Goal: Transaction & Acquisition: Download file/media

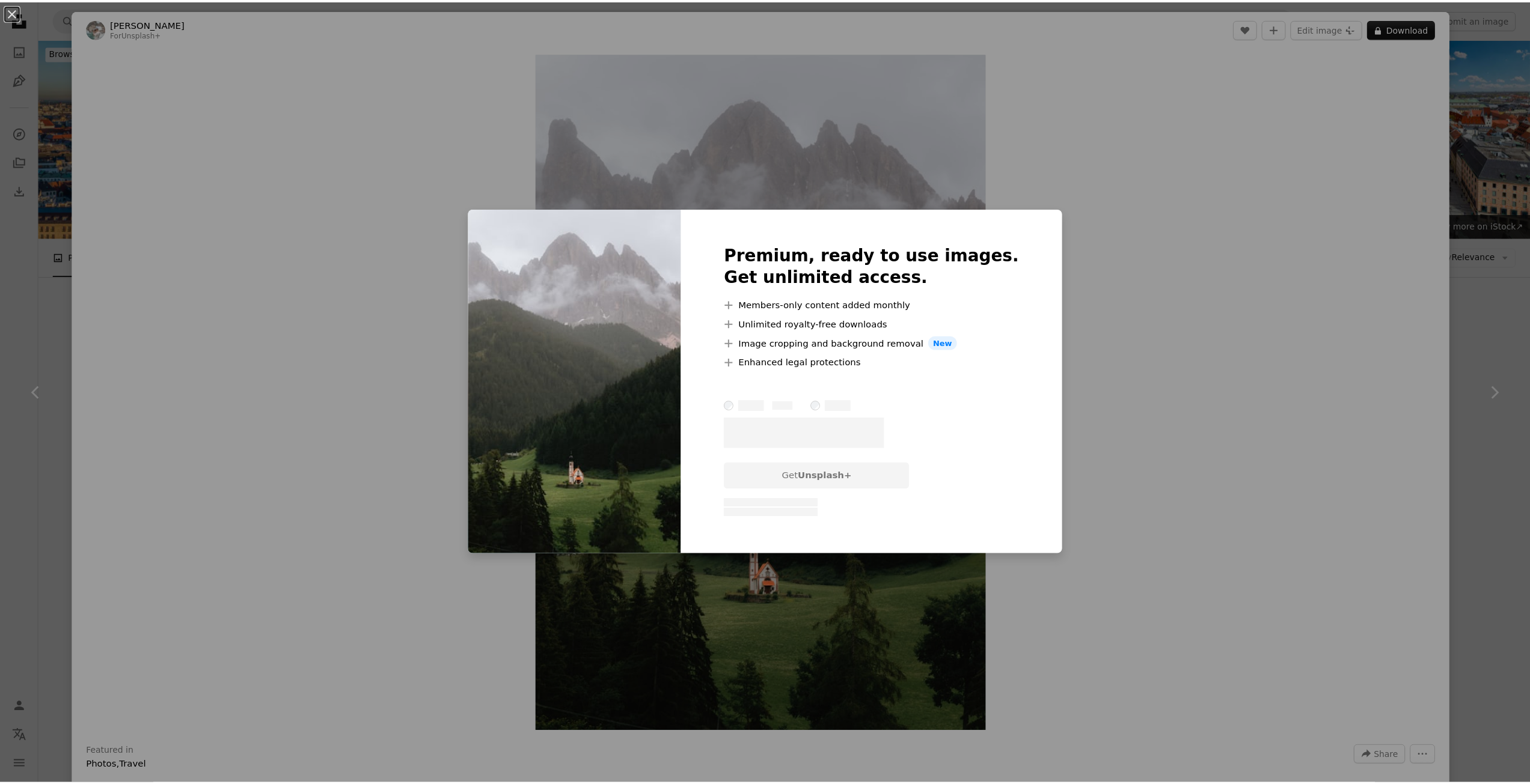
scroll to position [6676, 0]
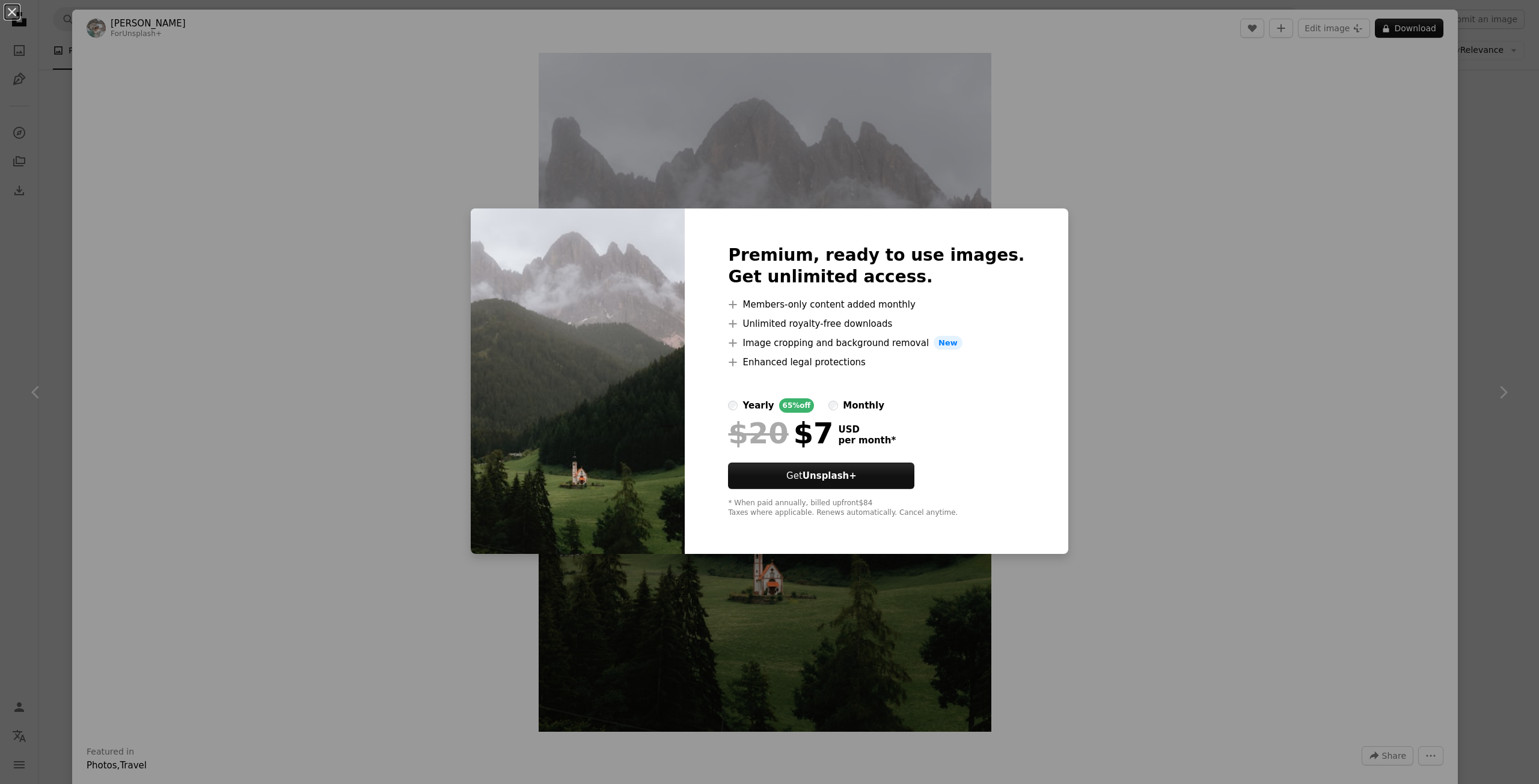
click at [1175, 203] on div "An X shape Premium, ready to use images. Get unlimited access. A plus sign Memb…" at bounding box center [770, 392] width 1539 height 784
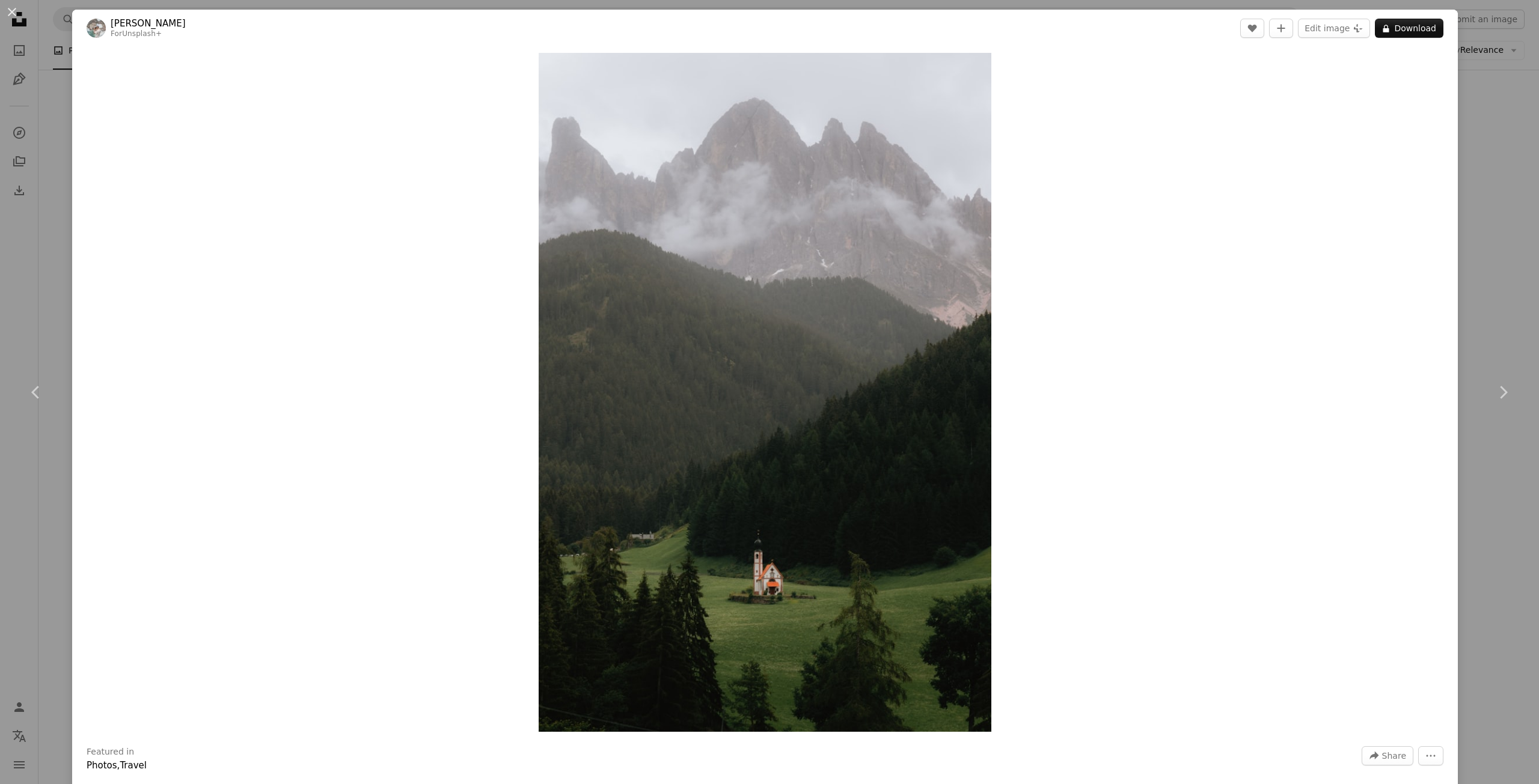
click at [43, 324] on div "An X shape Chevron left Chevron right [PERSON_NAME] For Unsplash+ A heart A plu…" at bounding box center [770, 392] width 1539 height 784
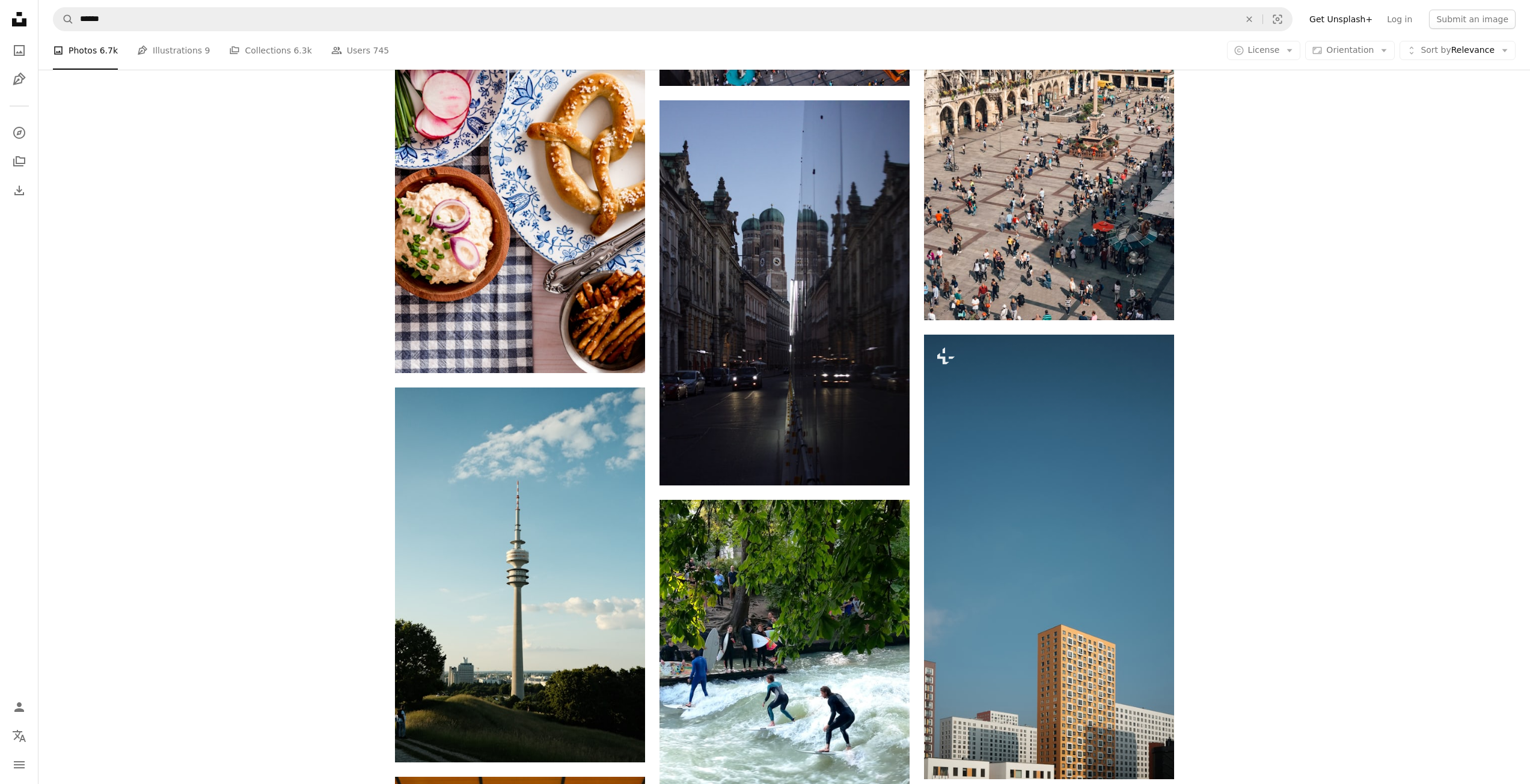
scroll to position [4393, 0]
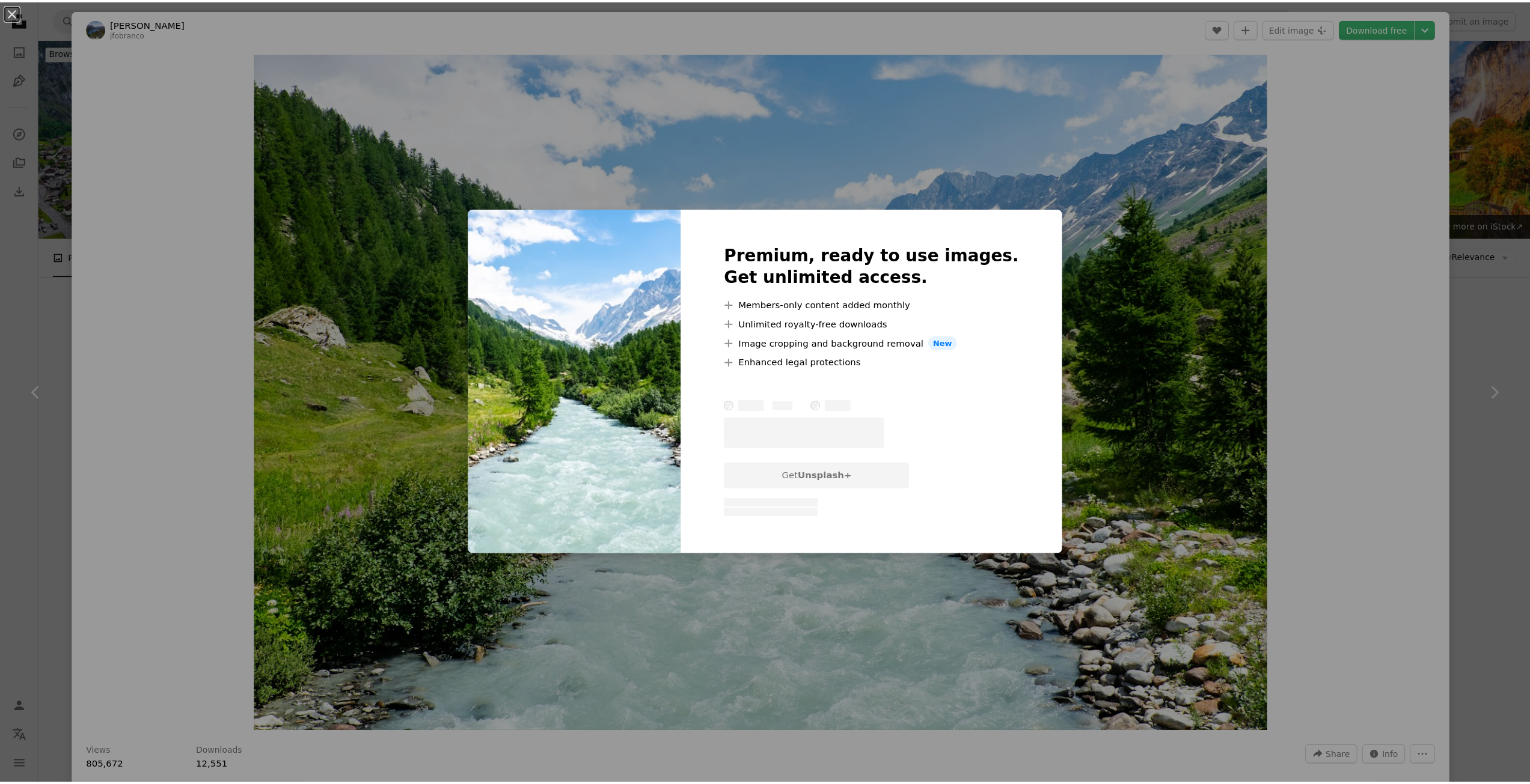
scroll to position [301, 0]
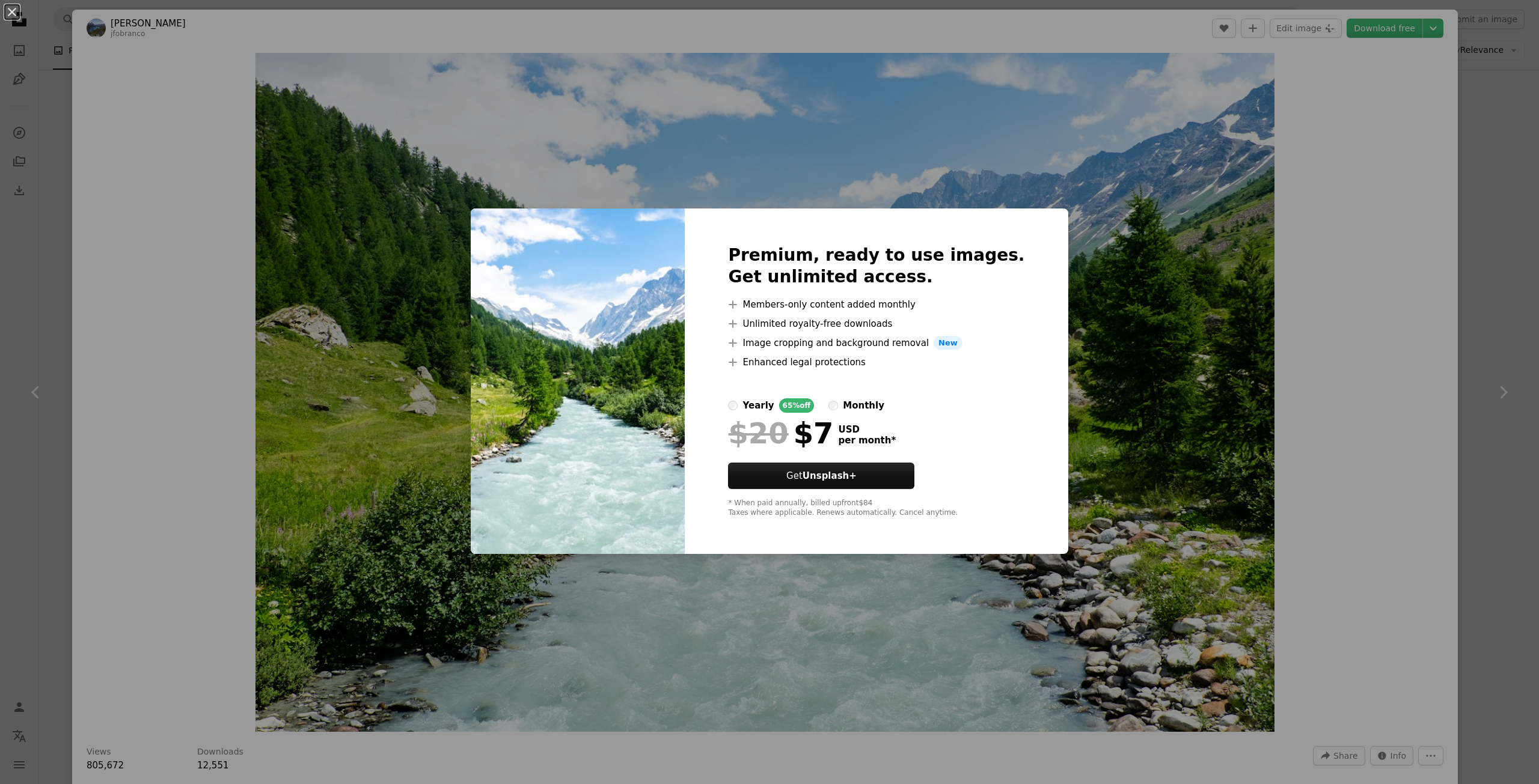
click at [1068, 200] on div "An X shape Premium, ready to use images. Get unlimited access. A plus sign Memb…" at bounding box center [770, 392] width 1539 height 784
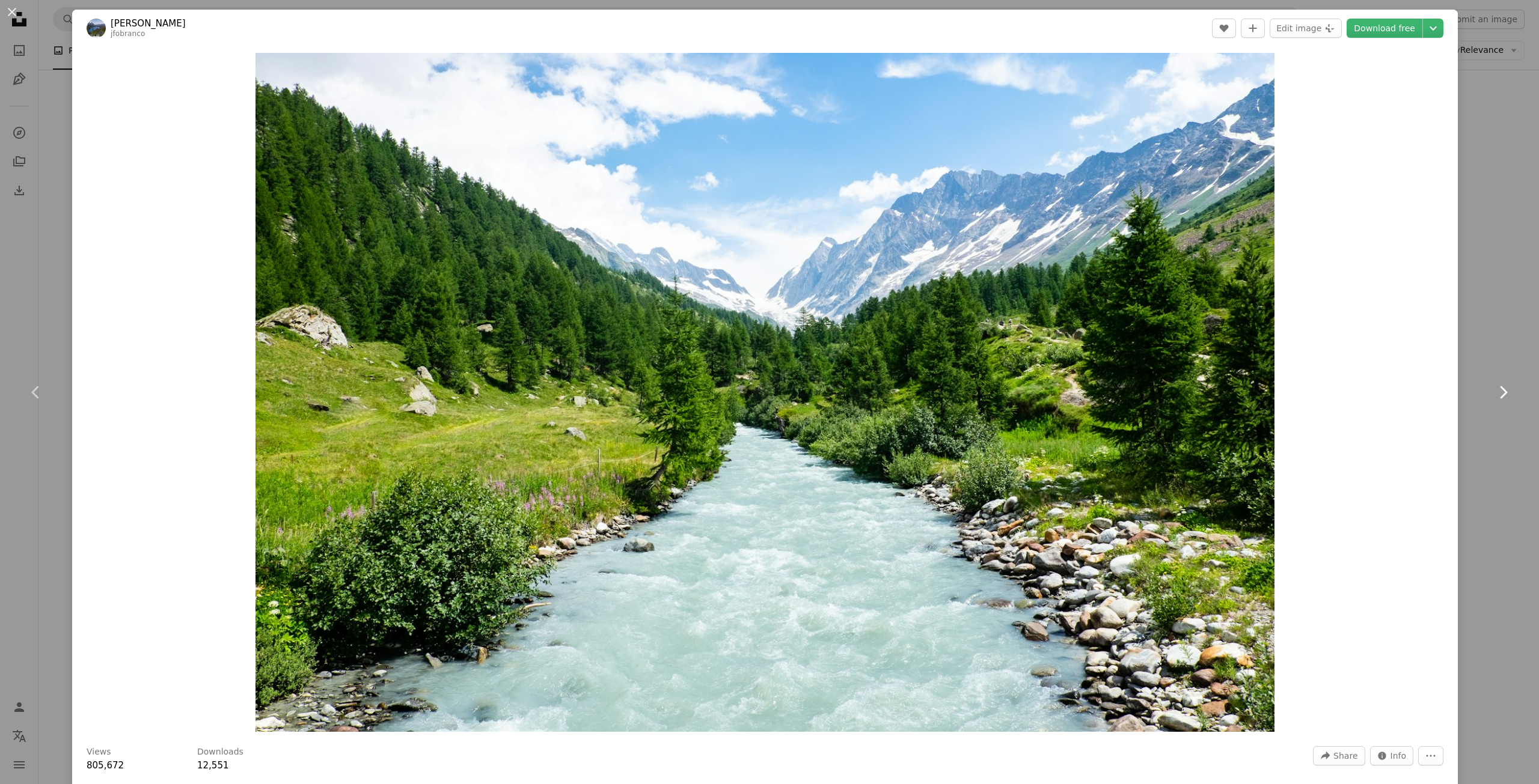
click at [1499, 392] on icon "Chevron right" at bounding box center [1503, 392] width 19 height 19
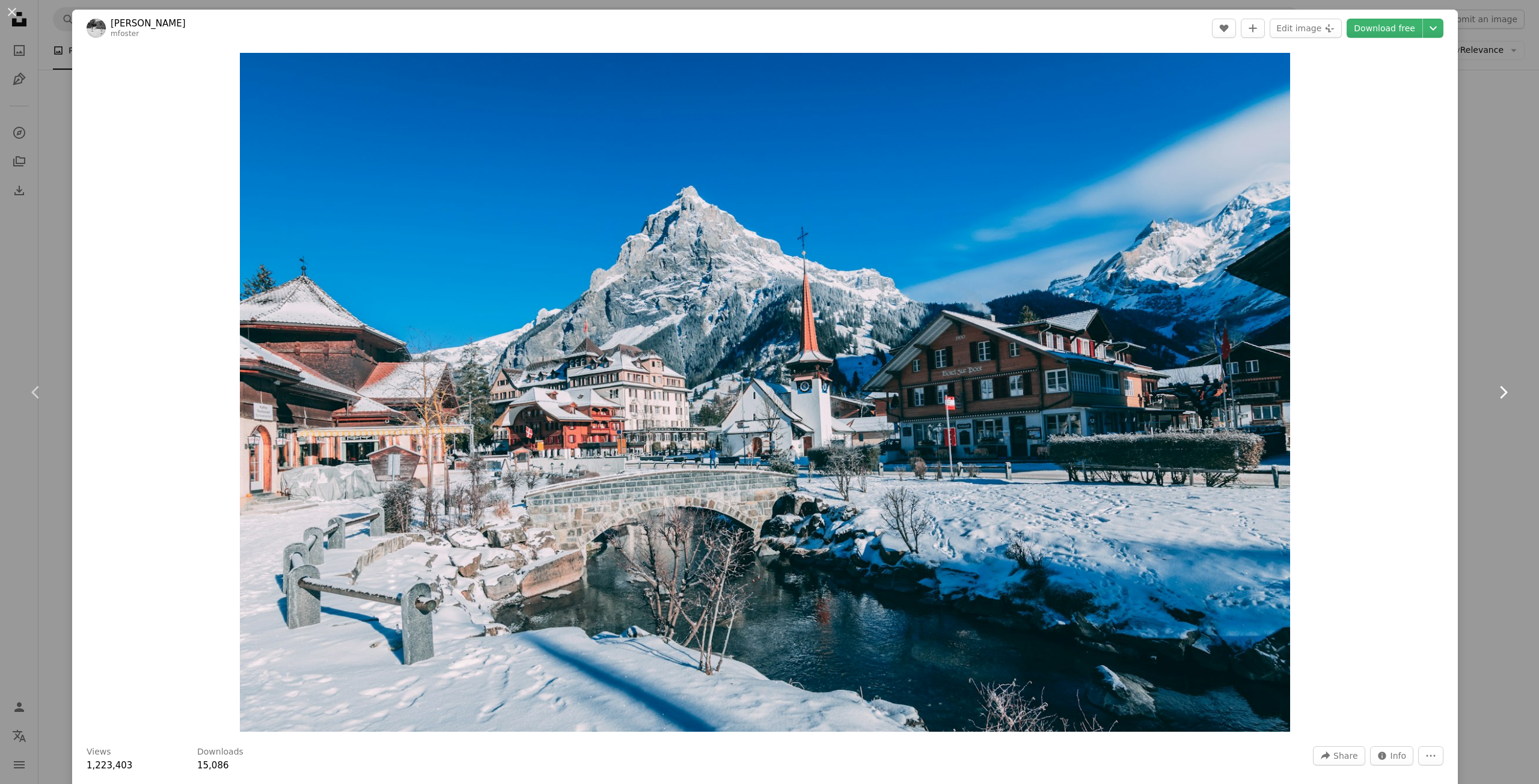
click at [1499, 392] on icon "Chevron right" at bounding box center [1503, 392] width 19 height 19
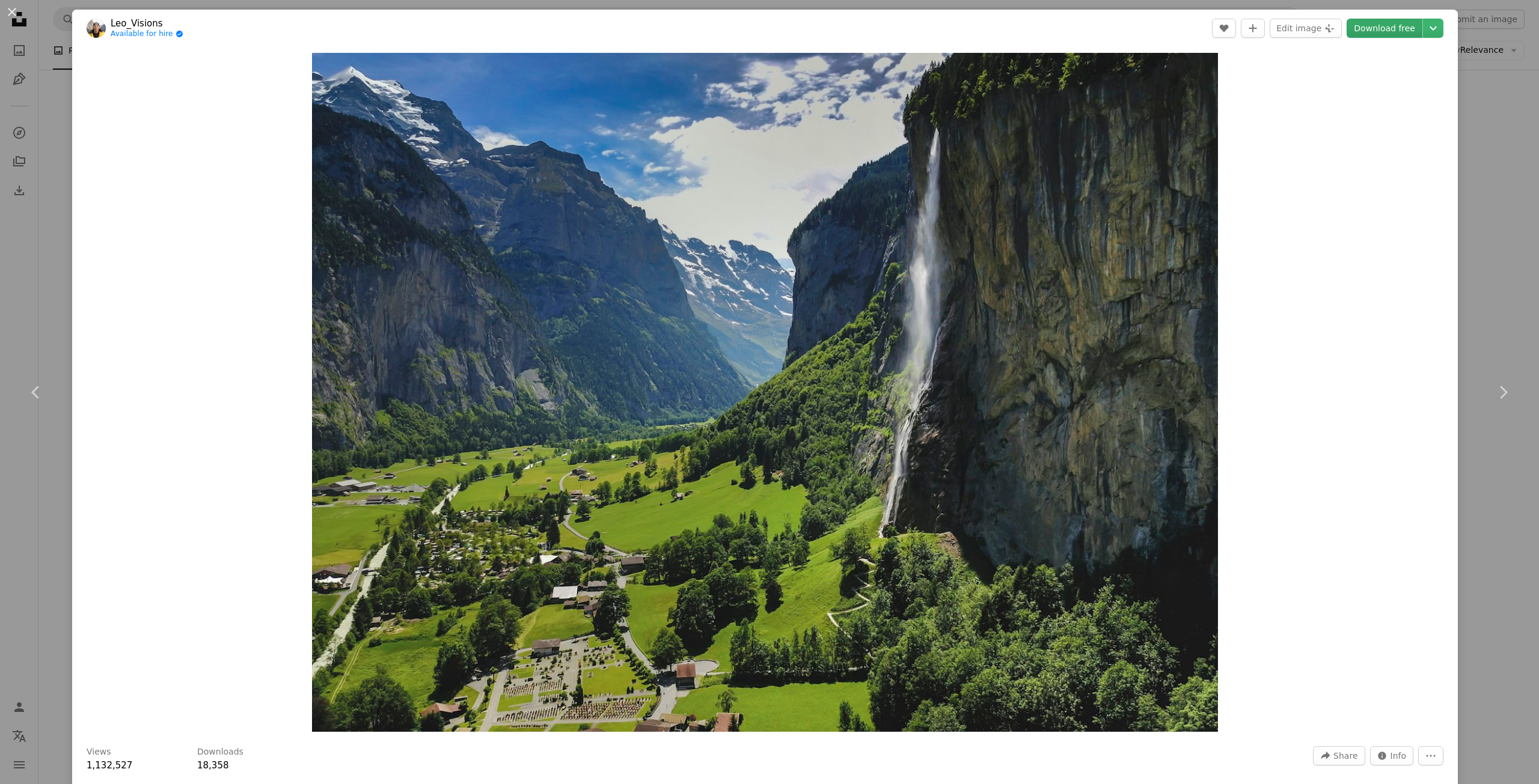
click at [1383, 29] on link "Download free" at bounding box center [1384, 28] width 75 height 19
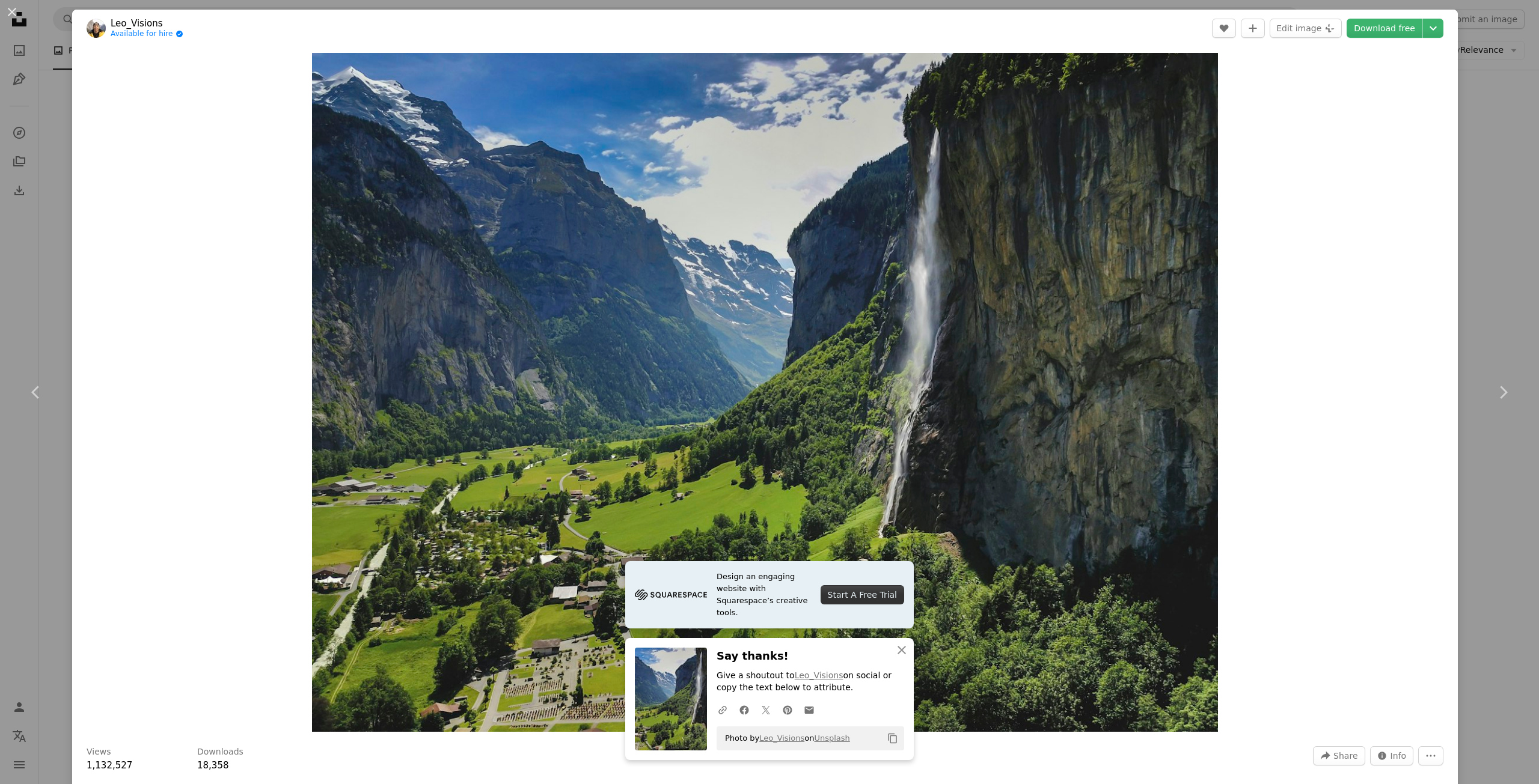
click at [1366, 232] on div "Zoom in" at bounding box center [765, 392] width 1386 height 691
click at [1482, 267] on div "An X shape Chevron left Chevron right Leo_Visions Available for hire A checkmar…" at bounding box center [770, 392] width 1539 height 784
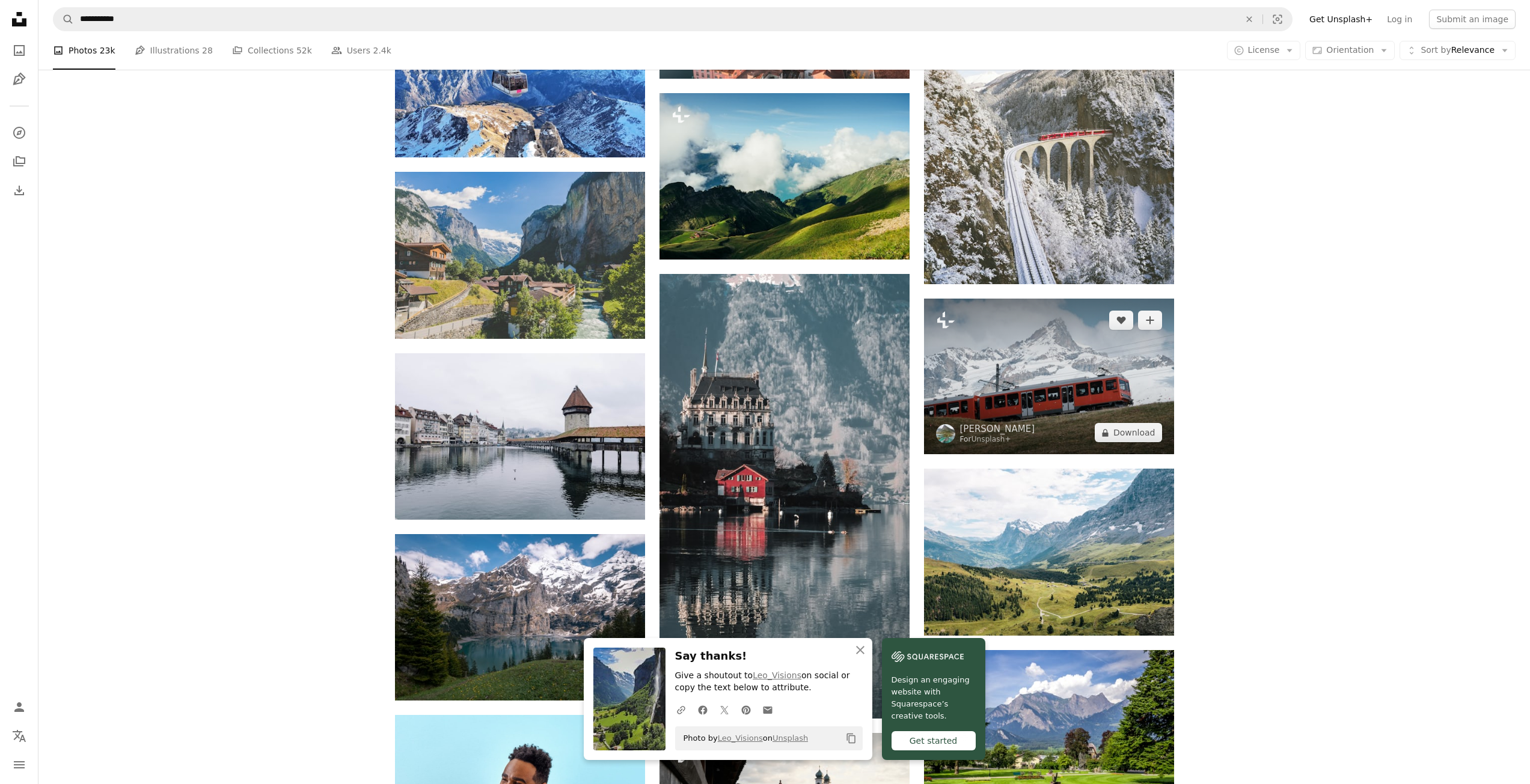
scroll to position [1683, 0]
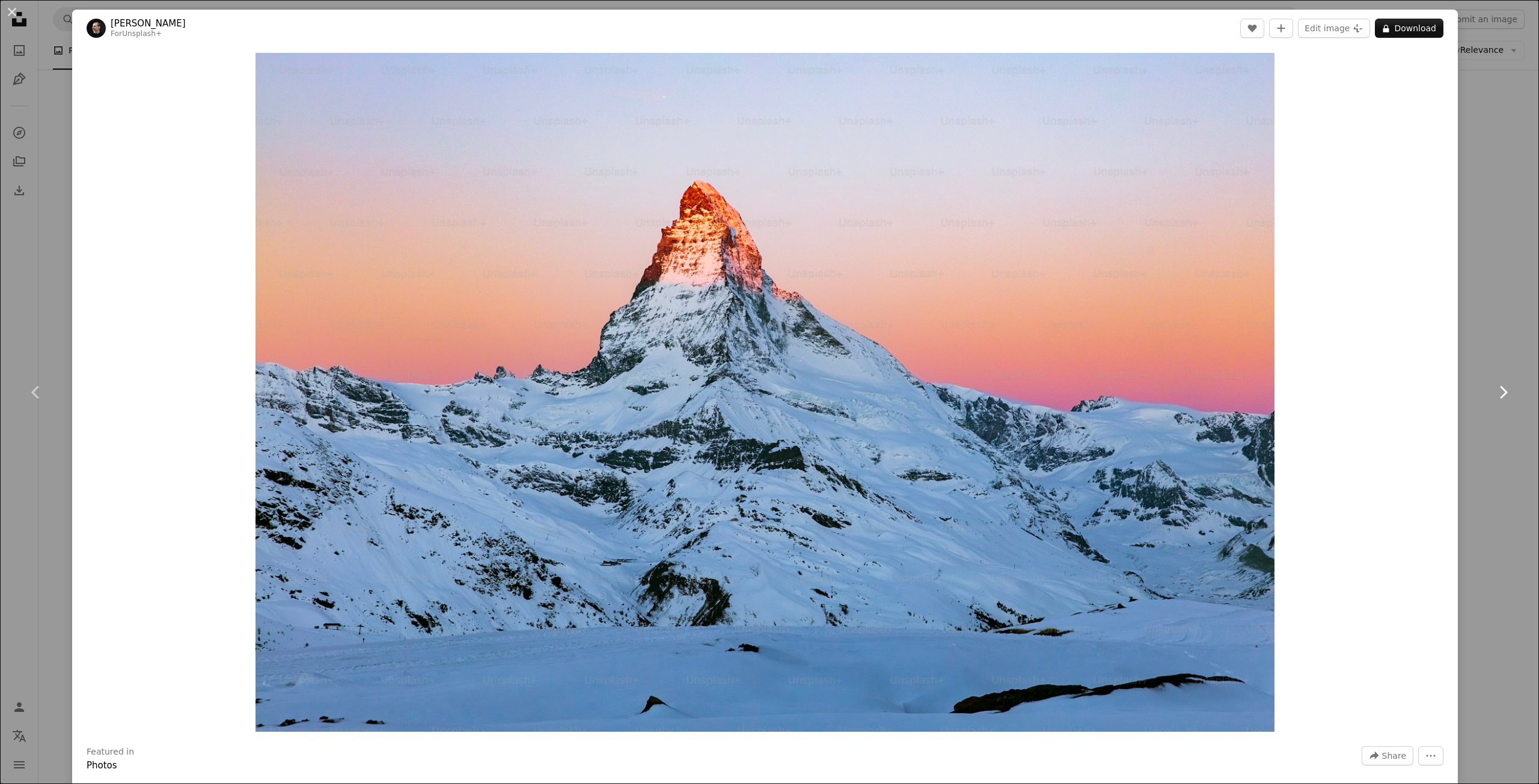
click at [1499, 387] on icon "Chevron right" at bounding box center [1503, 392] width 19 height 19
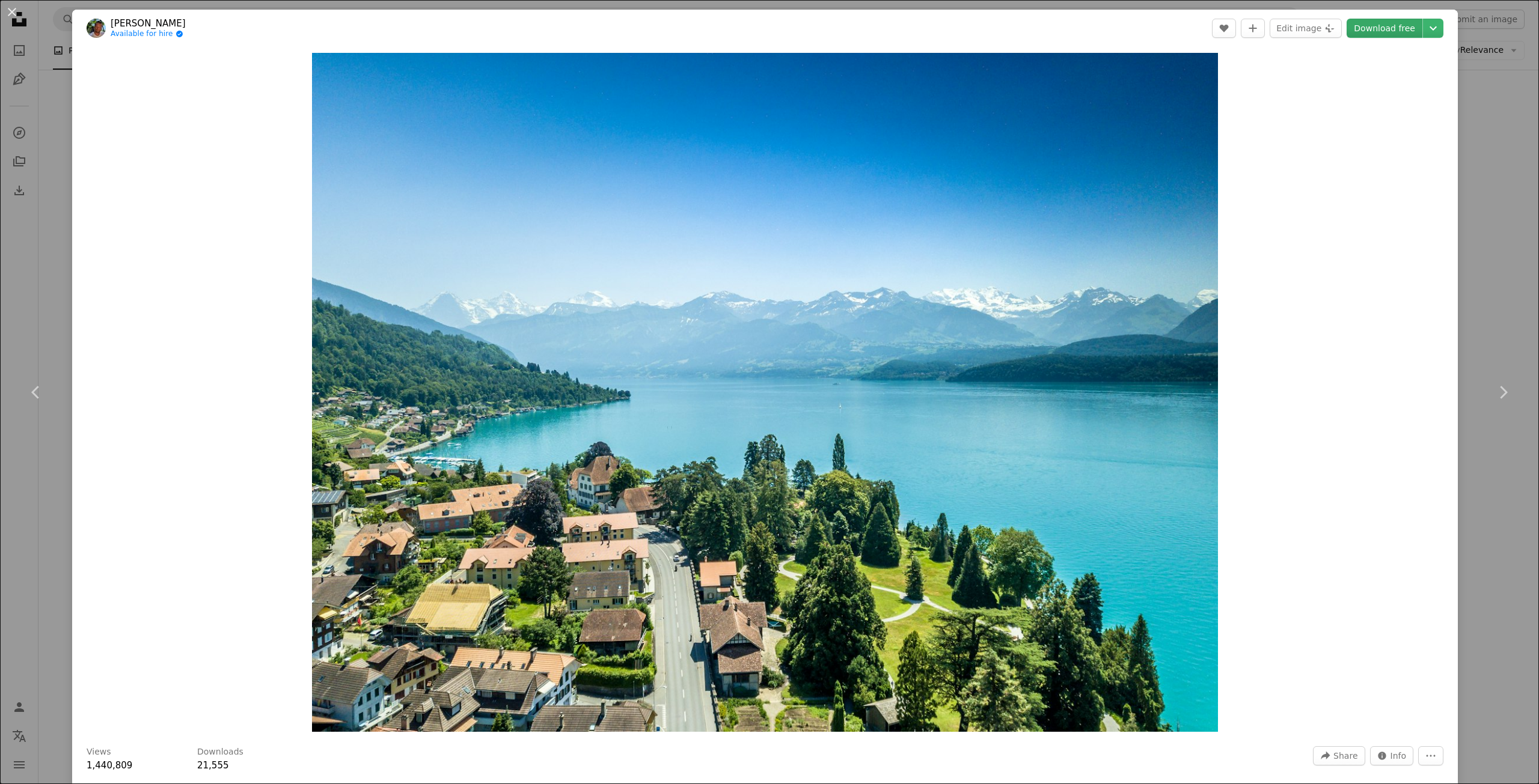
click at [1390, 29] on link "Download free" at bounding box center [1384, 28] width 75 height 19
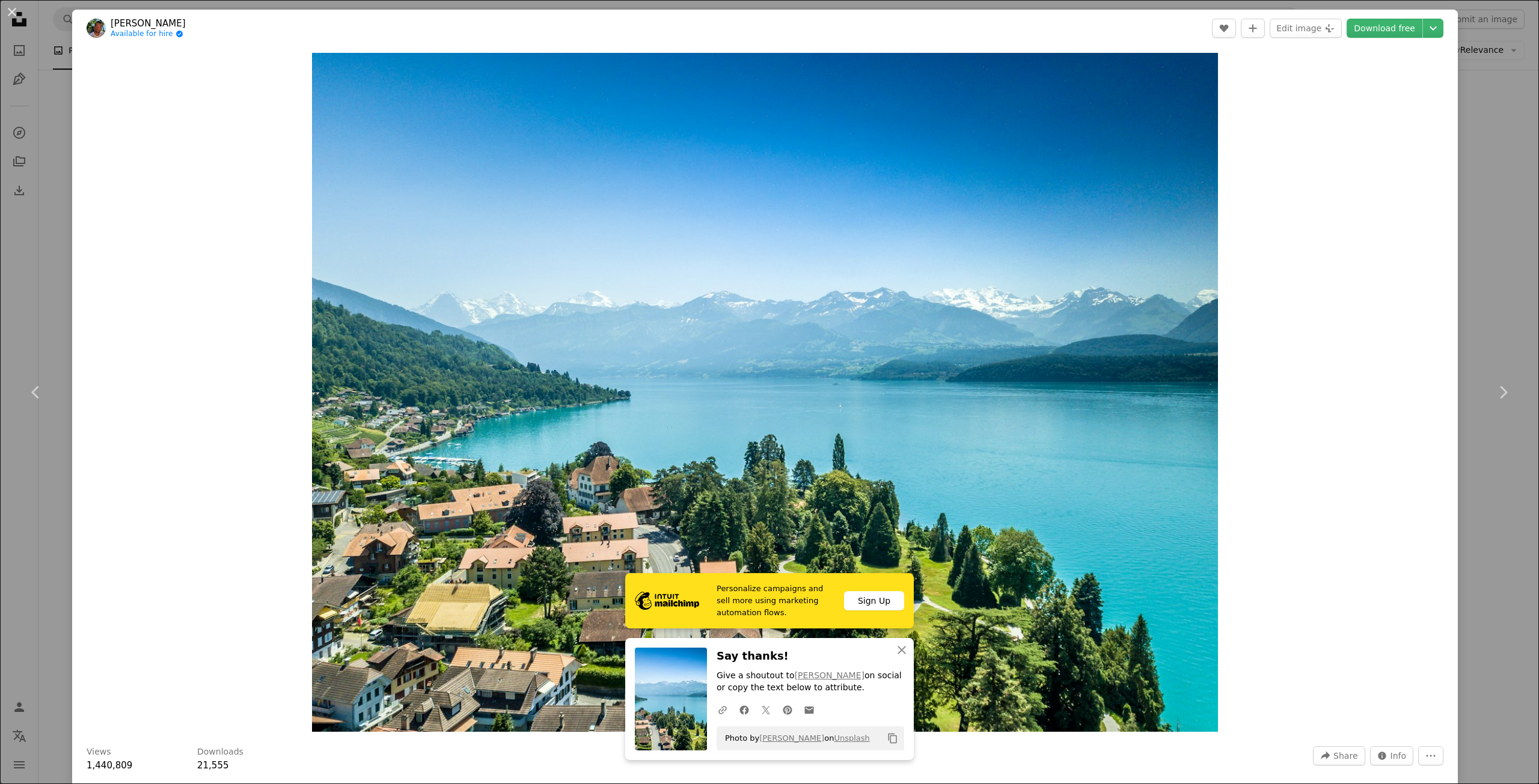
click at [1286, 324] on div "Zoom in" at bounding box center [765, 392] width 1386 height 691
click at [1484, 384] on link "Chevron right" at bounding box center [1503, 392] width 72 height 115
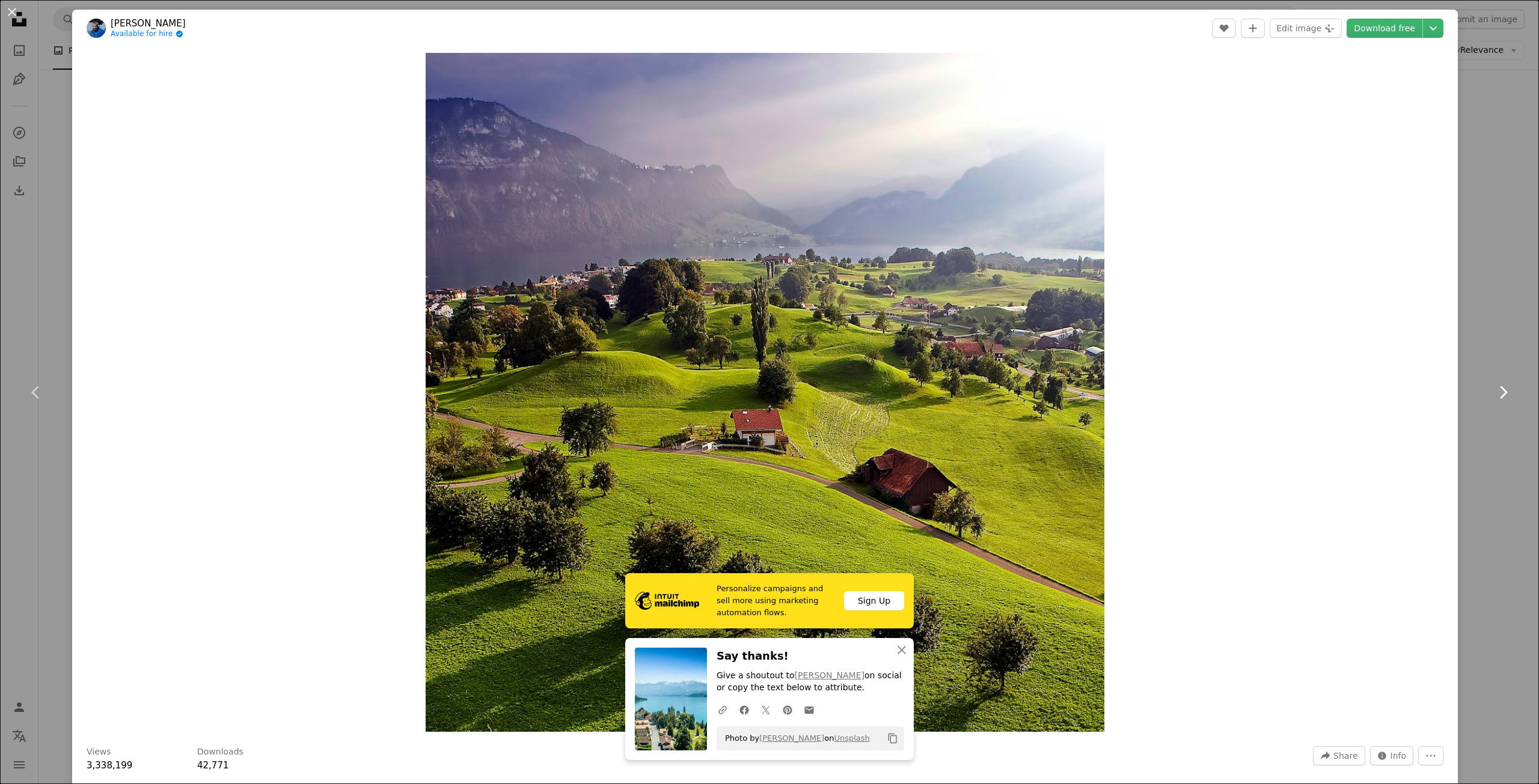
click at [1493, 384] on icon "Chevron right" at bounding box center [1503, 392] width 19 height 19
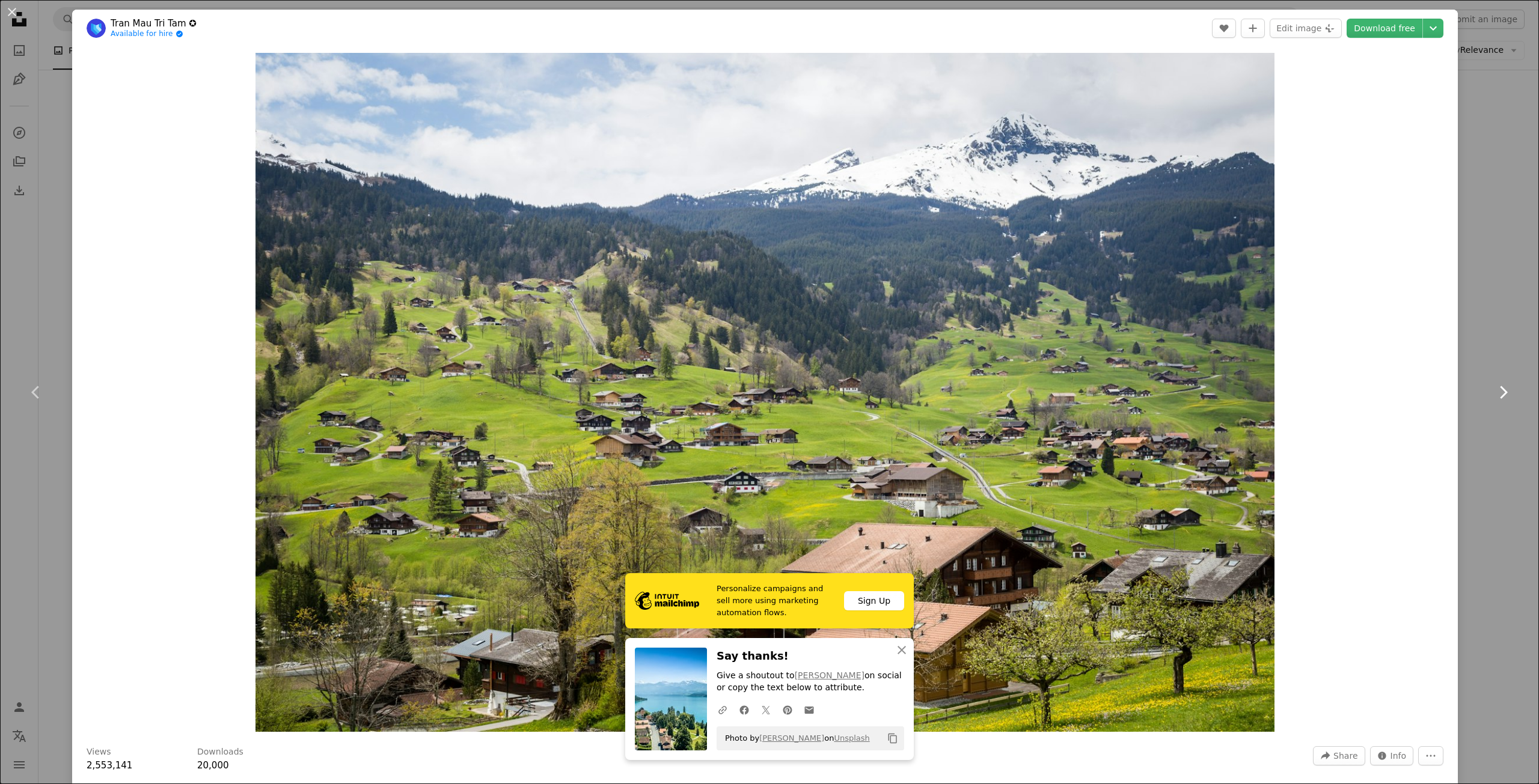
click at [1493, 384] on icon "Chevron right" at bounding box center [1503, 392] width 19 height 19
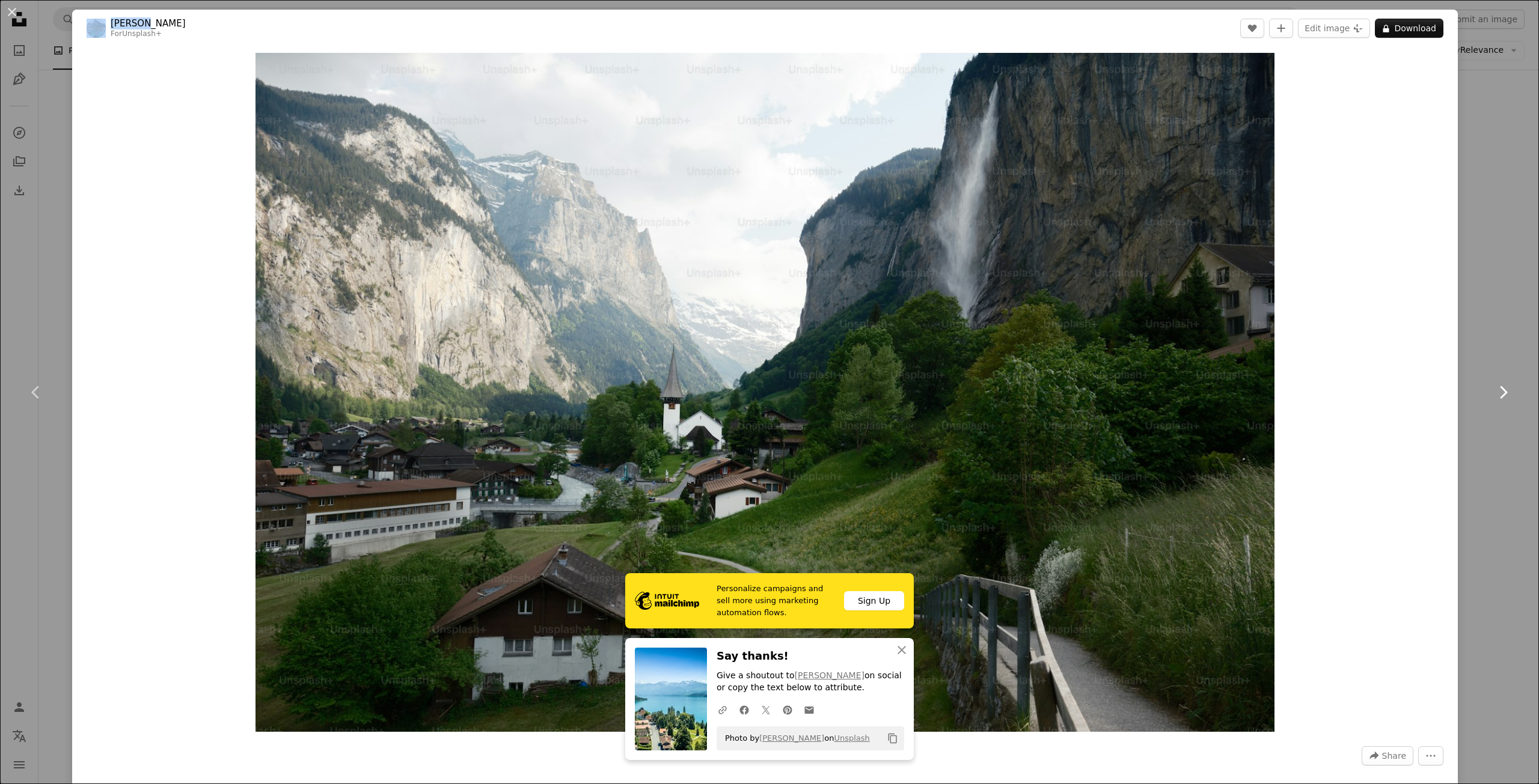
click at [1493, 384] on icon "Chevron right" at bounding box center [1503, 392] width 19 height 19
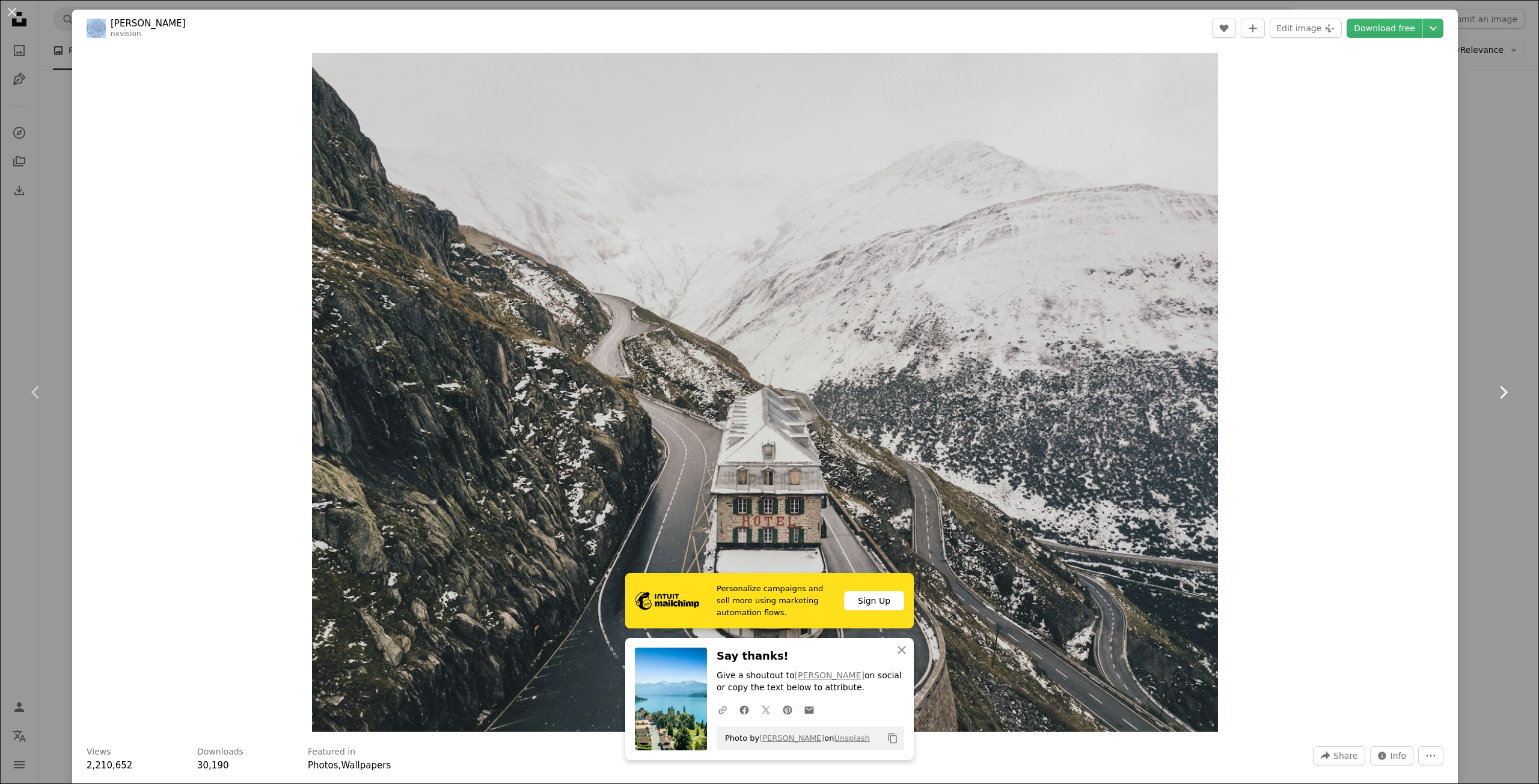
click at [1493, 384] on icon "Chevron right" at bounding box center [1503, 392] width 19 height 19
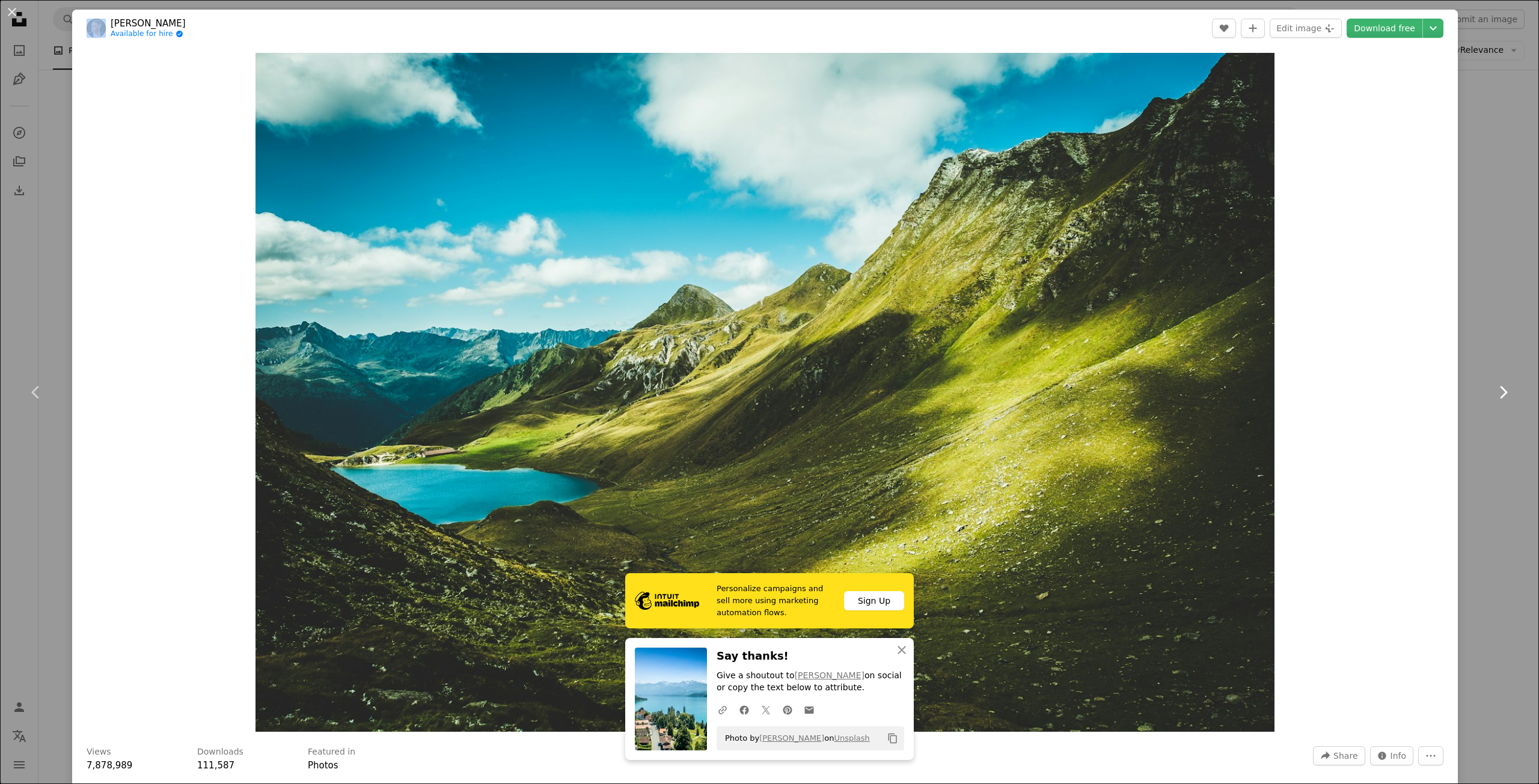
click at [1493, 384] on icon "Chevron right" at bounding box center [1503, 392] width 19 height 19
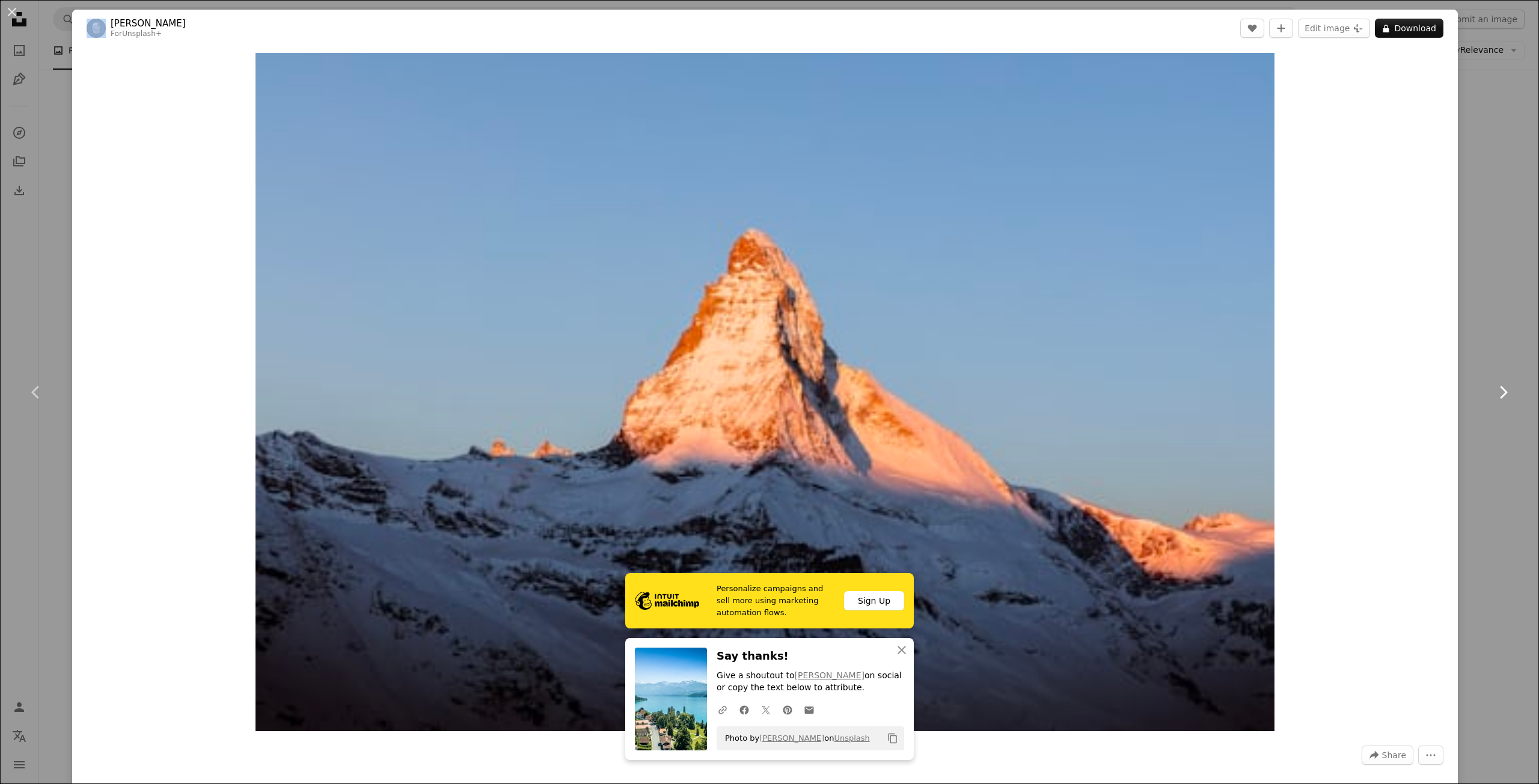
click at [1493, 384] on icon "Chevron right" at bounding box center [1503, 392] width 19 height 19
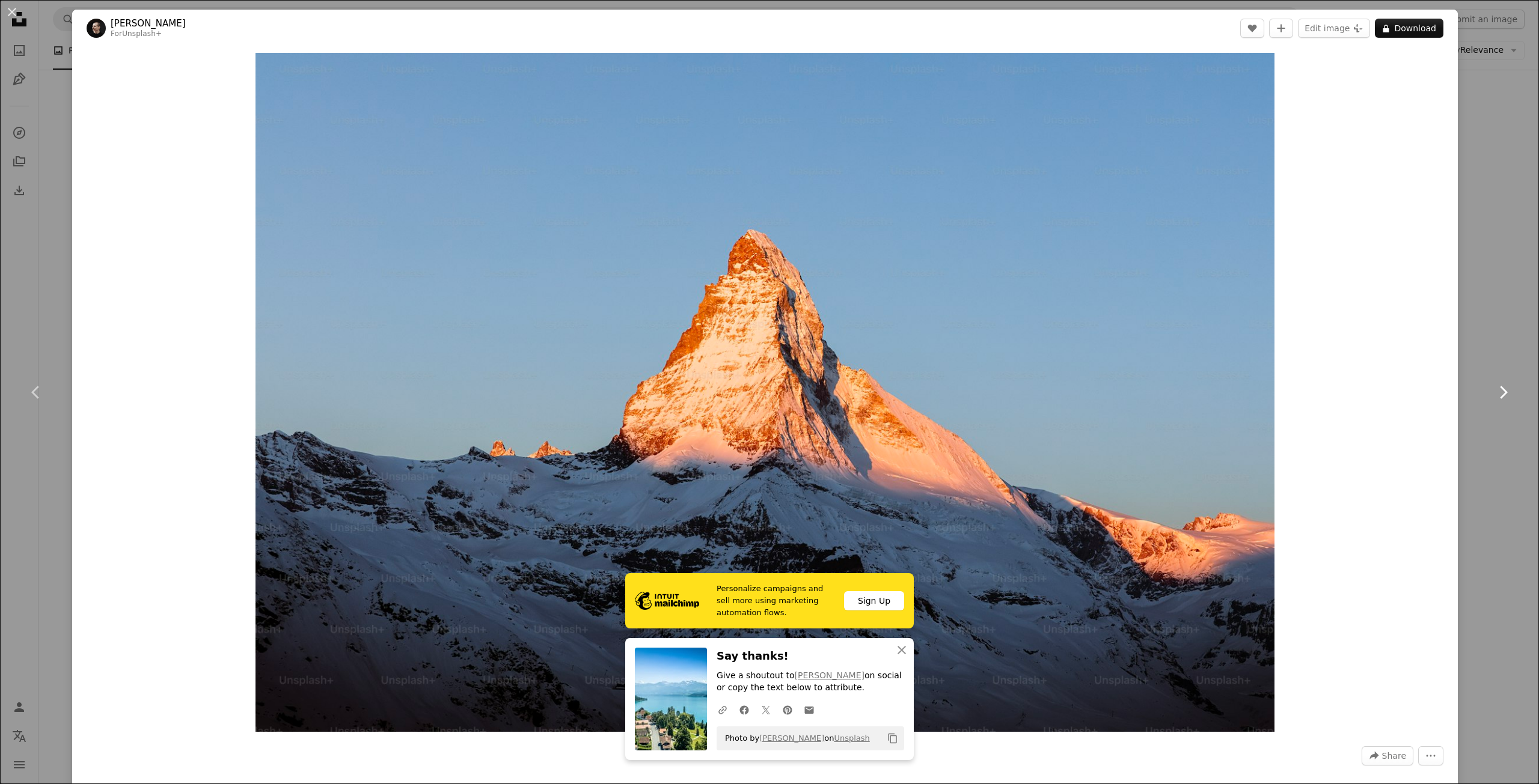
click at [1493, 384] on icon "Chevron right" at bounding box center [1503, 392] width 19 height 19
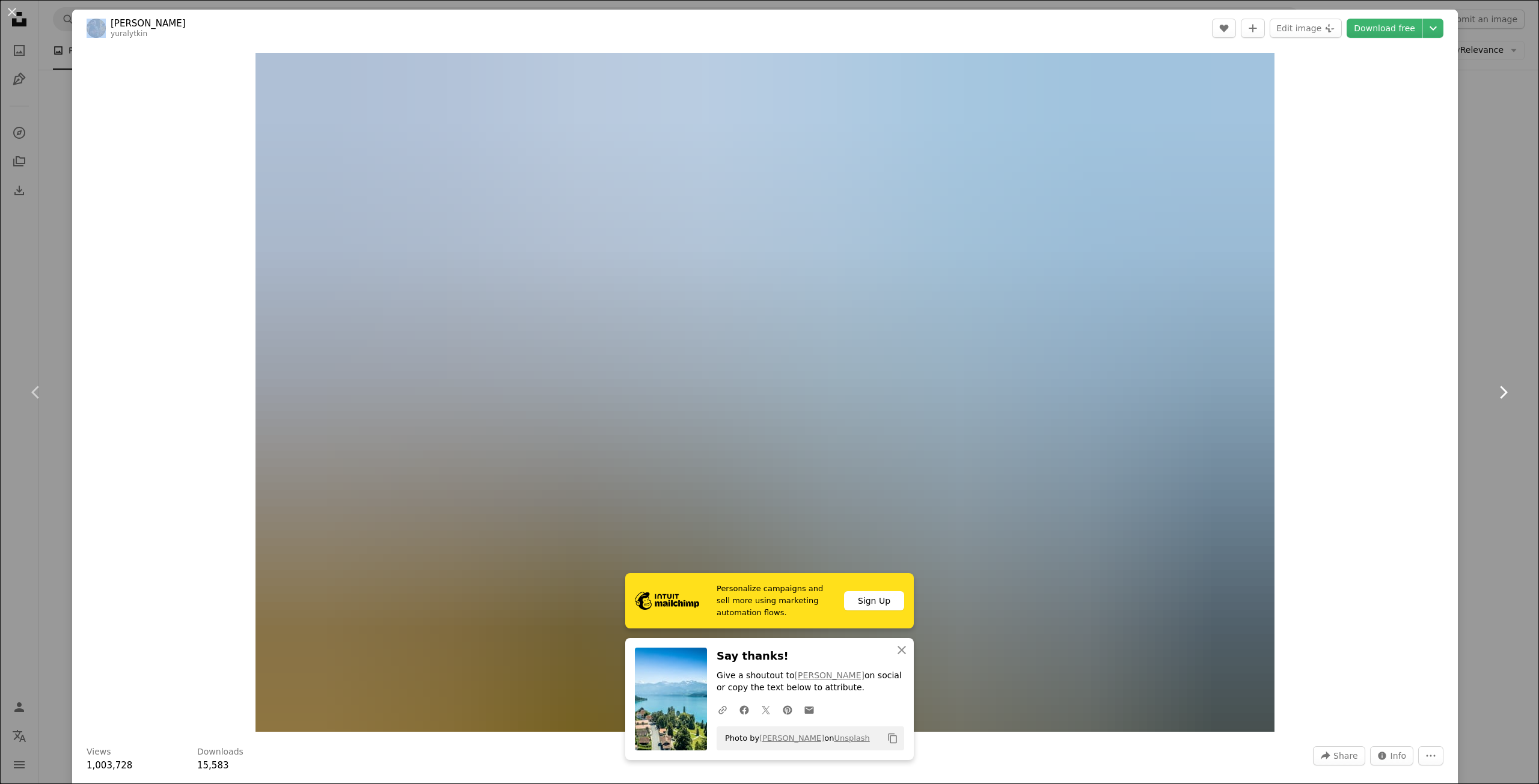
click at [1493, 384] on icon "Chevron right" at bounding box center [1503, 392] width 19 height 19
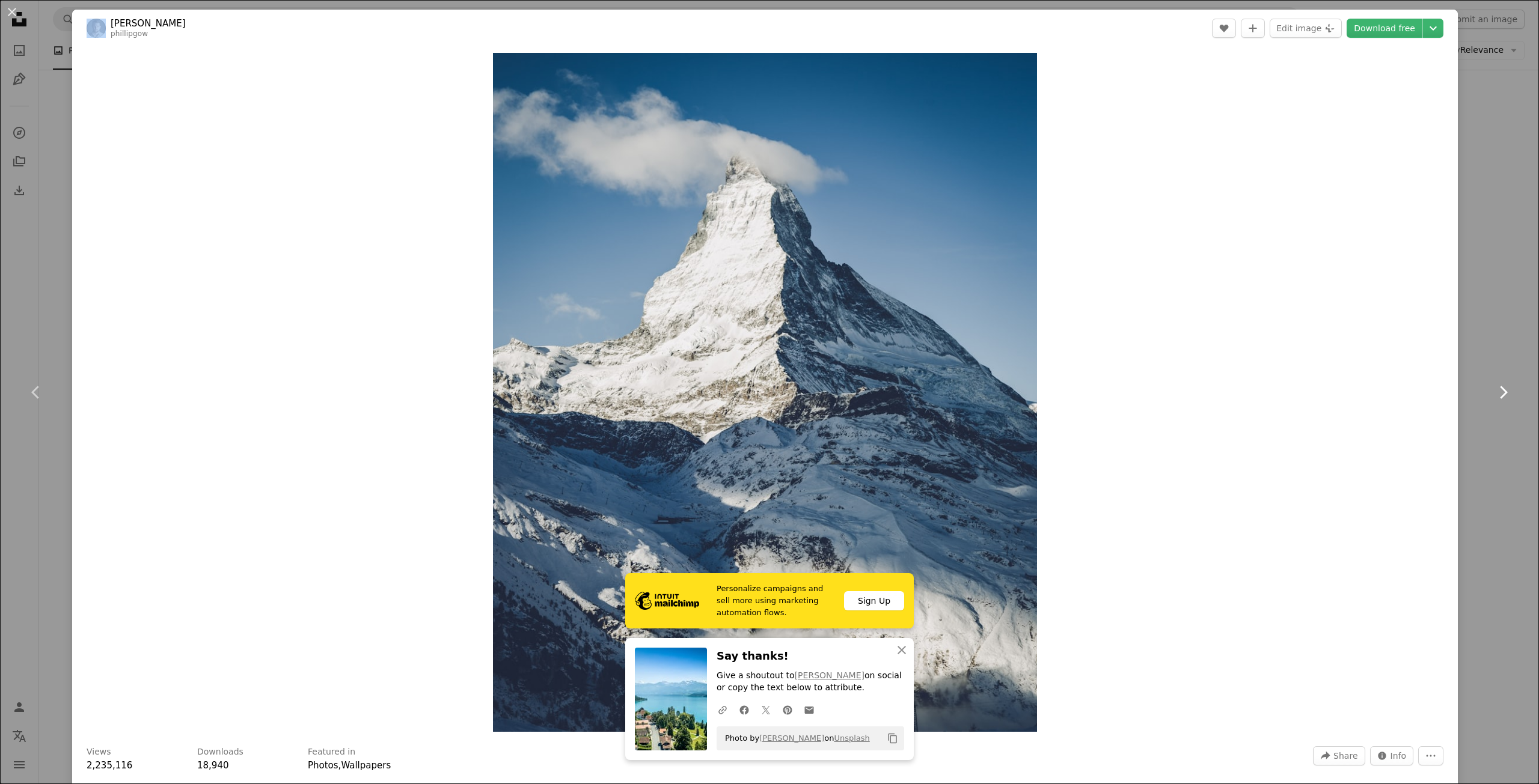
click at [1493, 384] on icon "Chevron right" at bounding box center [1503, 392] width 19 height 19
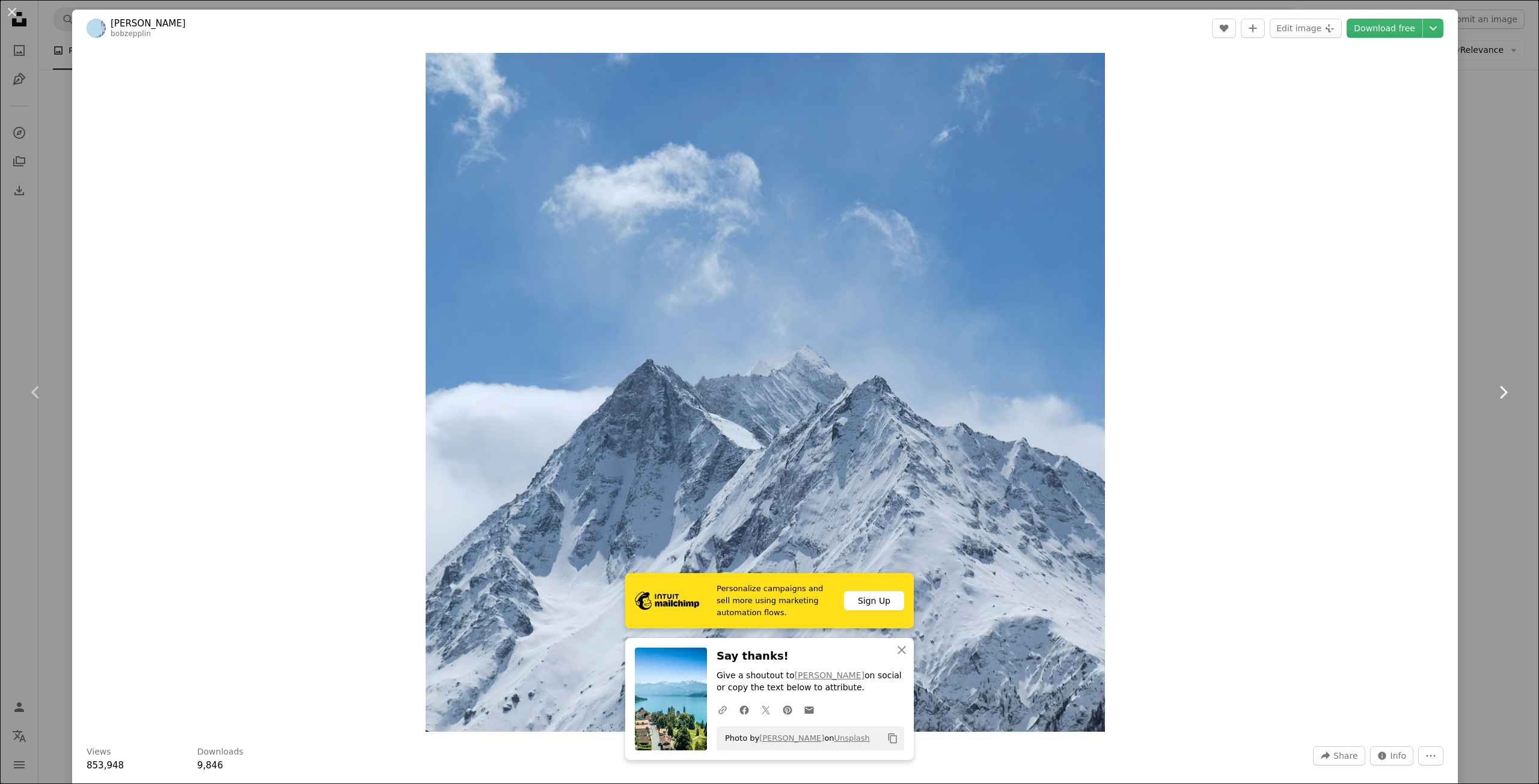
click at [1493, 384] on icon "Chevron right" at bounding box center [1503, 392] width 19 height 19
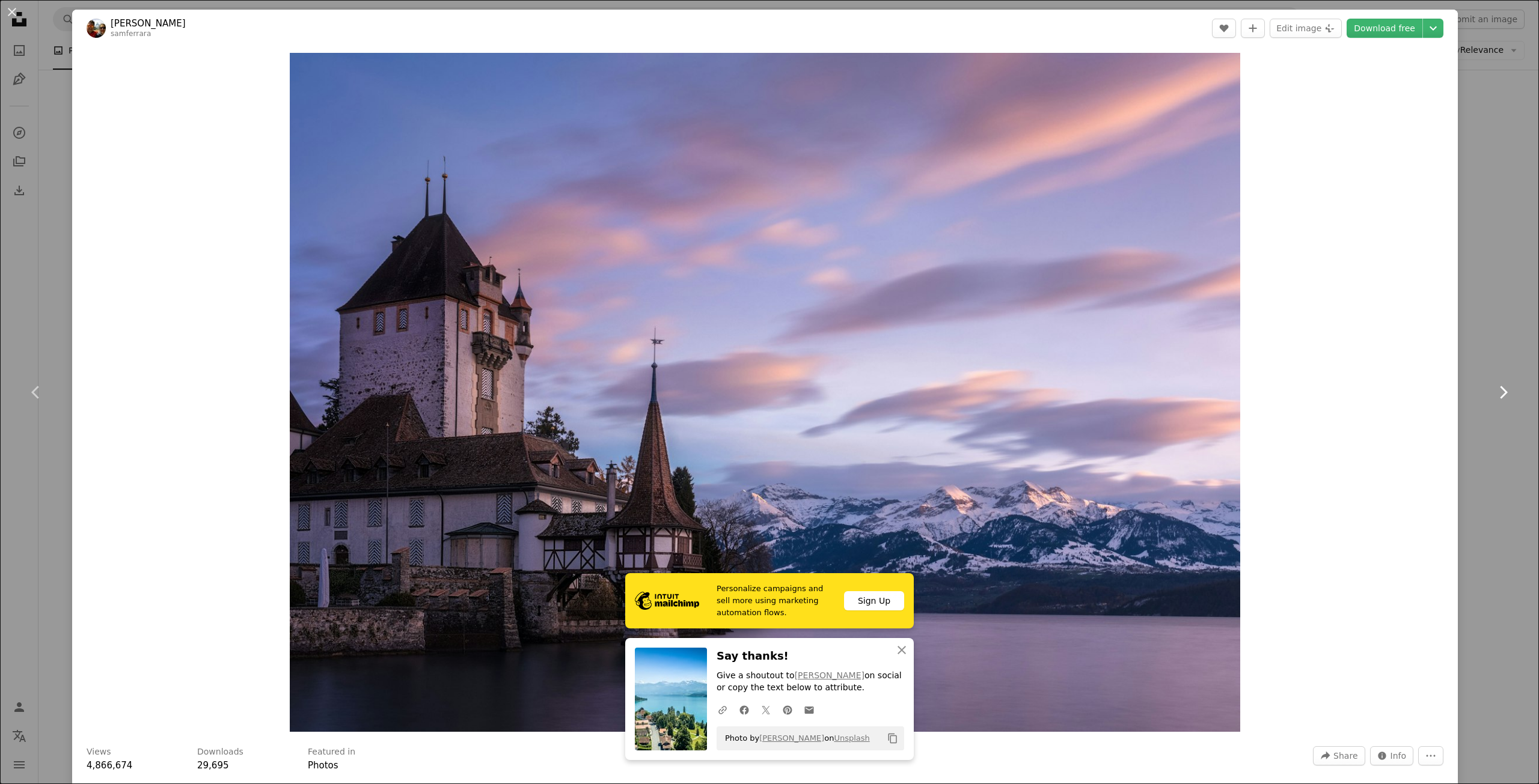
click at [1493, 384] on icon "Chevron right" at bounding box center [1503, 392] width 19 height 19
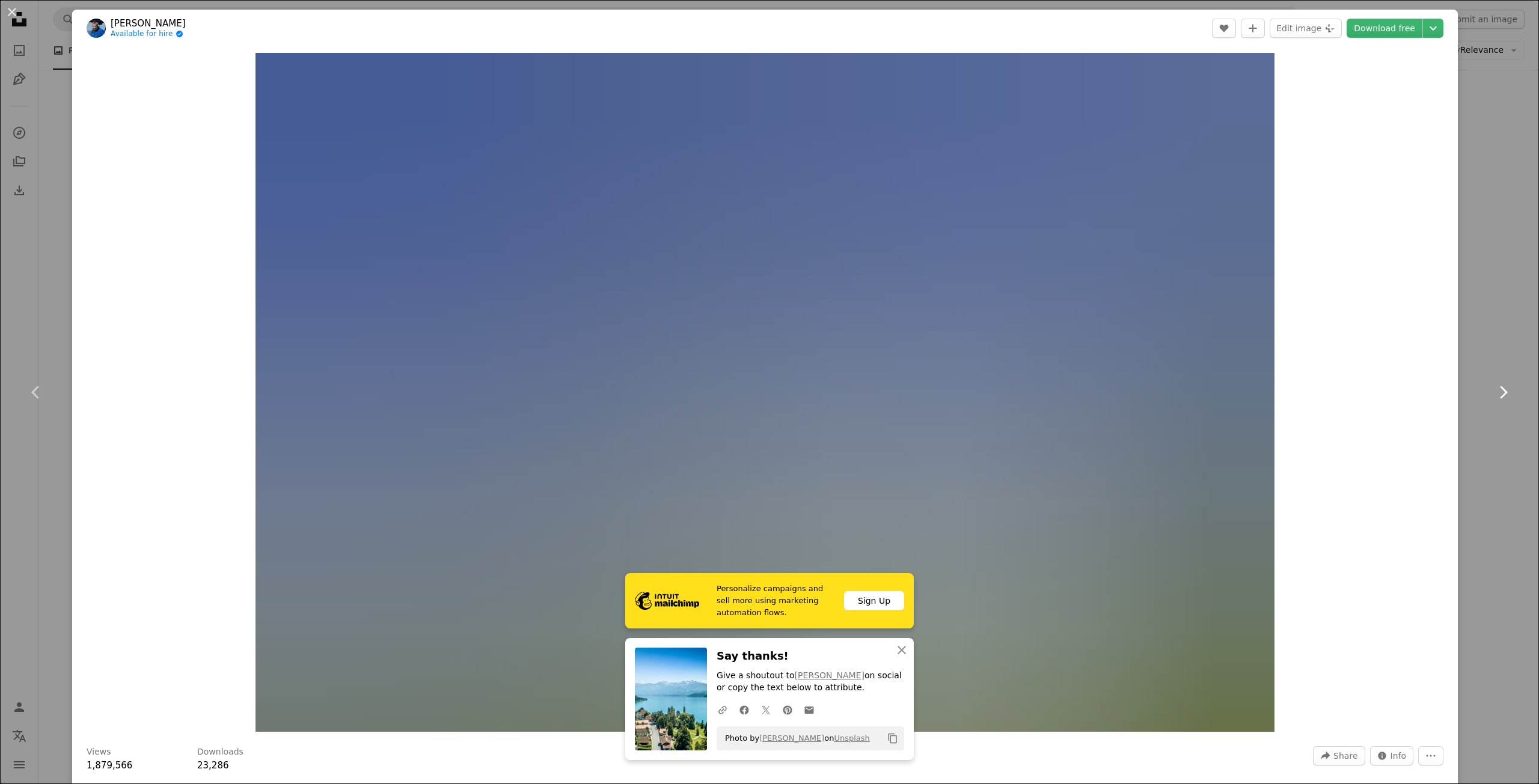
click at [1493, 384] on icon "Chevron right" at bounding box center [1503, 392] width 19 height 19
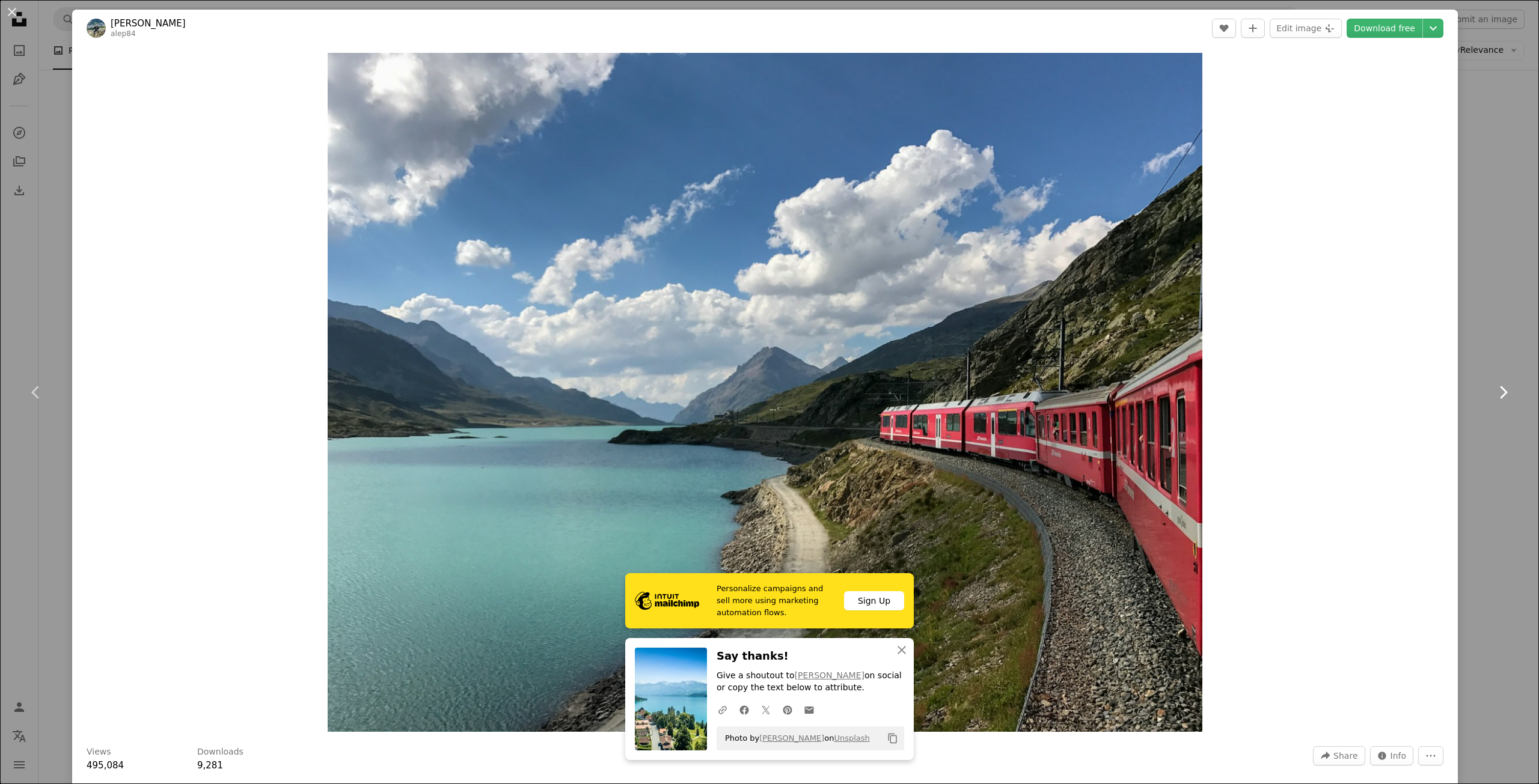
click at [1493, 384] on icon "Chevron right" at bounding box center [1503, 392] width 19 height 19
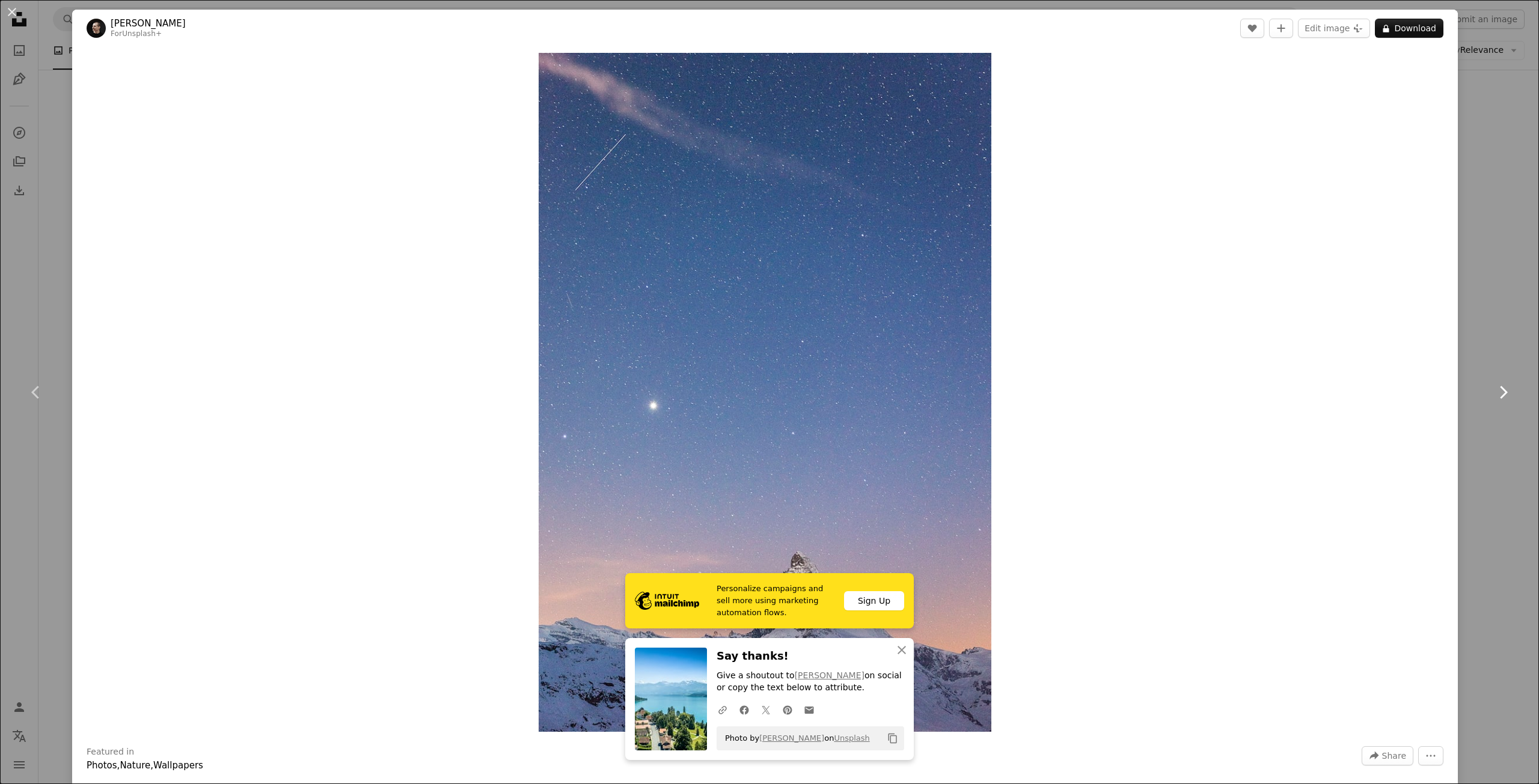
click at [1493, 384] on icon "Chevron right" at bounding box center [1503, 392] width 19 height 19
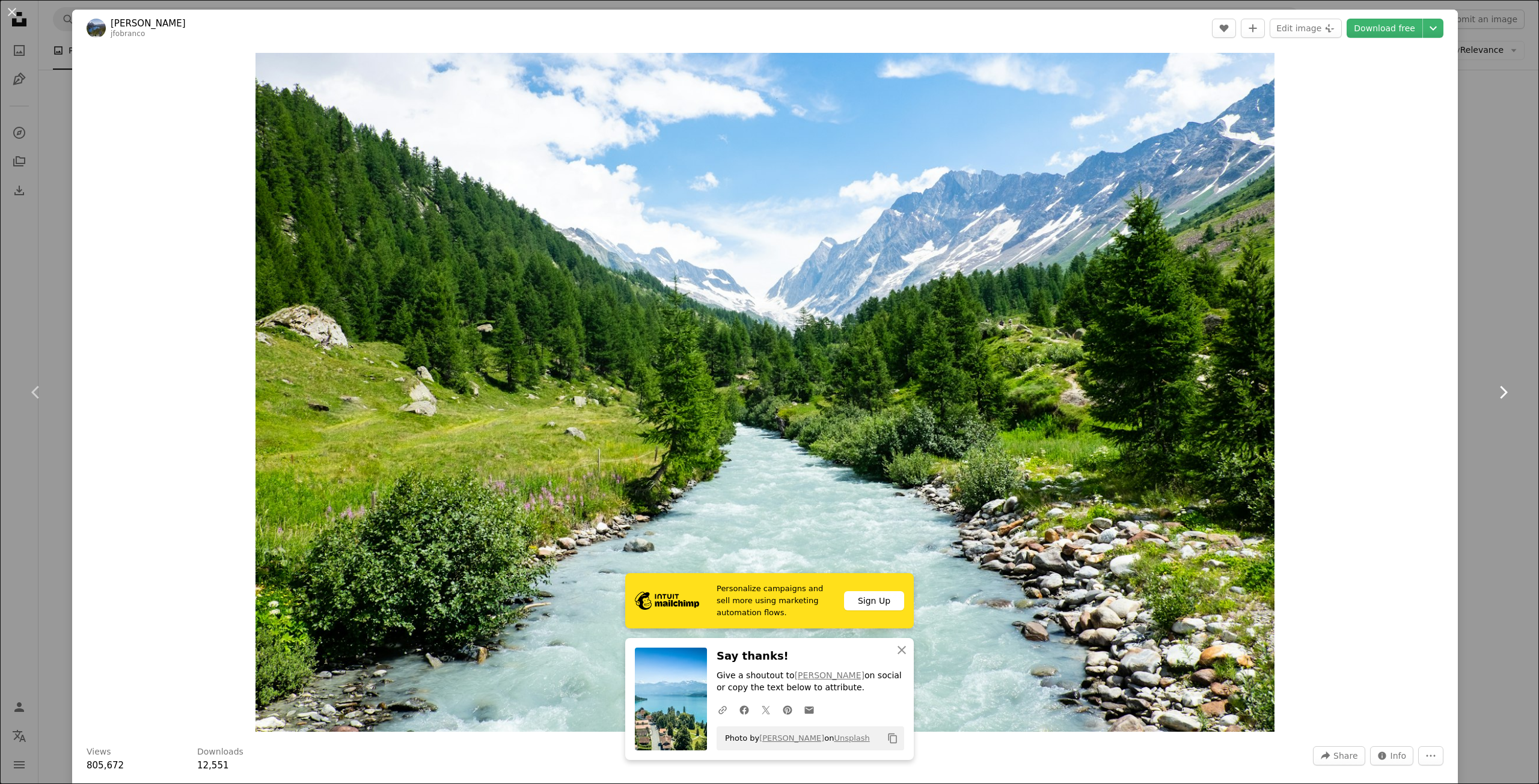
click at [1493, 384] on icon "Chevron right" at bounding box center [1503, 392] width 19 height 19
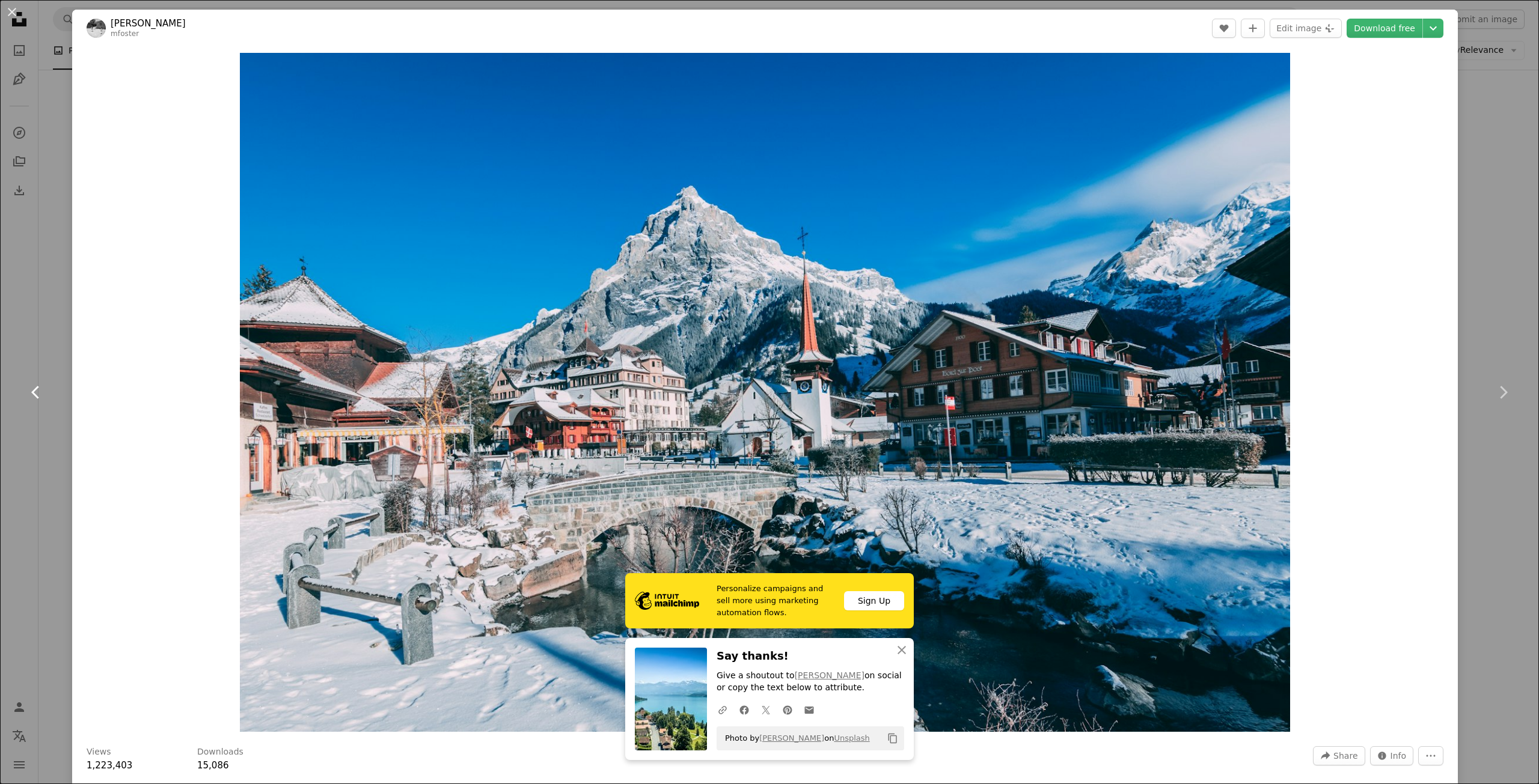
click at [43, 396] on icon "Chevron left" at bounding box center [36, 392] width 19 height 19
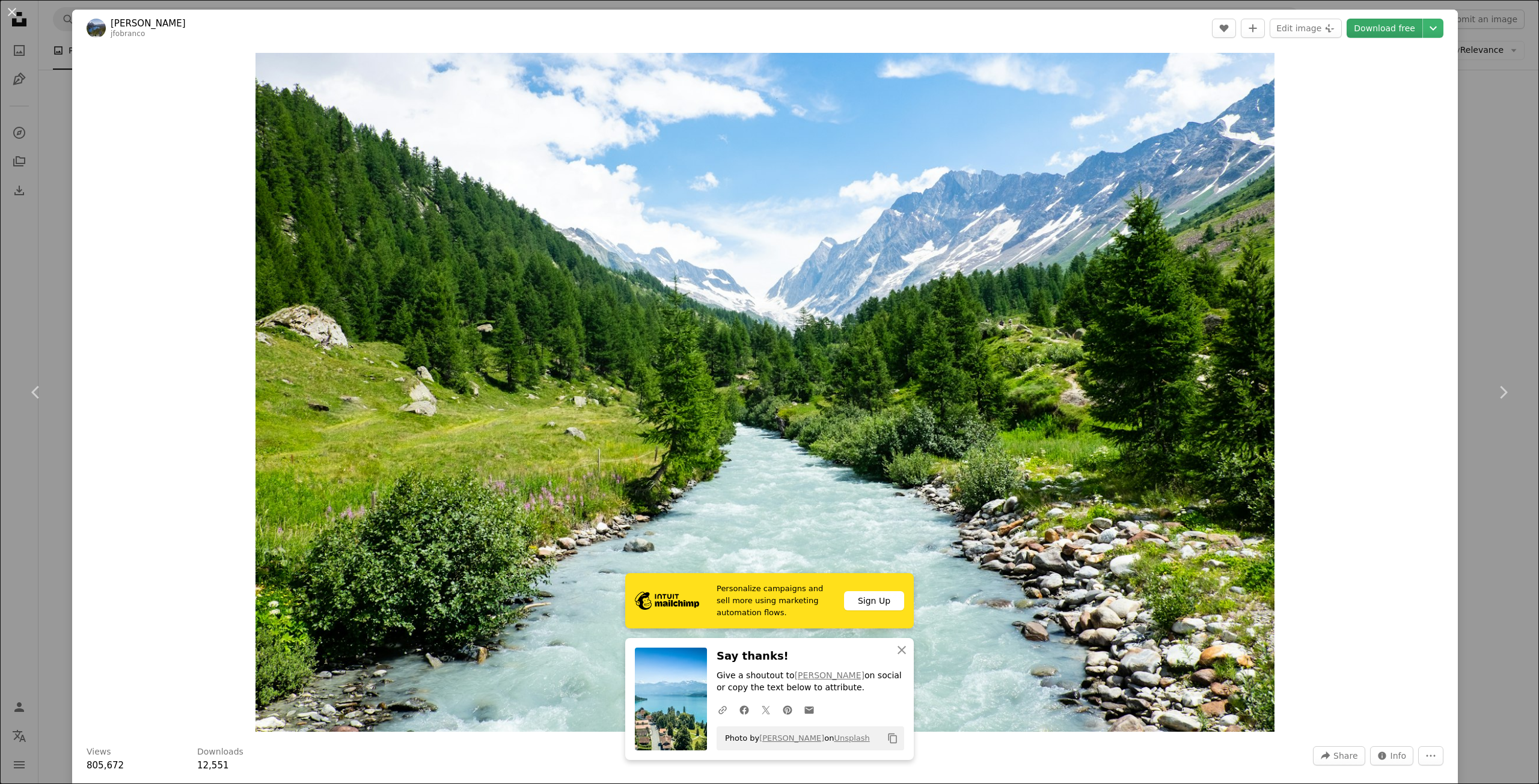
click at [1377, 30] on link "Download free" at bounding box center [1384, 28] width 75 height 19
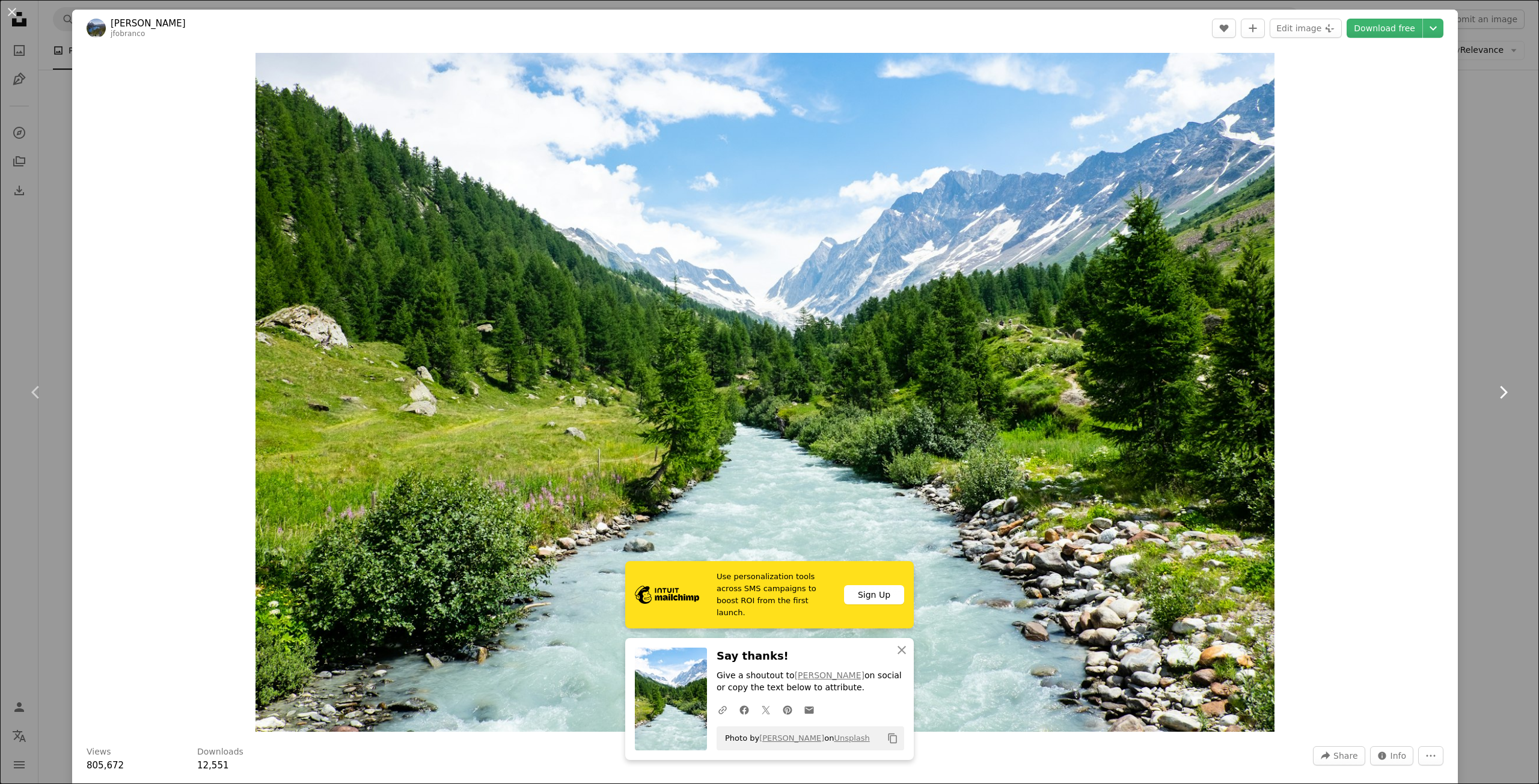
click at [1500, 387] on icon at bounding box center [1503, 392] width 7 height 12
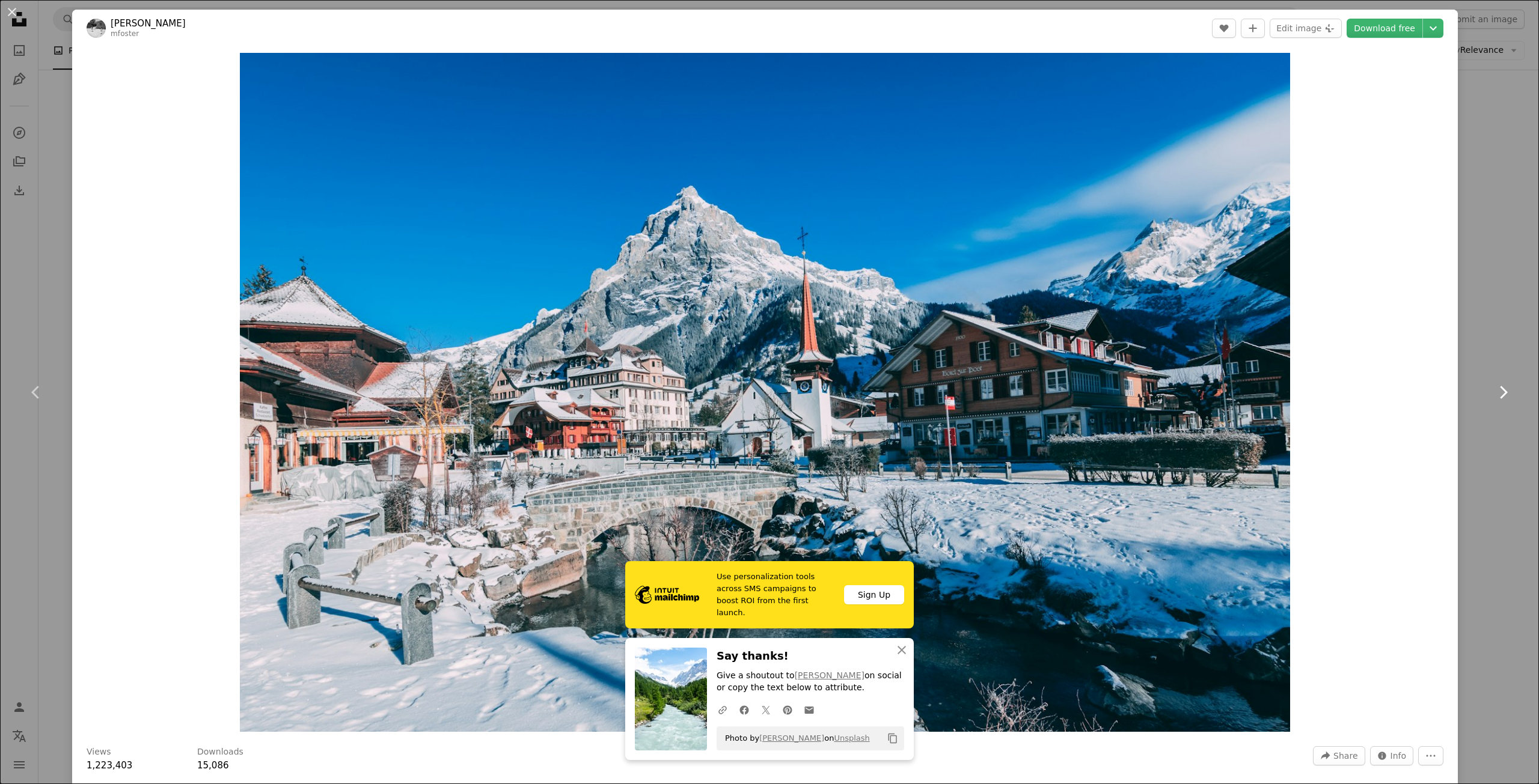
click at [1500, 387] on icon at bounding box center [1503, 392] width 7 height 12
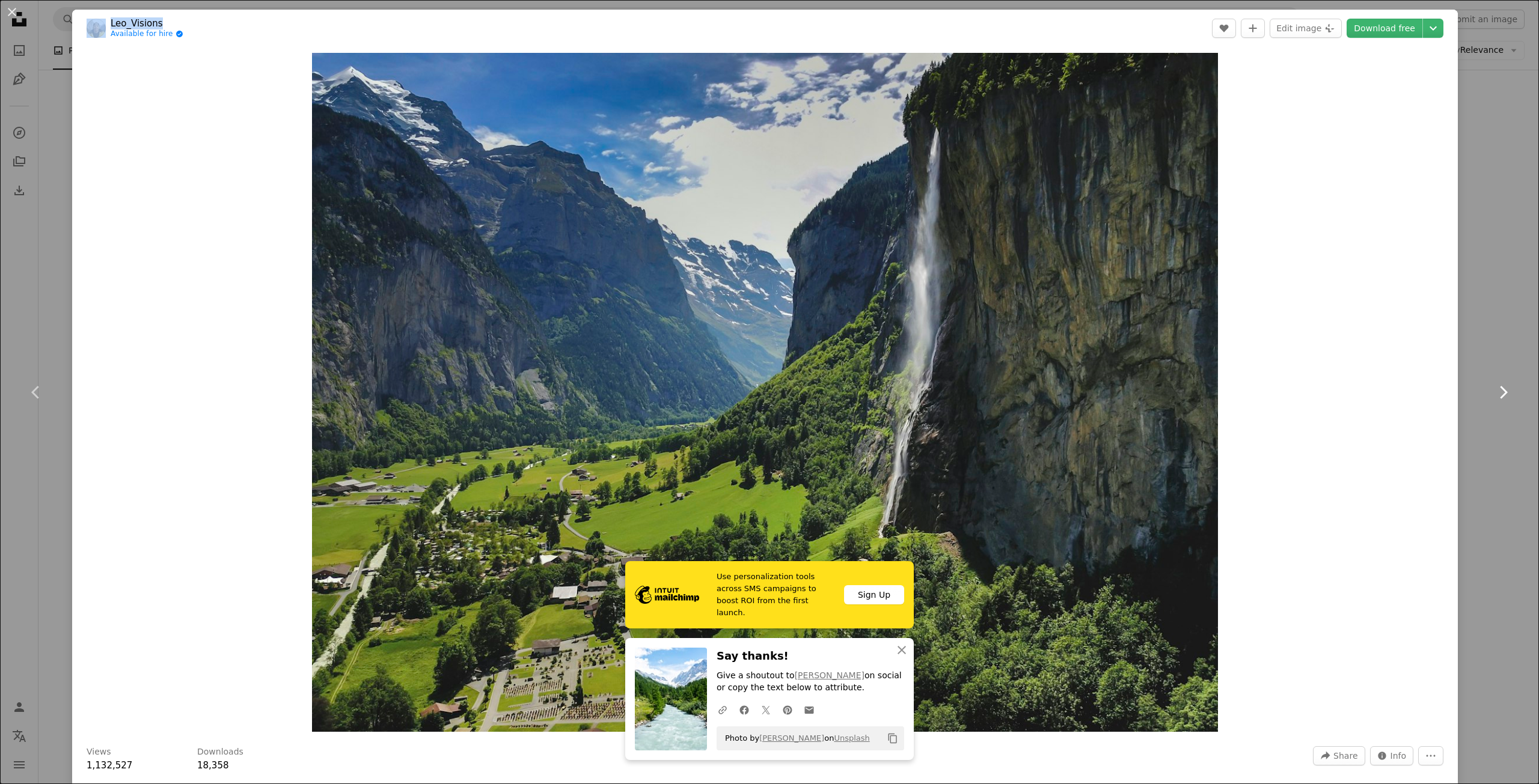
click at [1500, 387] on icon at bounding box center [1503, 392] width 7 height 12
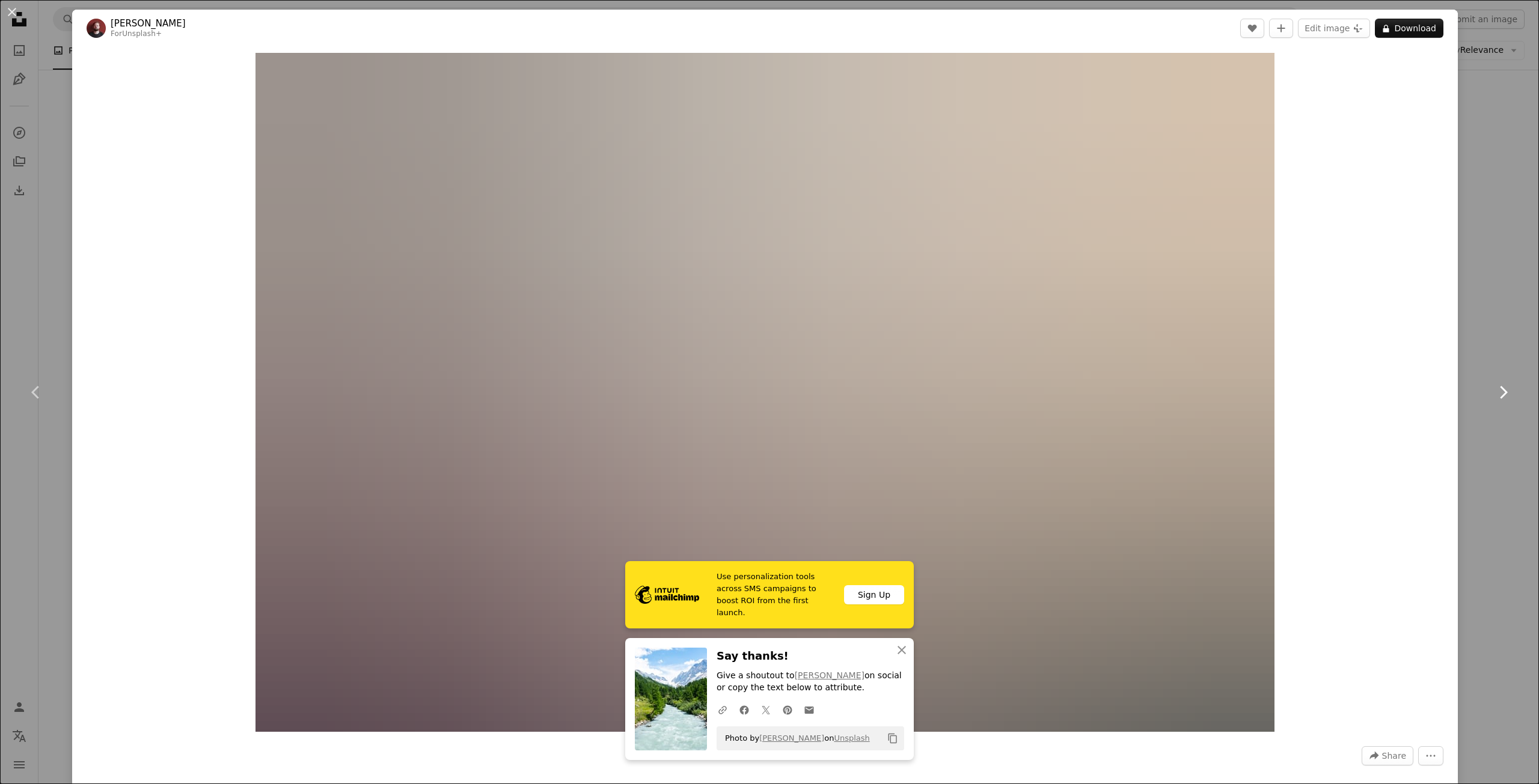
click at [1500, 387] on icon at bounding box center [1503, 392] width 7 height 12
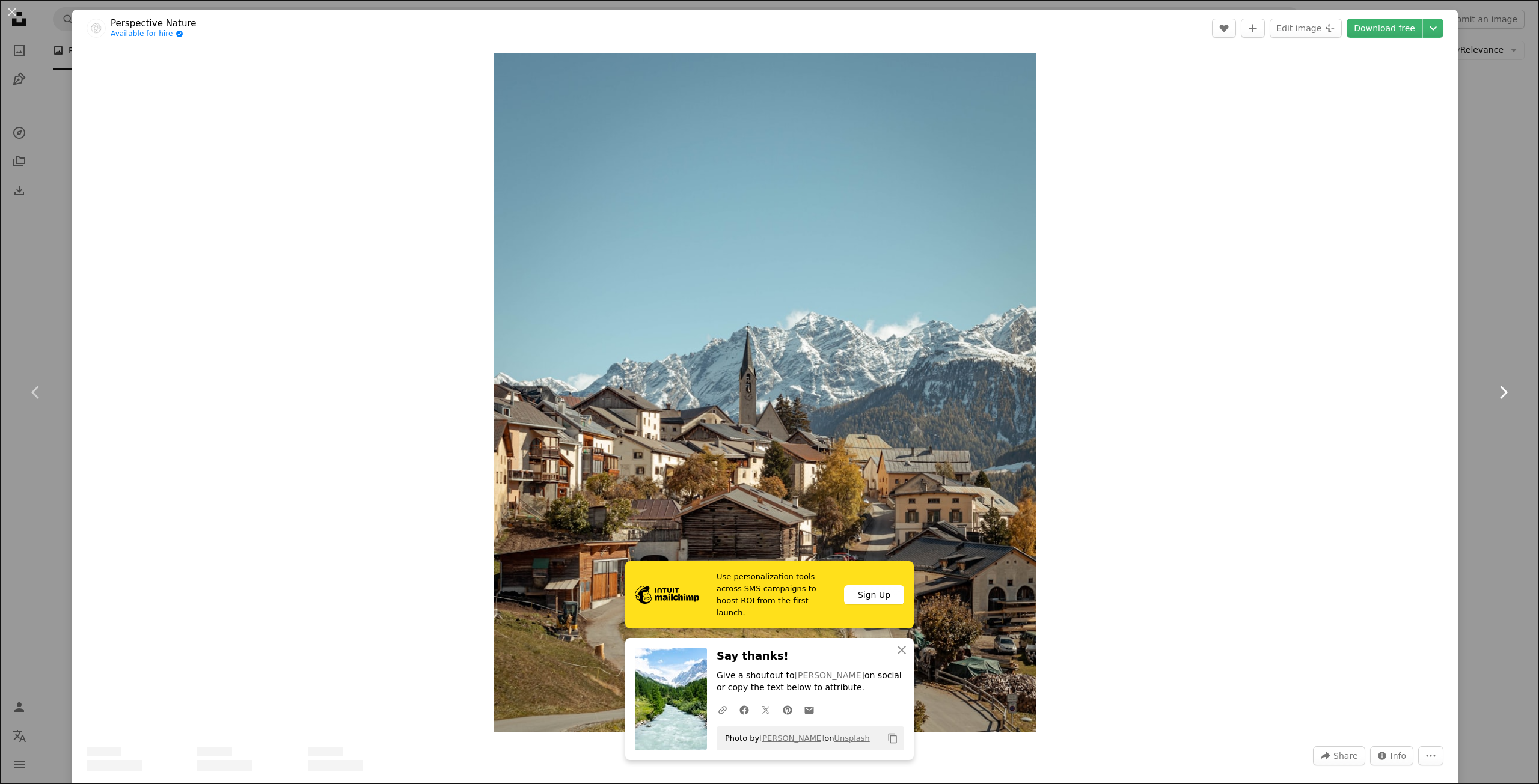
click at [1500, 387] on icon at bounding box center [1503, 392] width 7 height 12
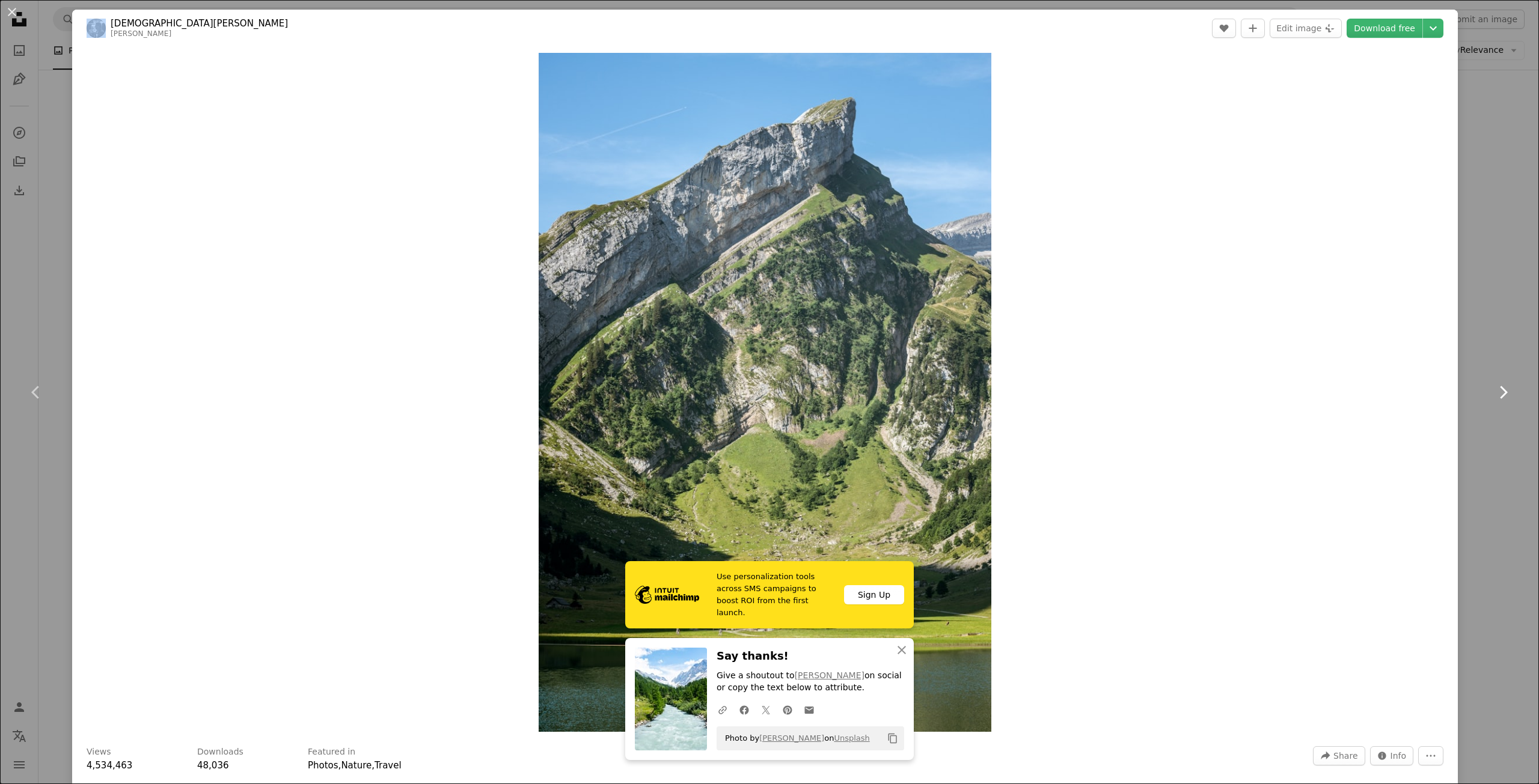
click at [1500, 387] on icon at bounding box center [1503, 392] width 7 height 12
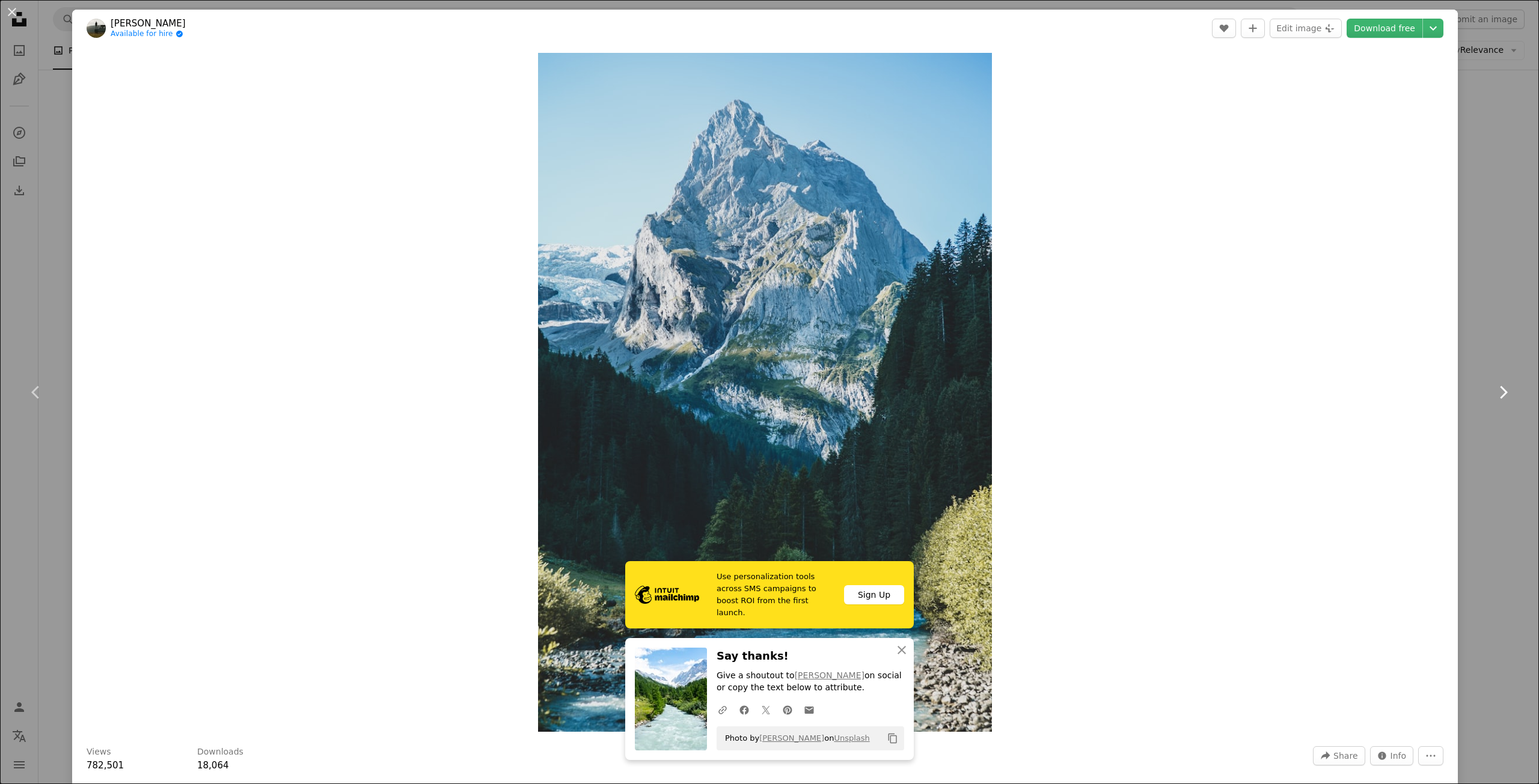
click at [1500, 387] on icon at bounding box center [1503, 392] width 7 height 12
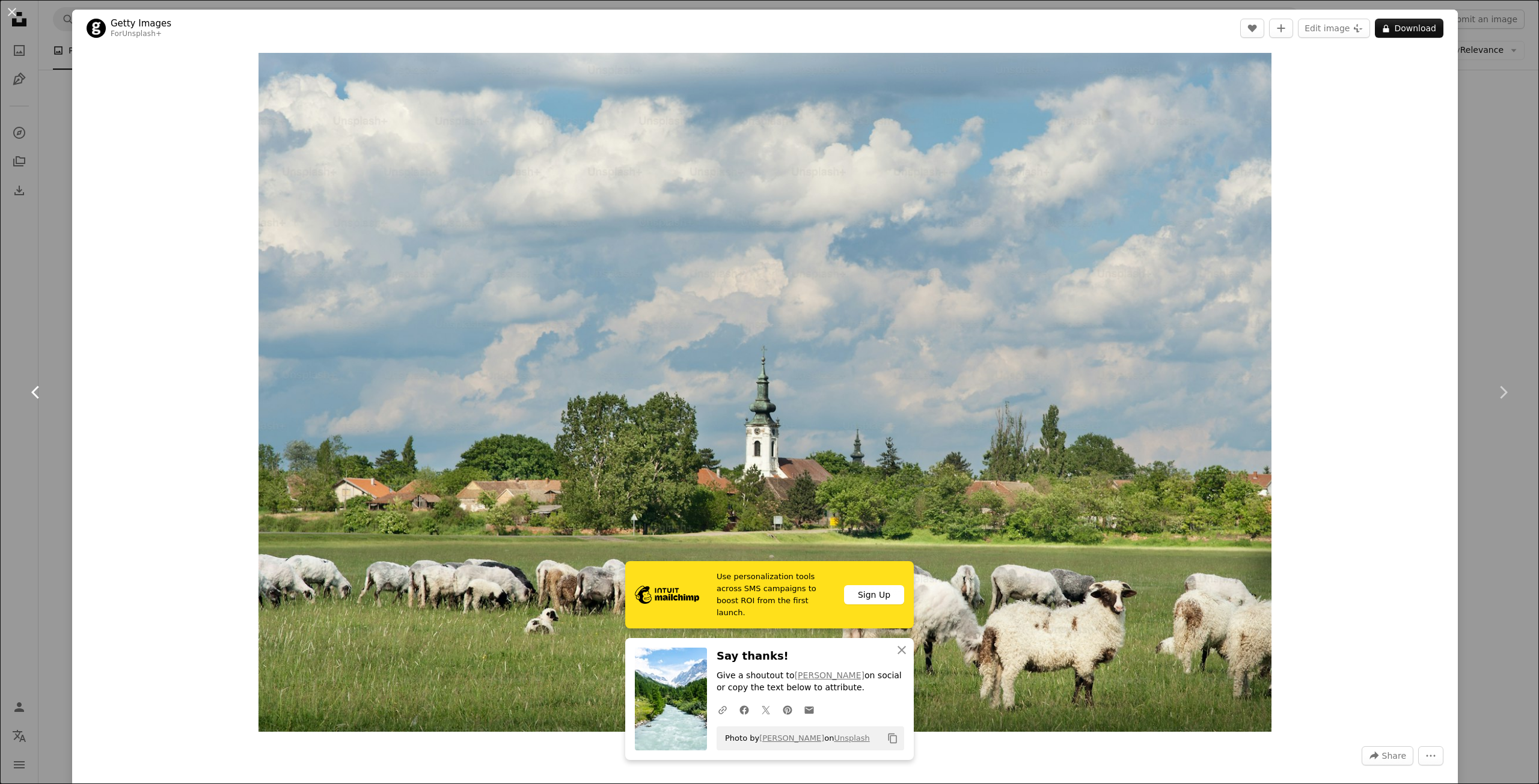
click at [40, 392] on icon "Chevron left" at bounding box center [36, 392] width 19 height 19
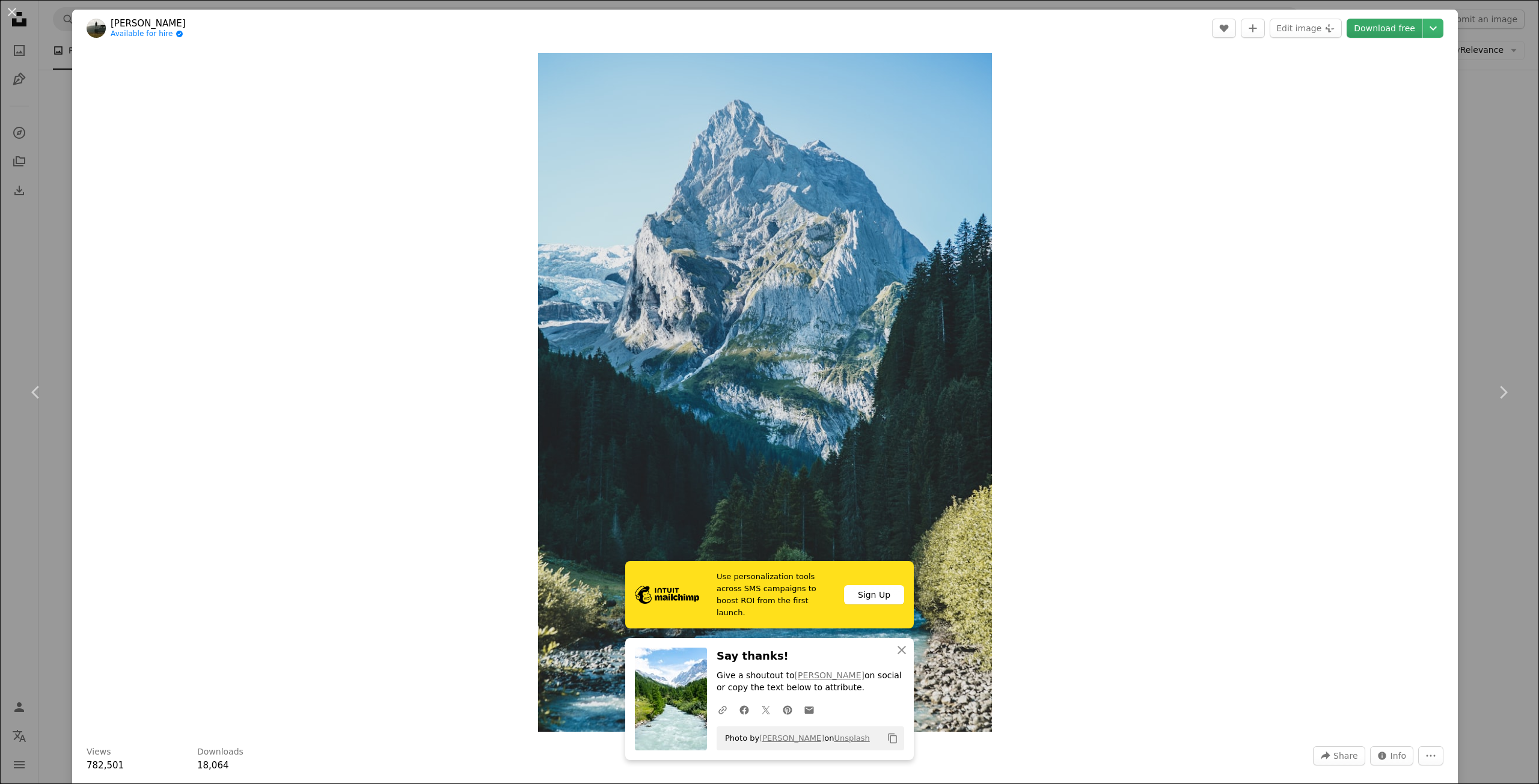
click at [1368, 31] on link "Download free" at bounding box center [1384, 28] width 75 height 19
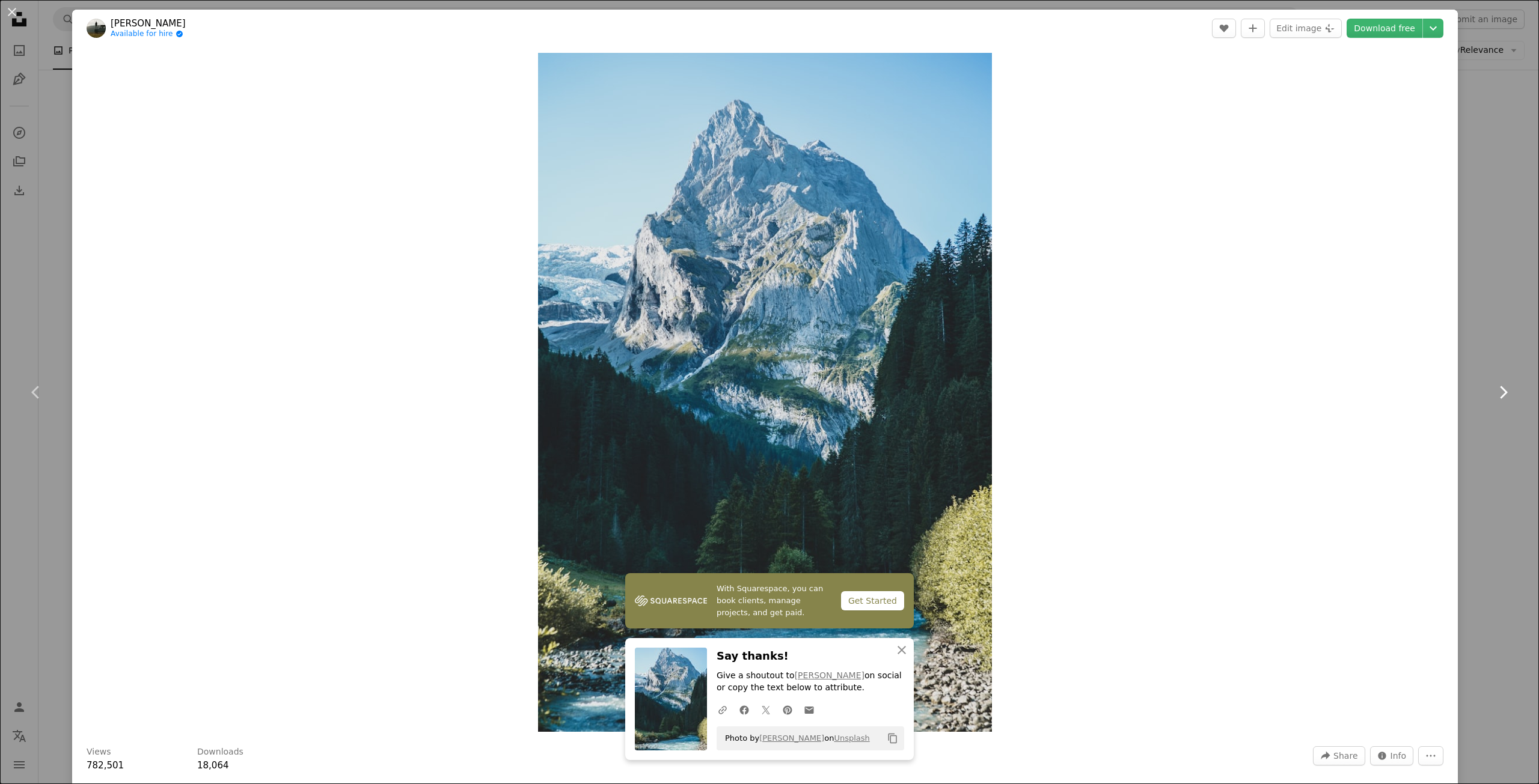
click at [1503, 388] on icon "Chevron right" at bounding box center [1503, 392] width 19 height 19
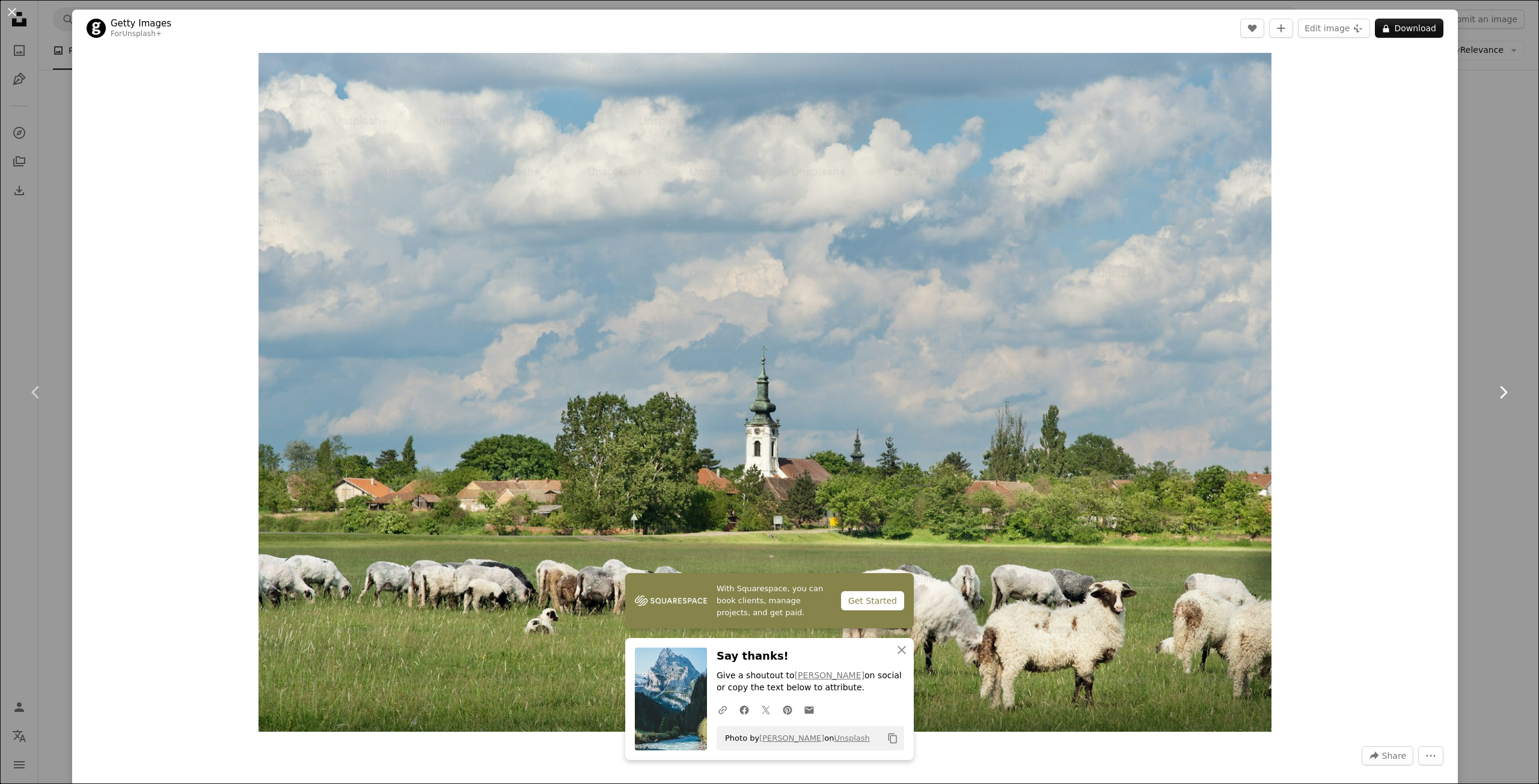
click at [1503, 388] on icon "Chevron right" at bounding box center [1503, 392] width 19 height 19
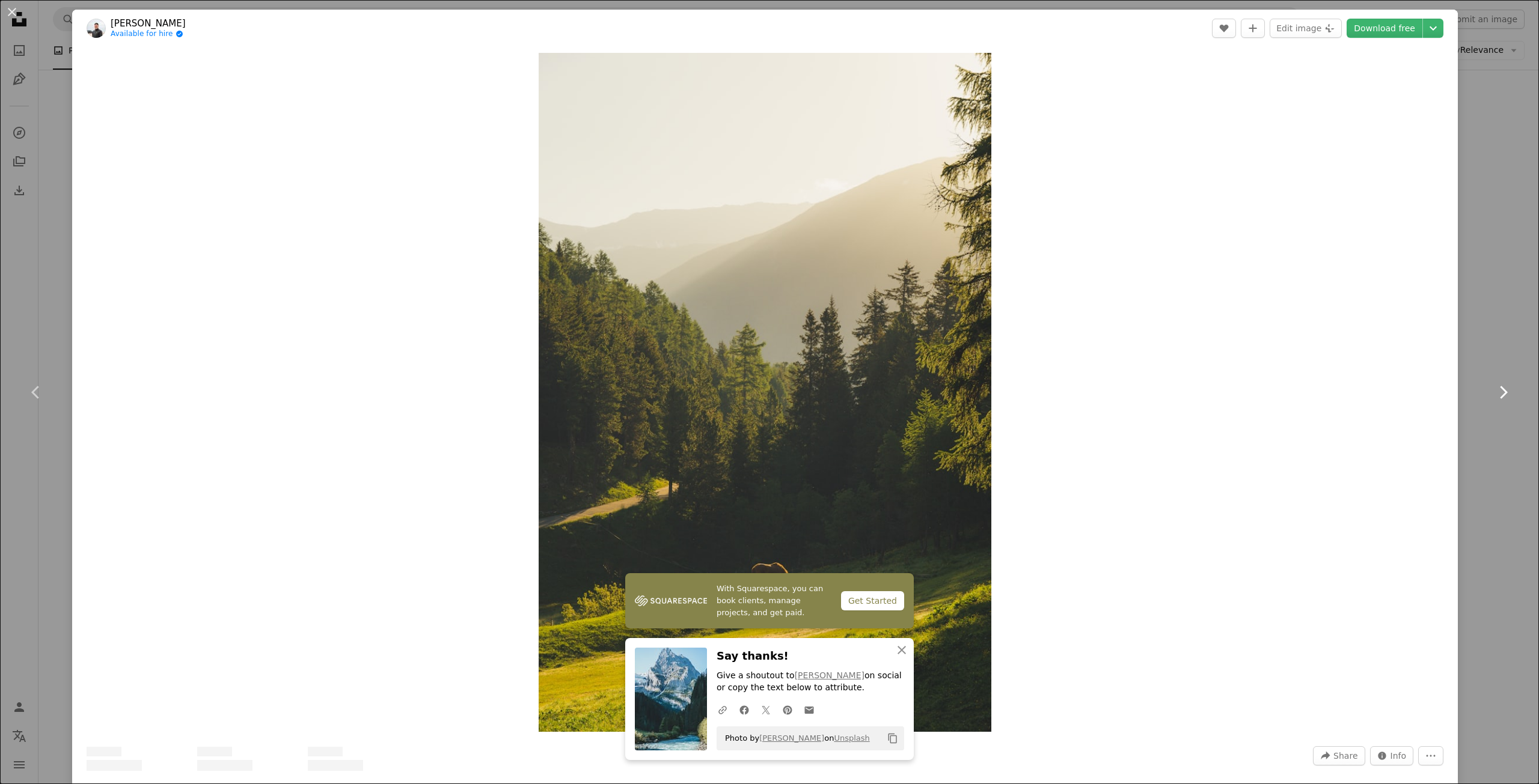
click at [1503, 388] on icon "Chevron right" at bounding box center [1503, 392] width 19 height 19
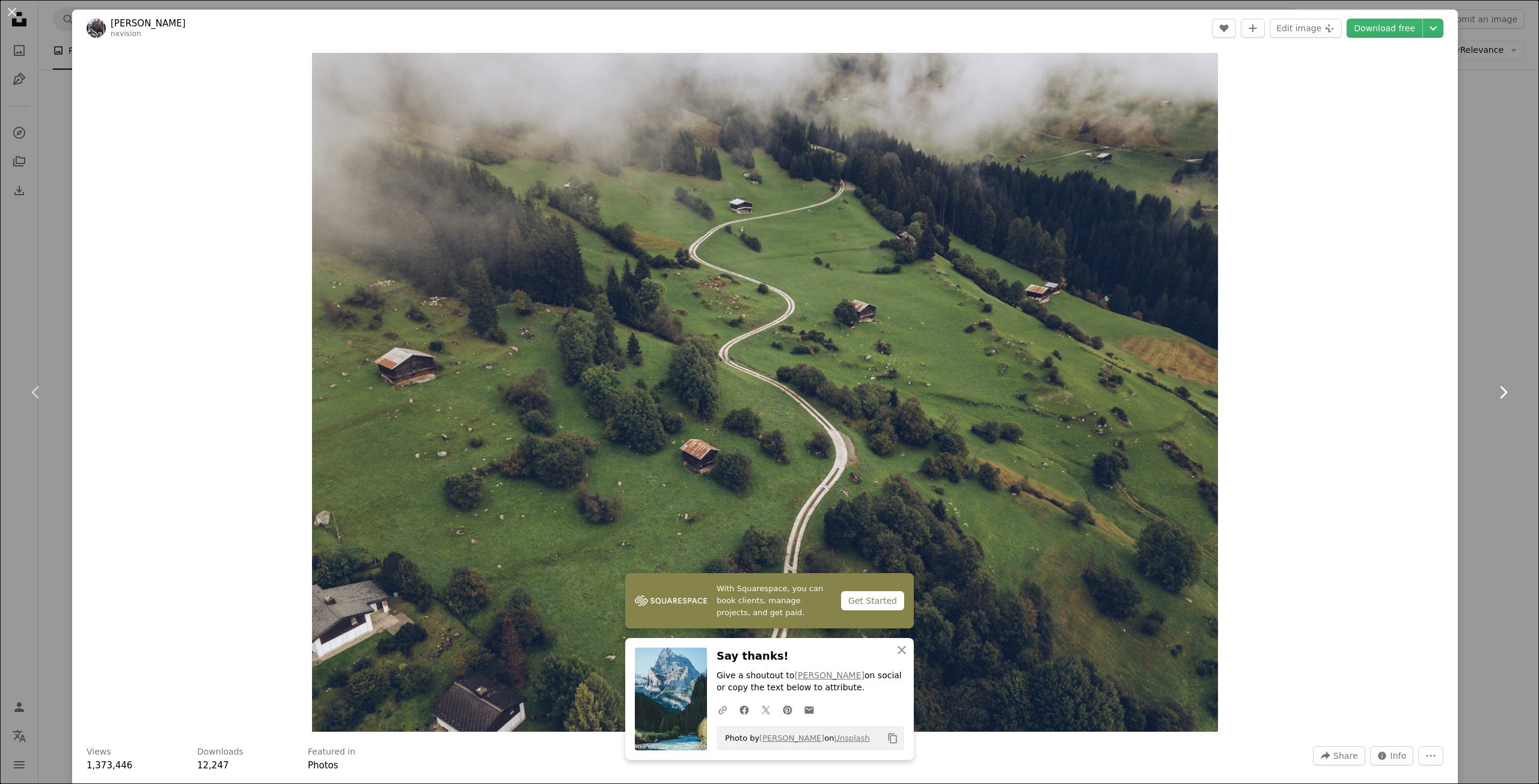
click at [1504, 394] on link "Chevron right" at bounding box center [1503, 392] width 72 height 115
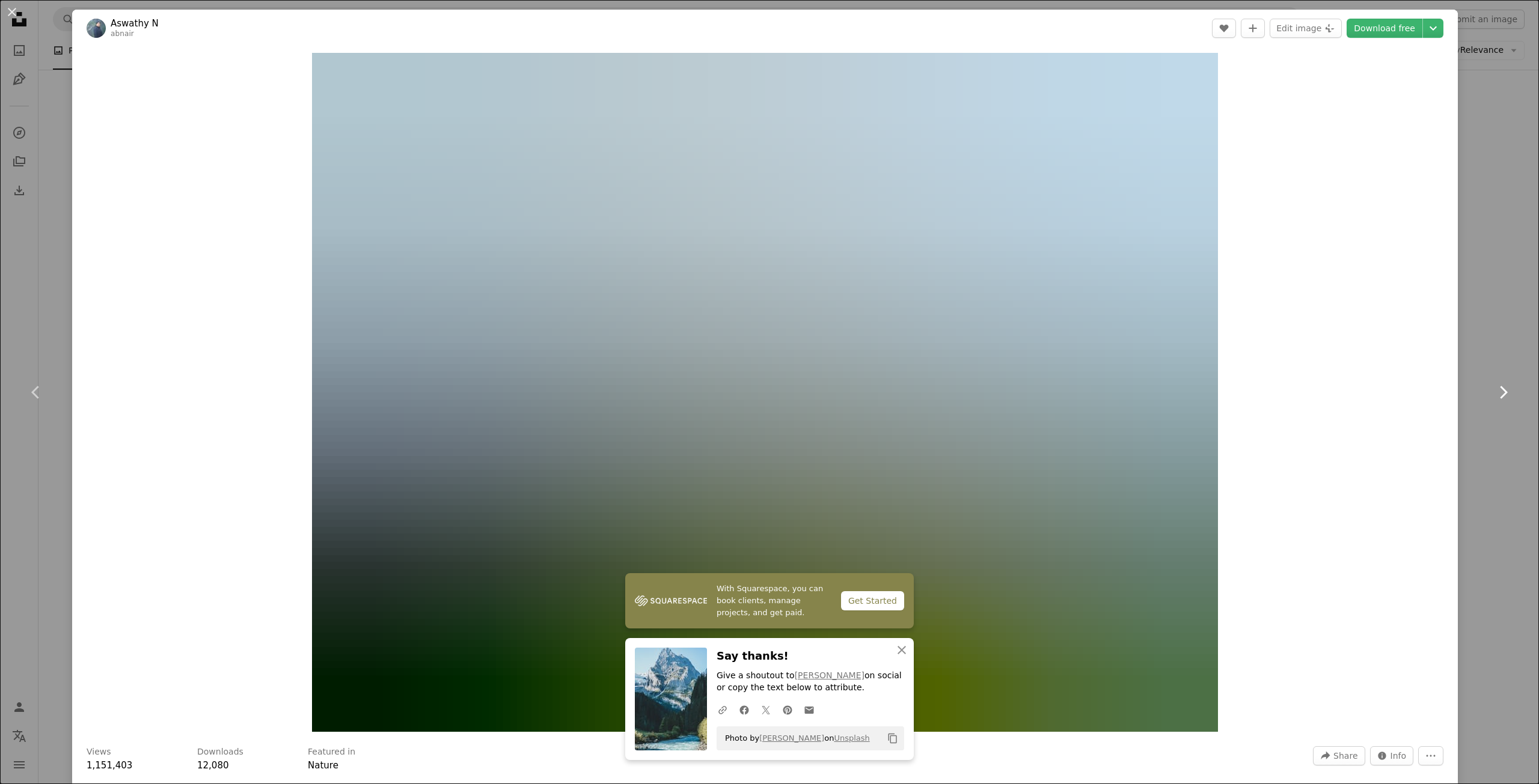
click at [1504, 394] on link "Chevron right" at bounding box center [1503, 392] width 72 height 115
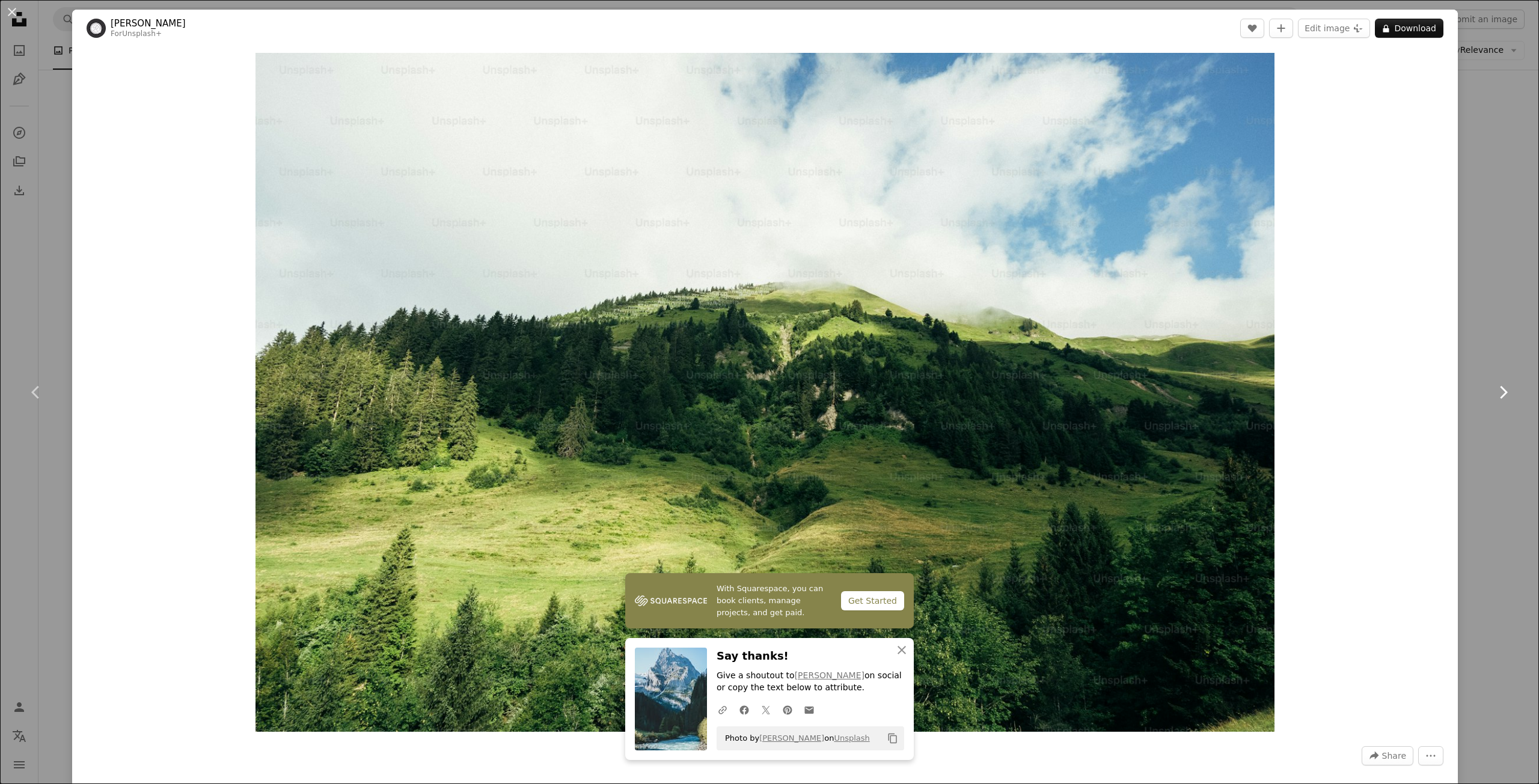
click at [1504, 394] on link "Chevron right" at bounding box center [1503, 392] width 72 height 115
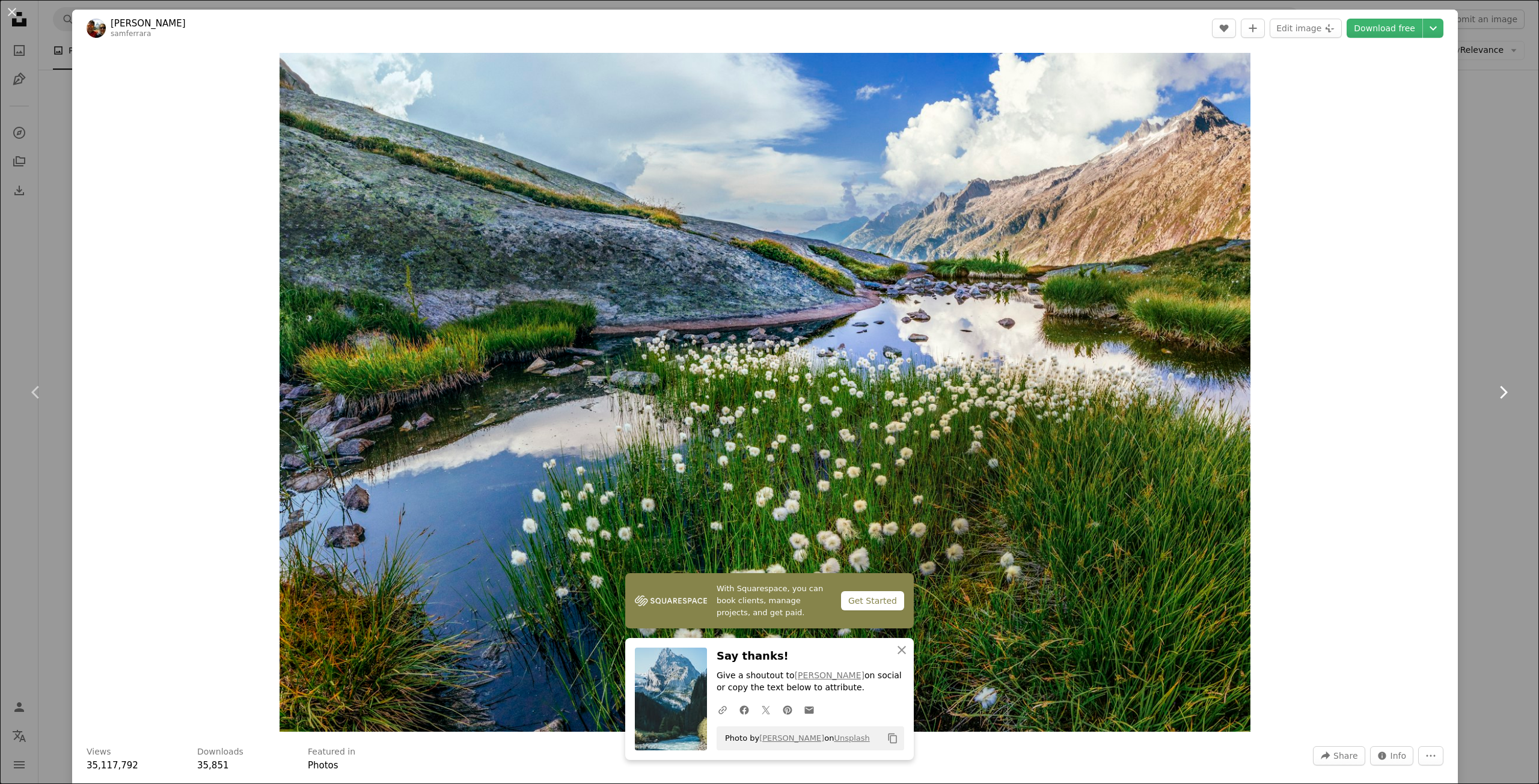
click at [1504, 394] on link "Chevron right" at bounding box center [1503, 392] width 72 height 115
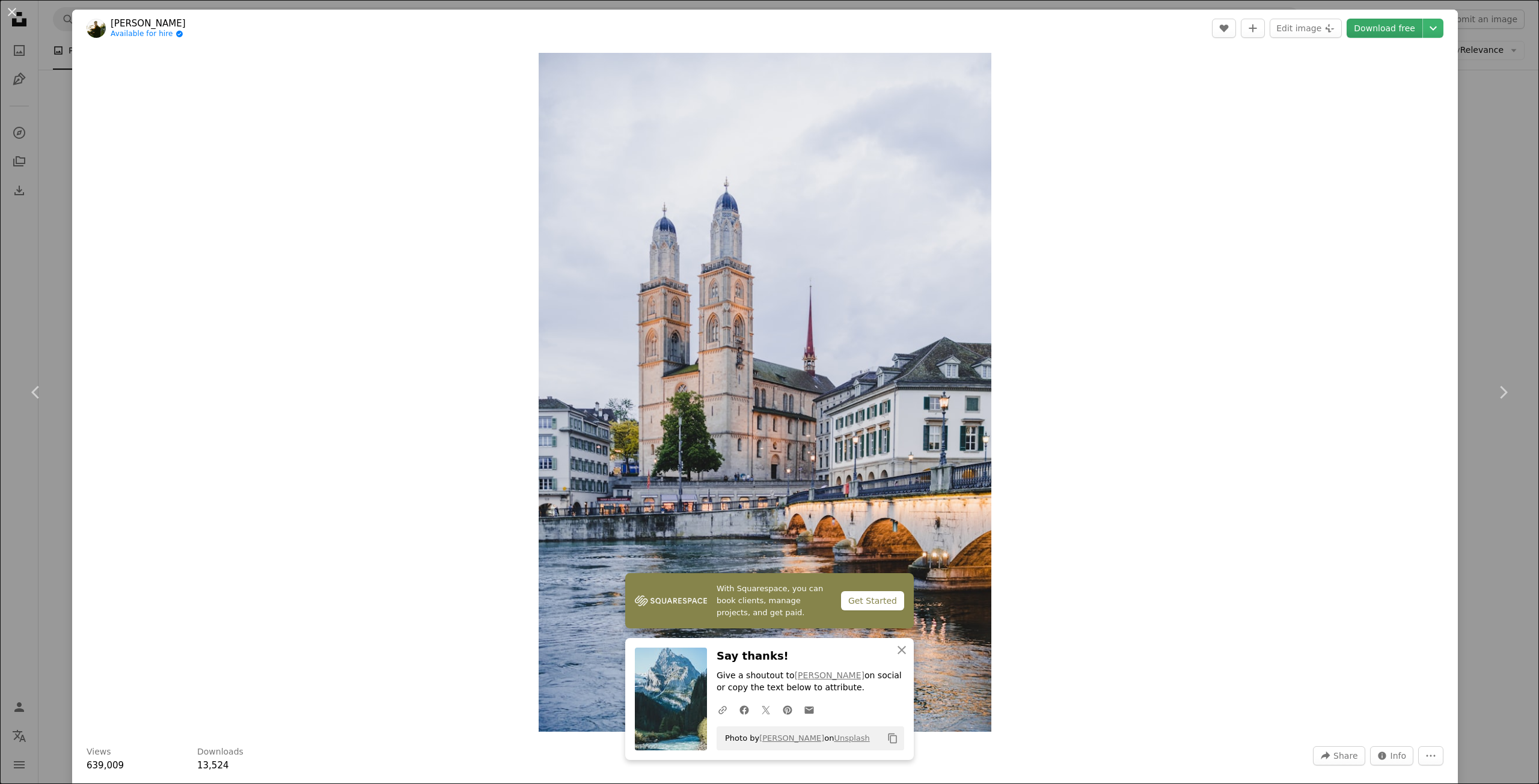
click at [1377, 31] on link "Download free" at bounding box center [1384, 28] width 75 height 19
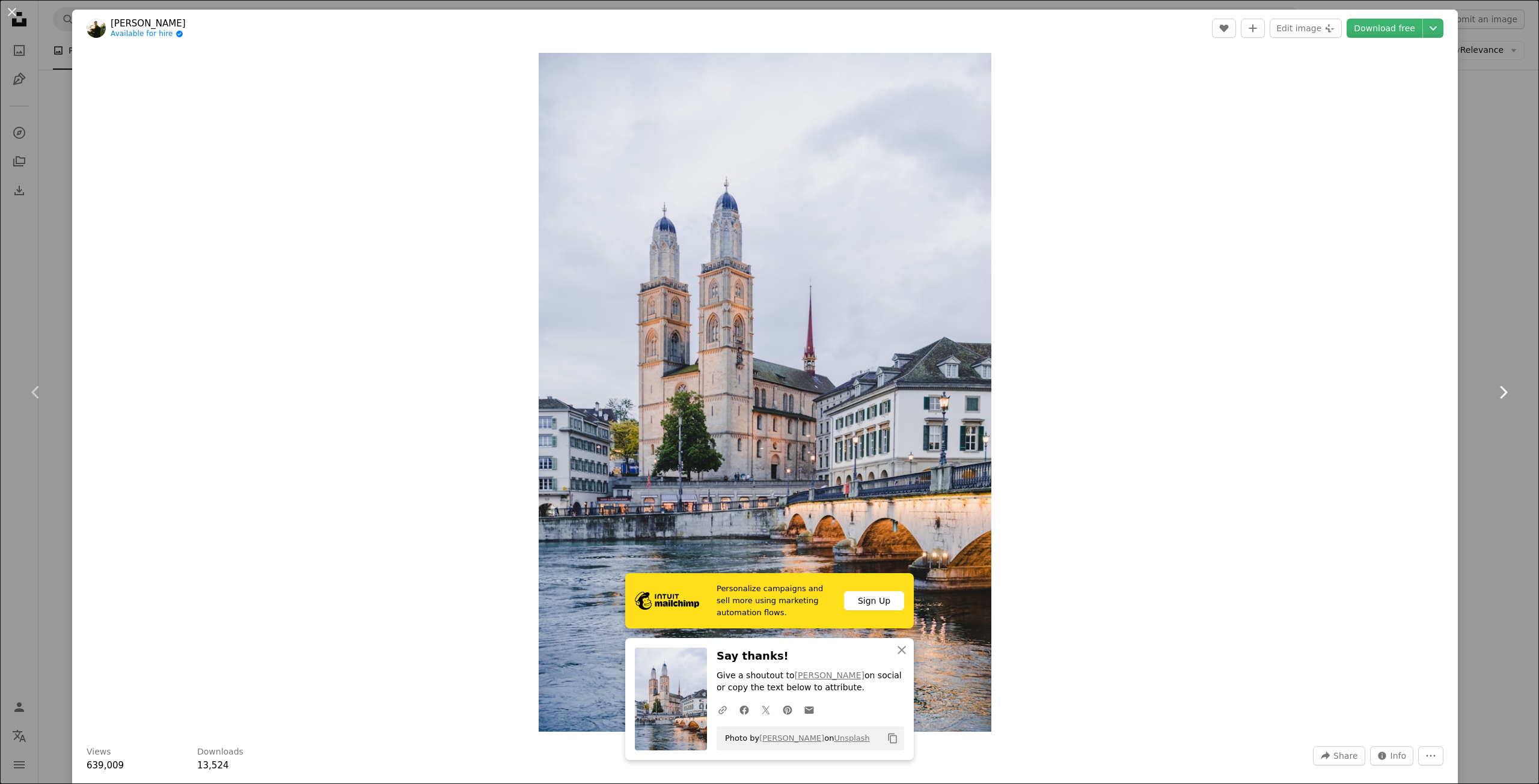
click at [1493, 383] on icon "Chevron right" at bounding box center [1503, 392] width 19 height 19
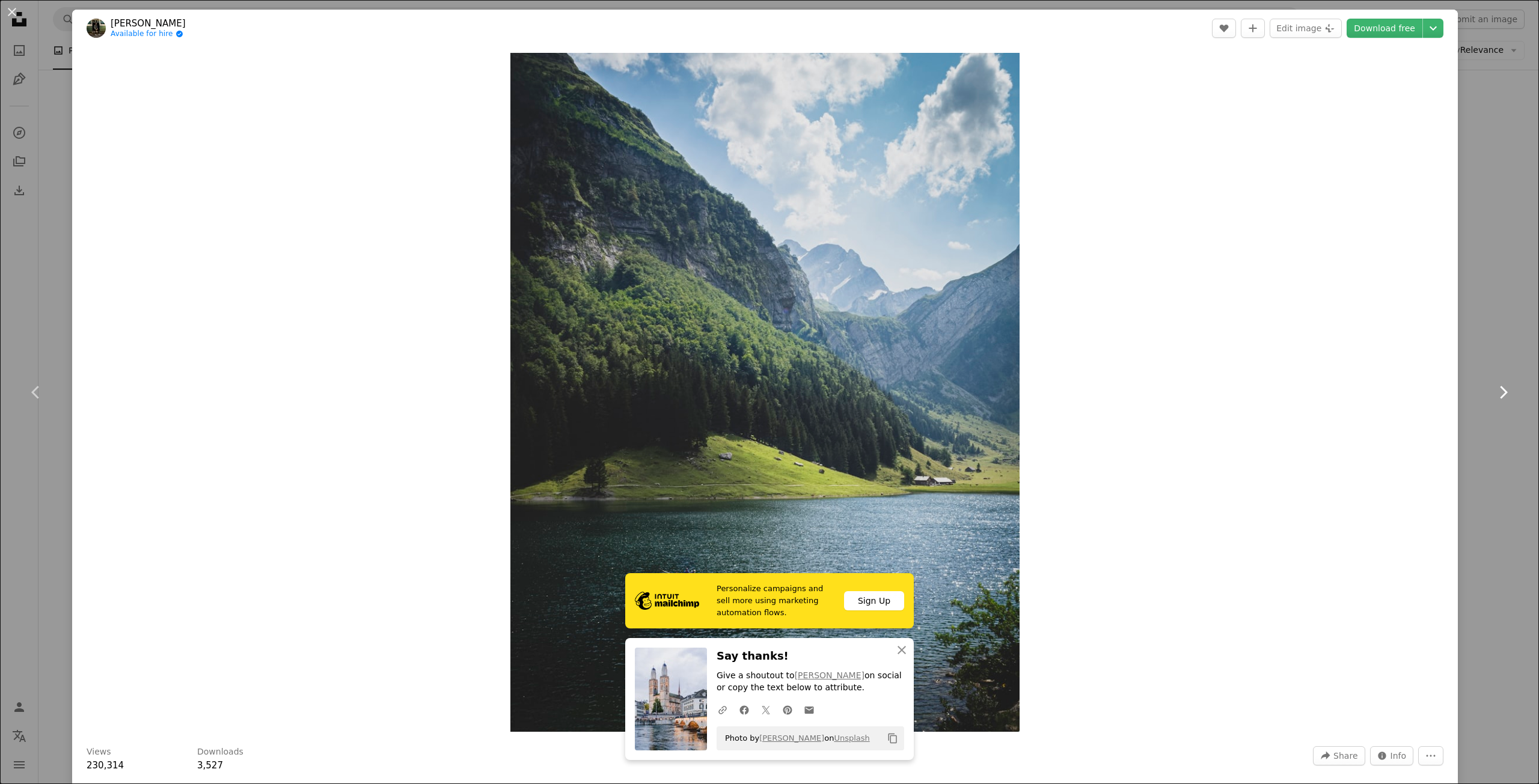
click at [1493, 383] on icon "Chevron right" at bounding box center [1503, 392] width 19 height 19
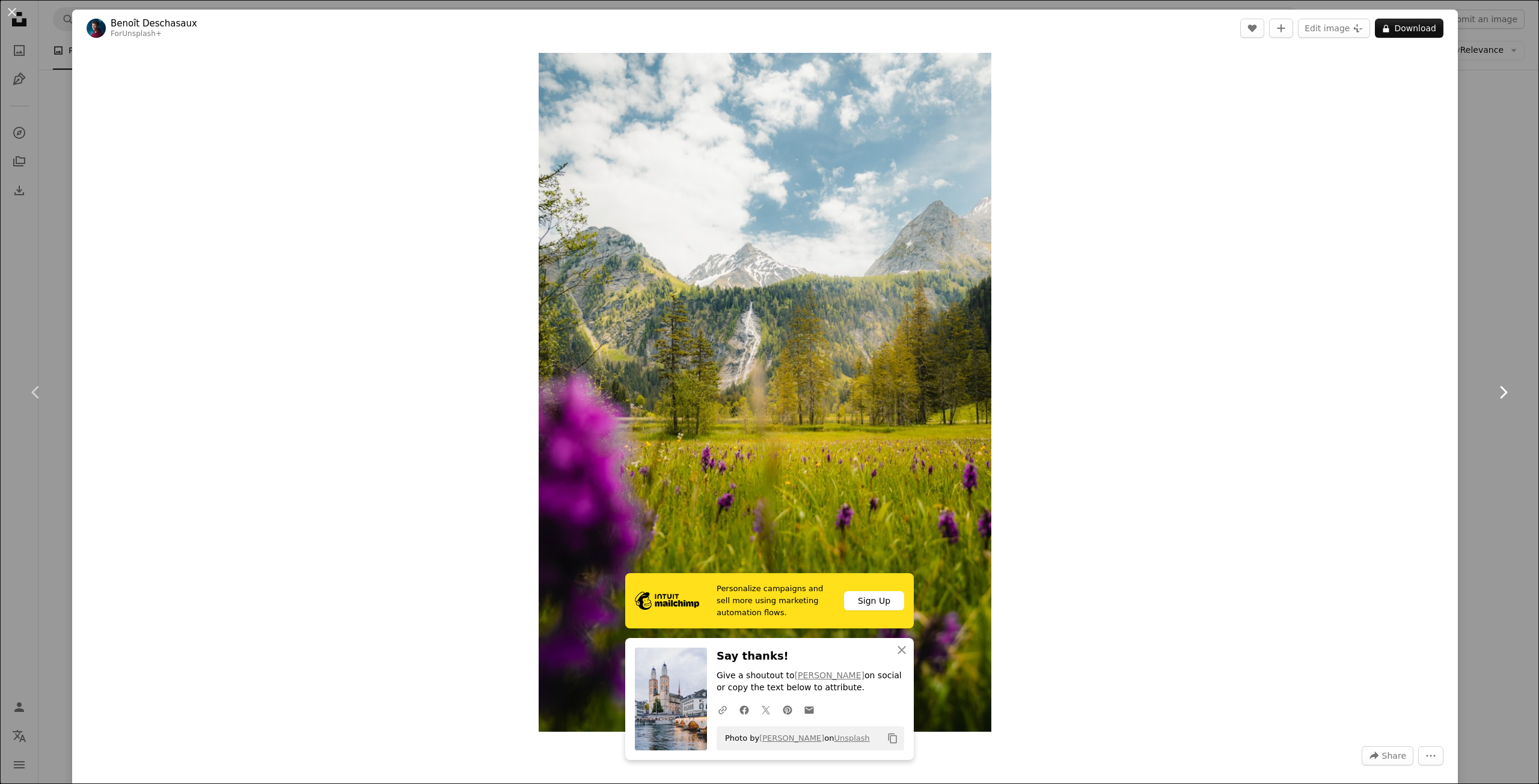
click at [1493, 383] on icon "Chevron right" at bounding box center [1503, 392] width 19 height 19
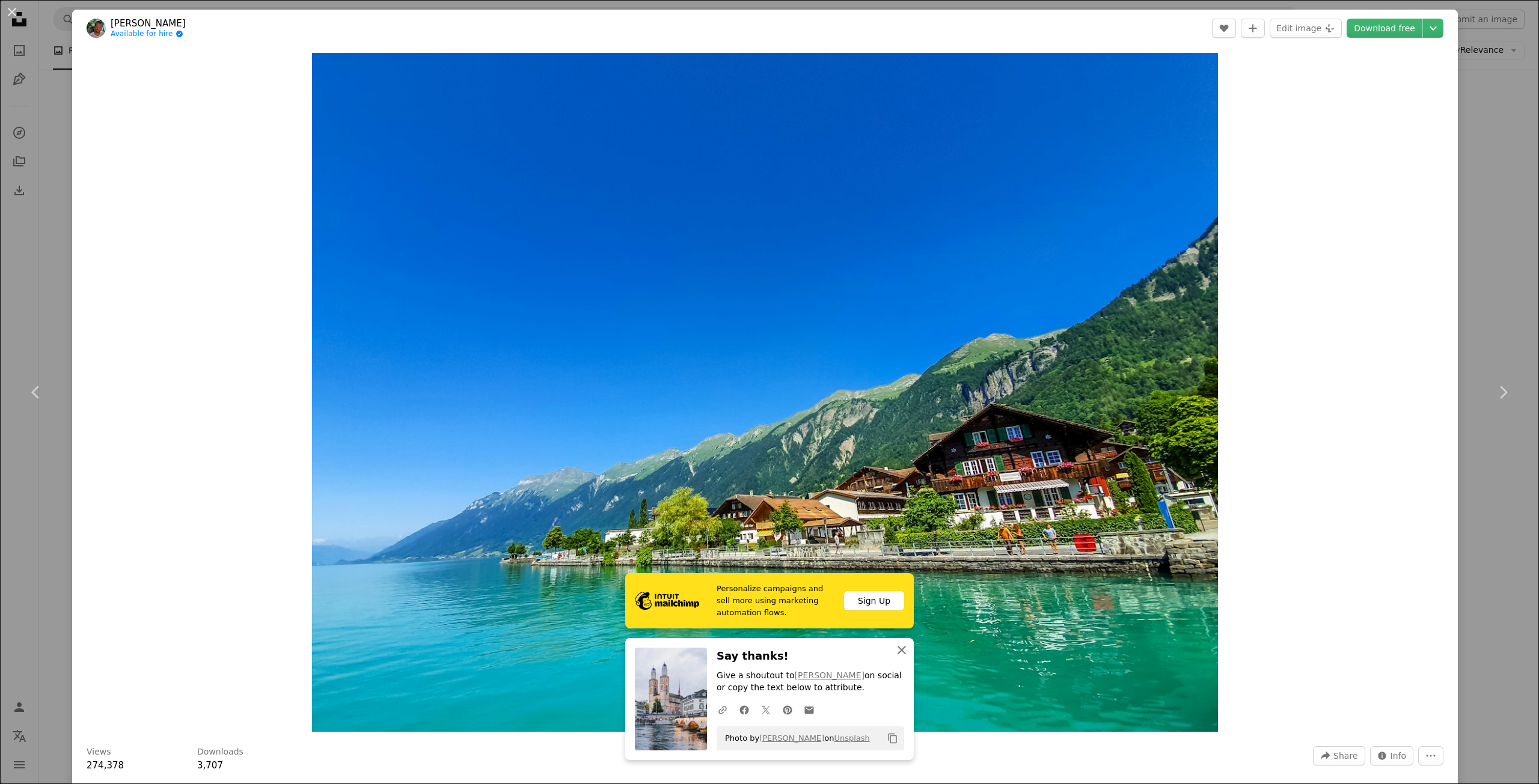
click at [903, 644] on icon "An X shape" at bounding box center [901, 650] width 14 height 14
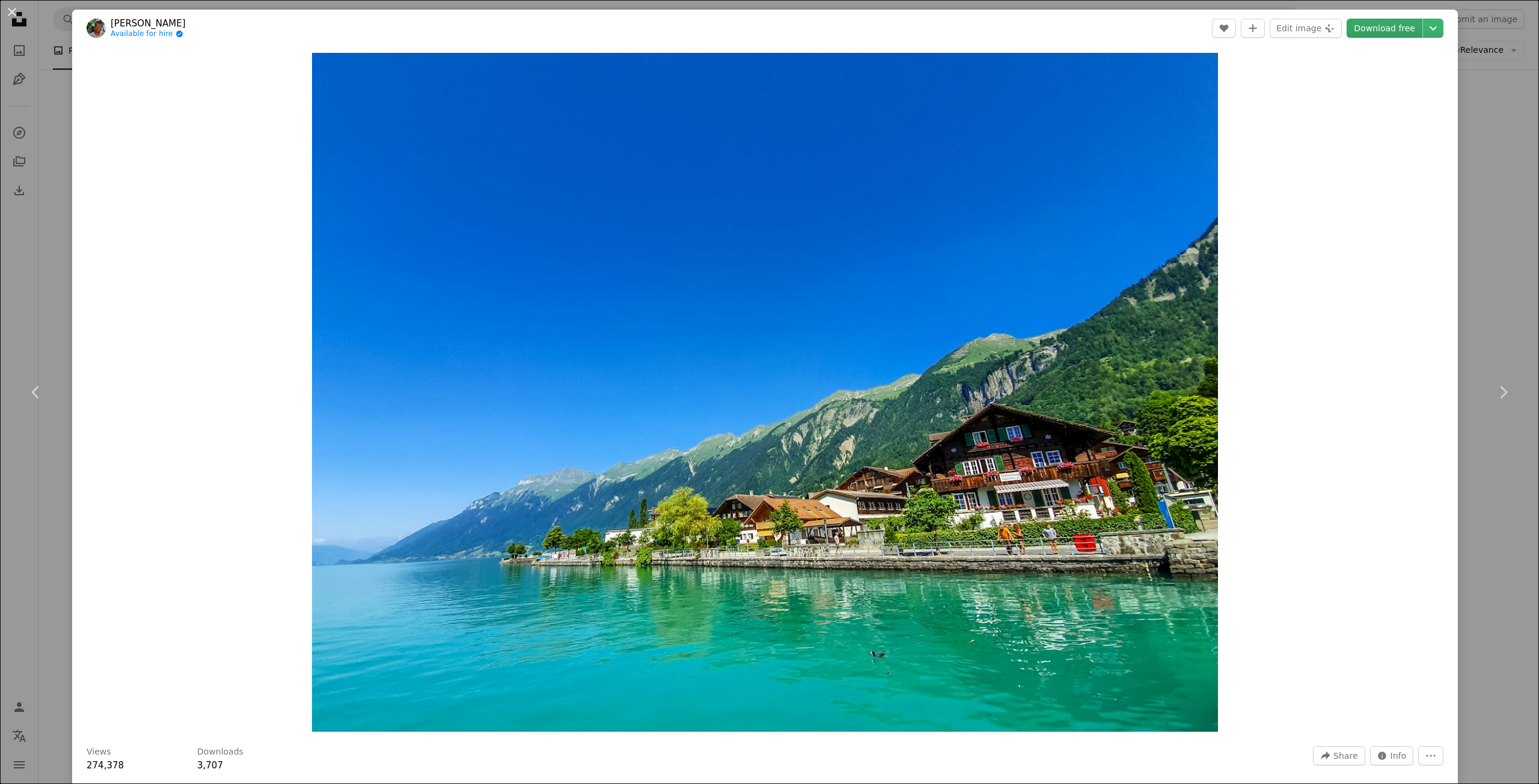
click at [1358, 27] on link "Download free" at bounding box center [1384, 28] width 75 height 19
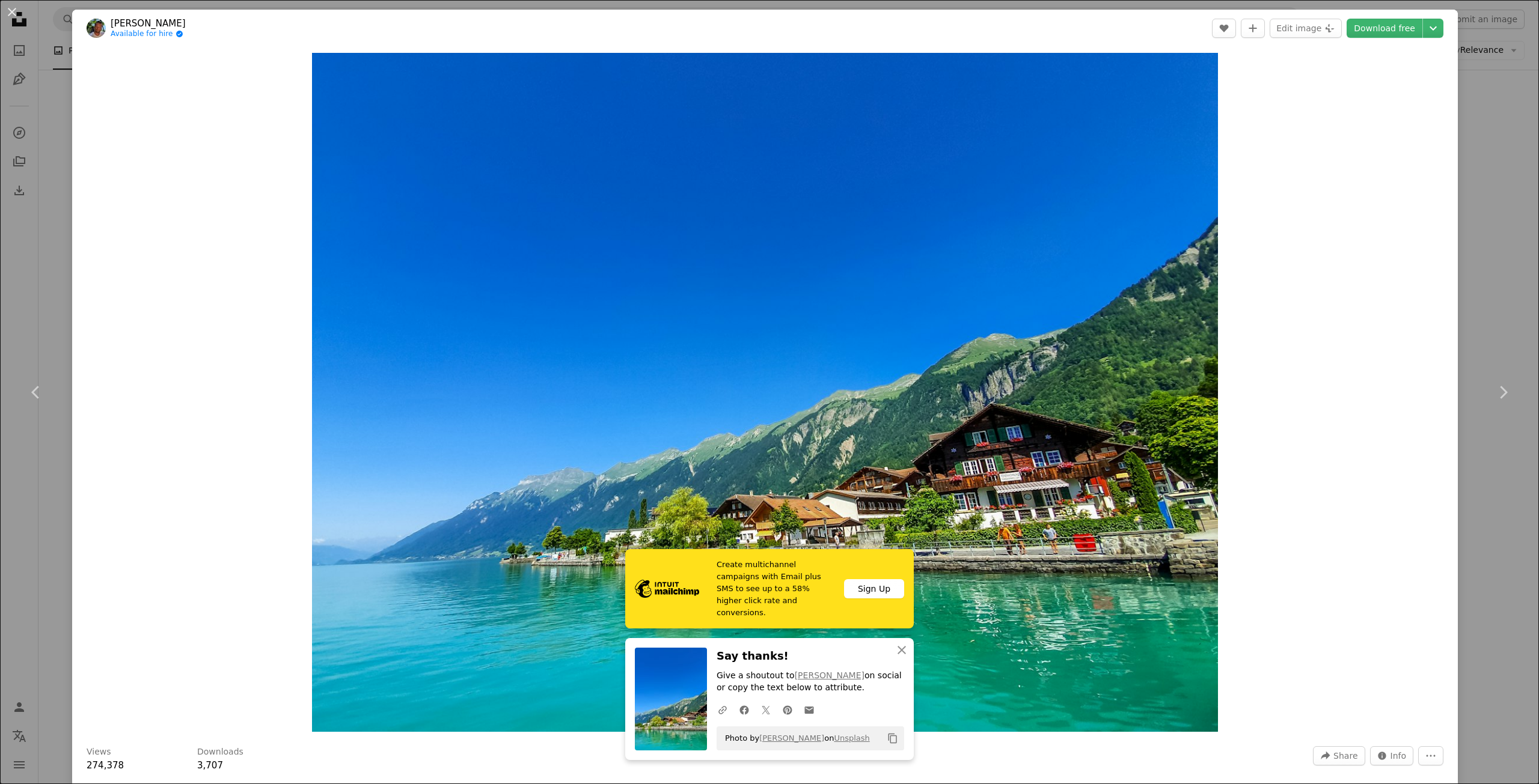
click at [1490, 212] on div "An X shape Chevron left Chevron right [PERSON_NAME] Available for hire A checkm…" at bounding box center [770, 392] width 1539 height 784
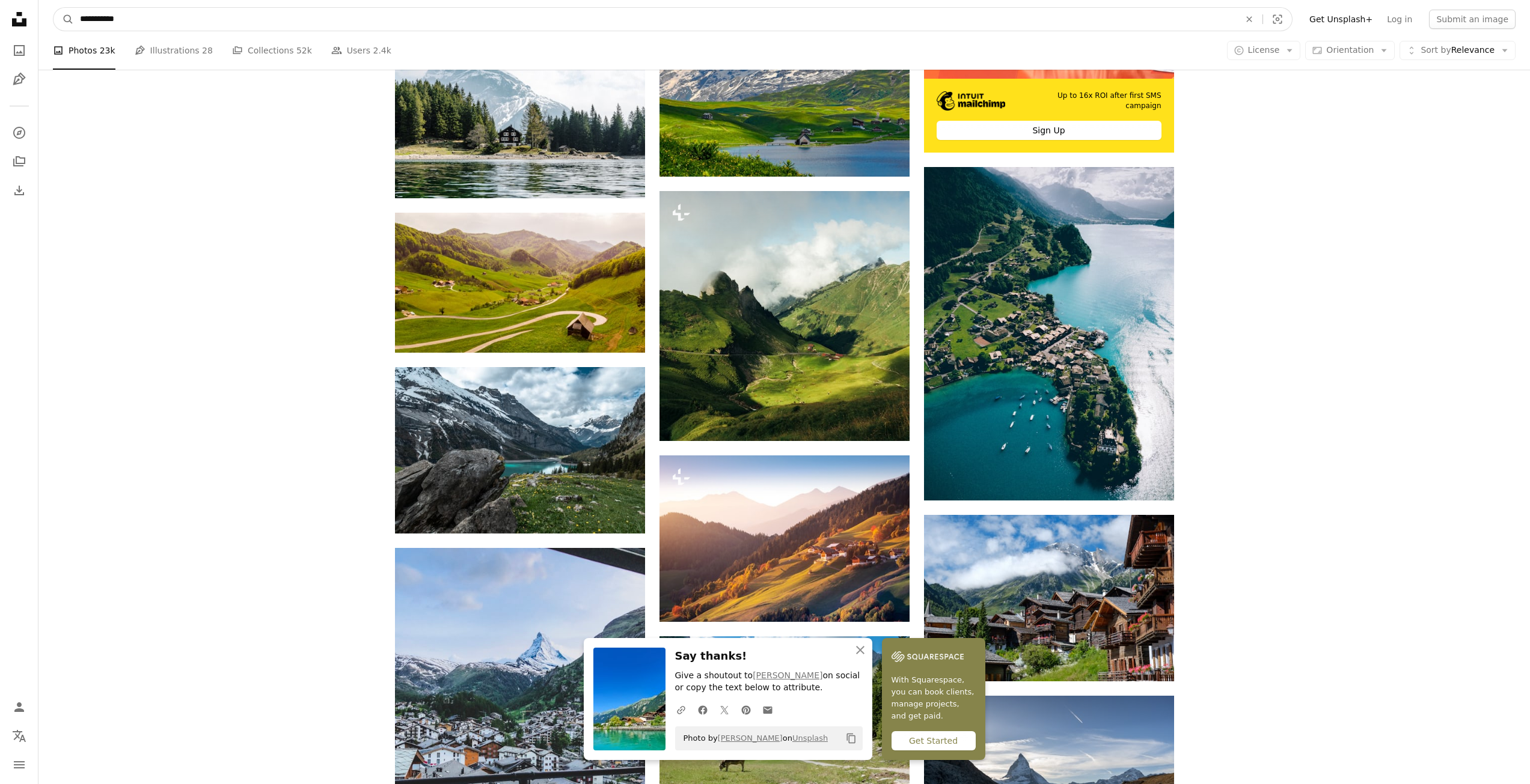
scroll to position [538, 0]
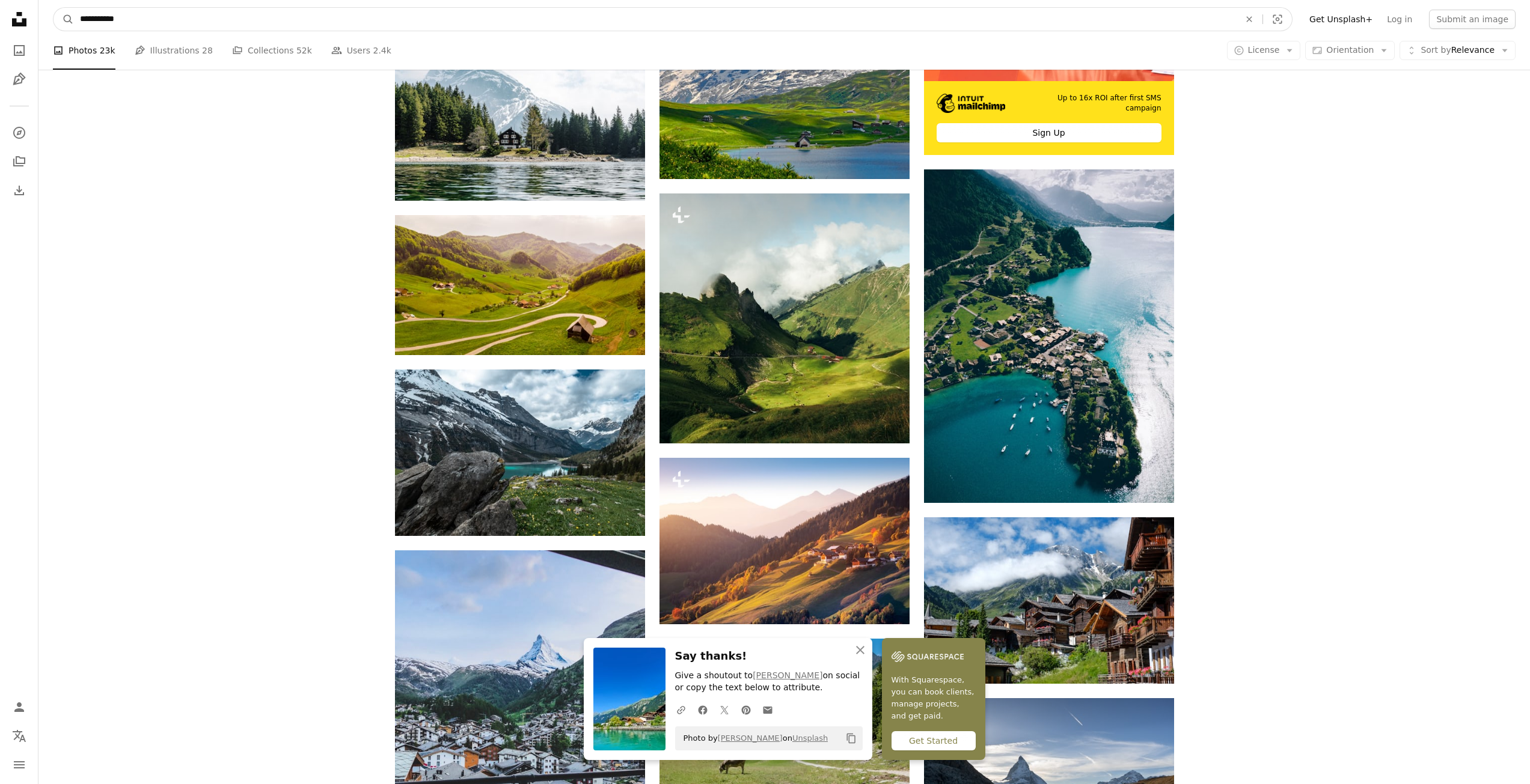
drag, startPoint x: 60, startPoint y: 12, endPoint x: 36, endPoint y: 14, distance: 24.1
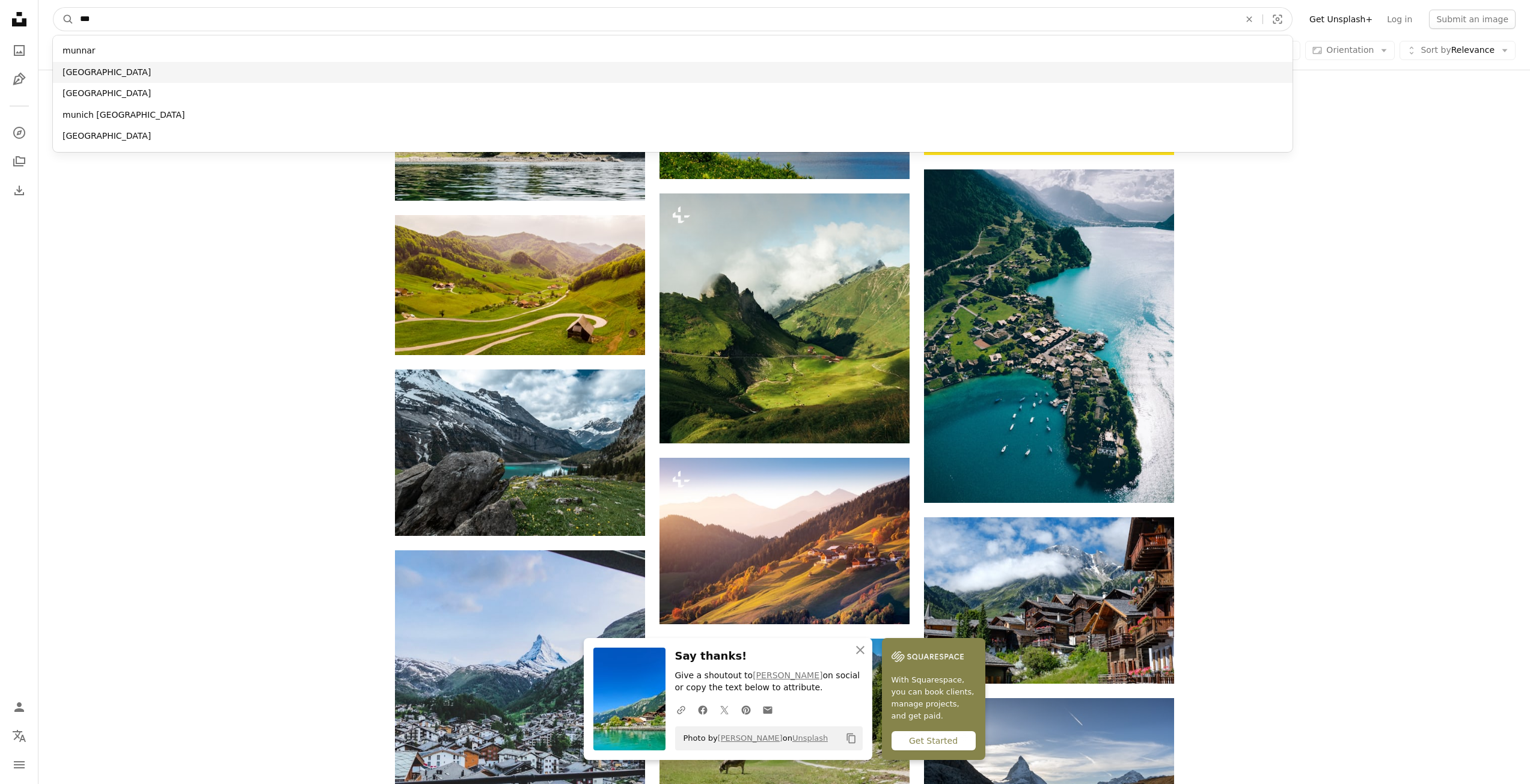
type input "***"
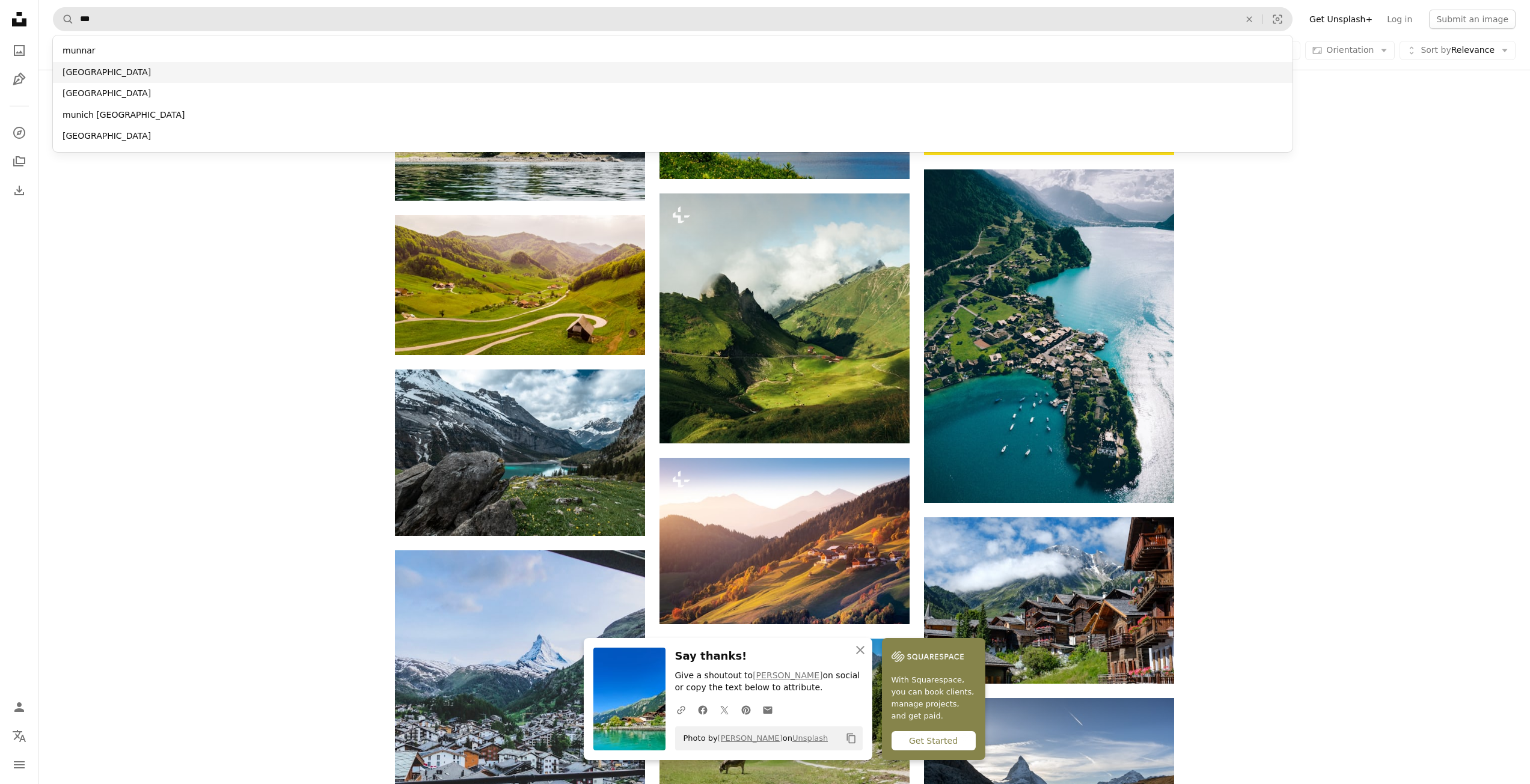
click at [125, 67] on div "[GEOGRAPHIC_DATA]" at bounding box center [673, 73] width 1240 height 22
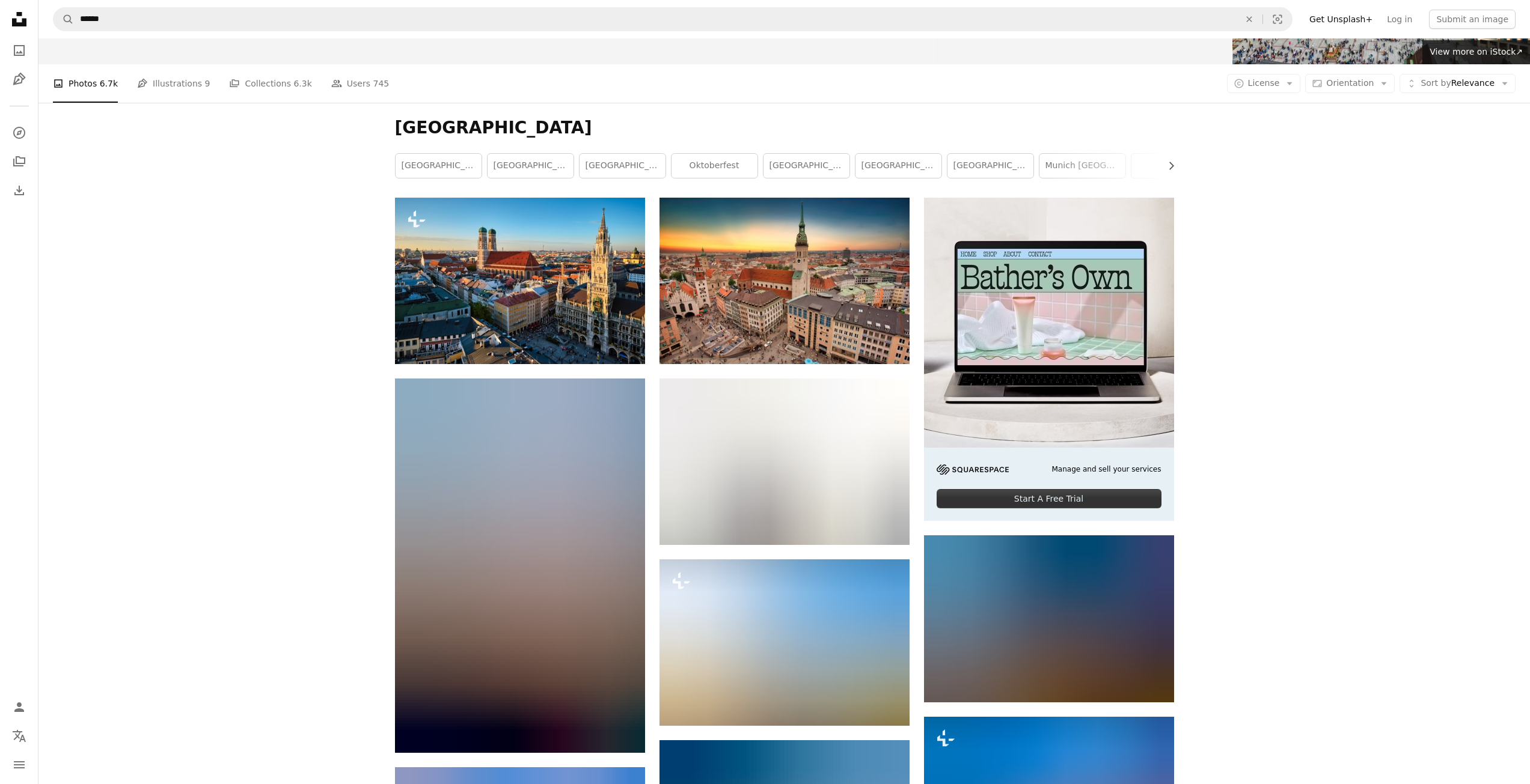
scroll to position [180, 0]
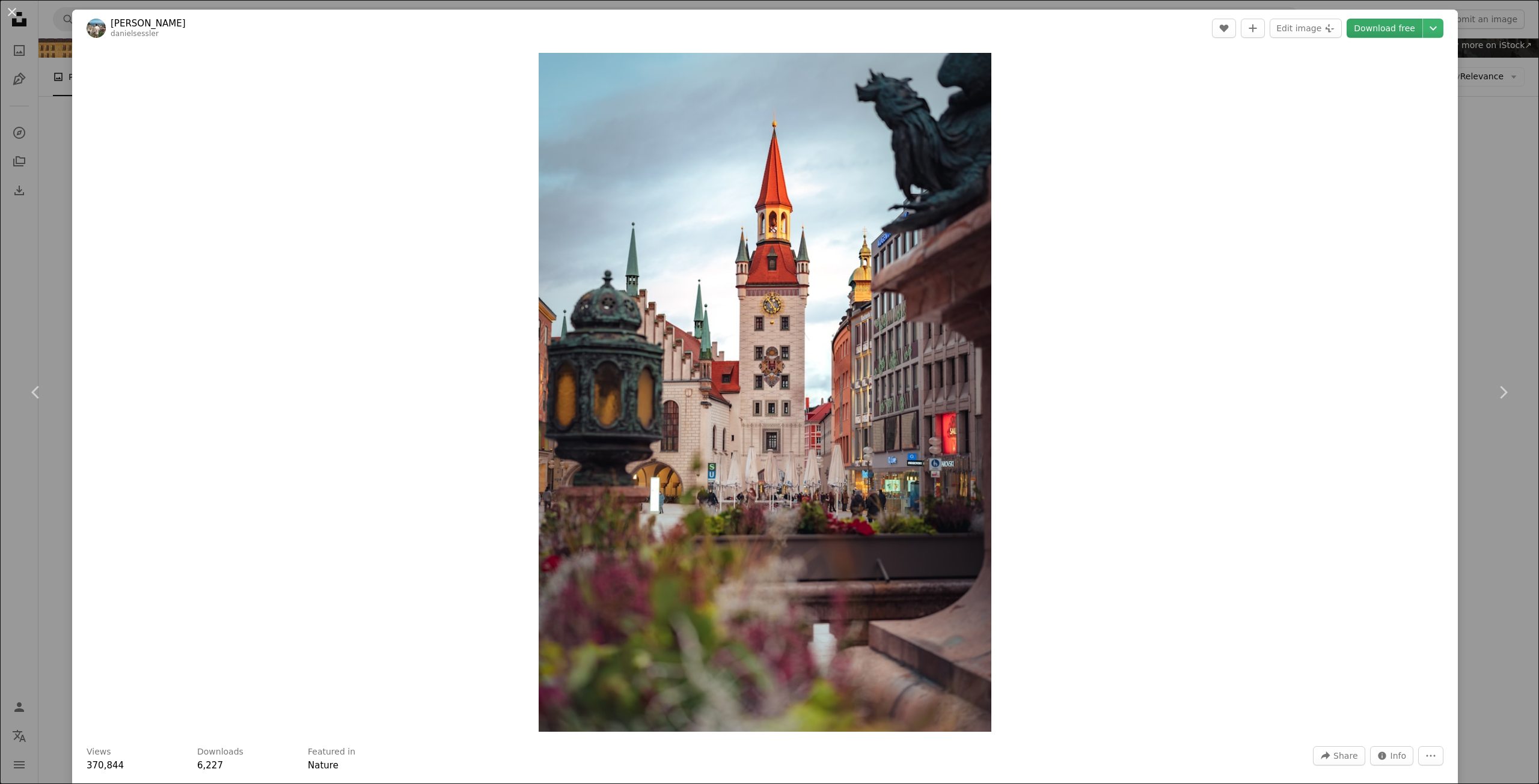
click at [1381, 29] on link "Download free" at bounding box center [1384, 28] width 75 height 19
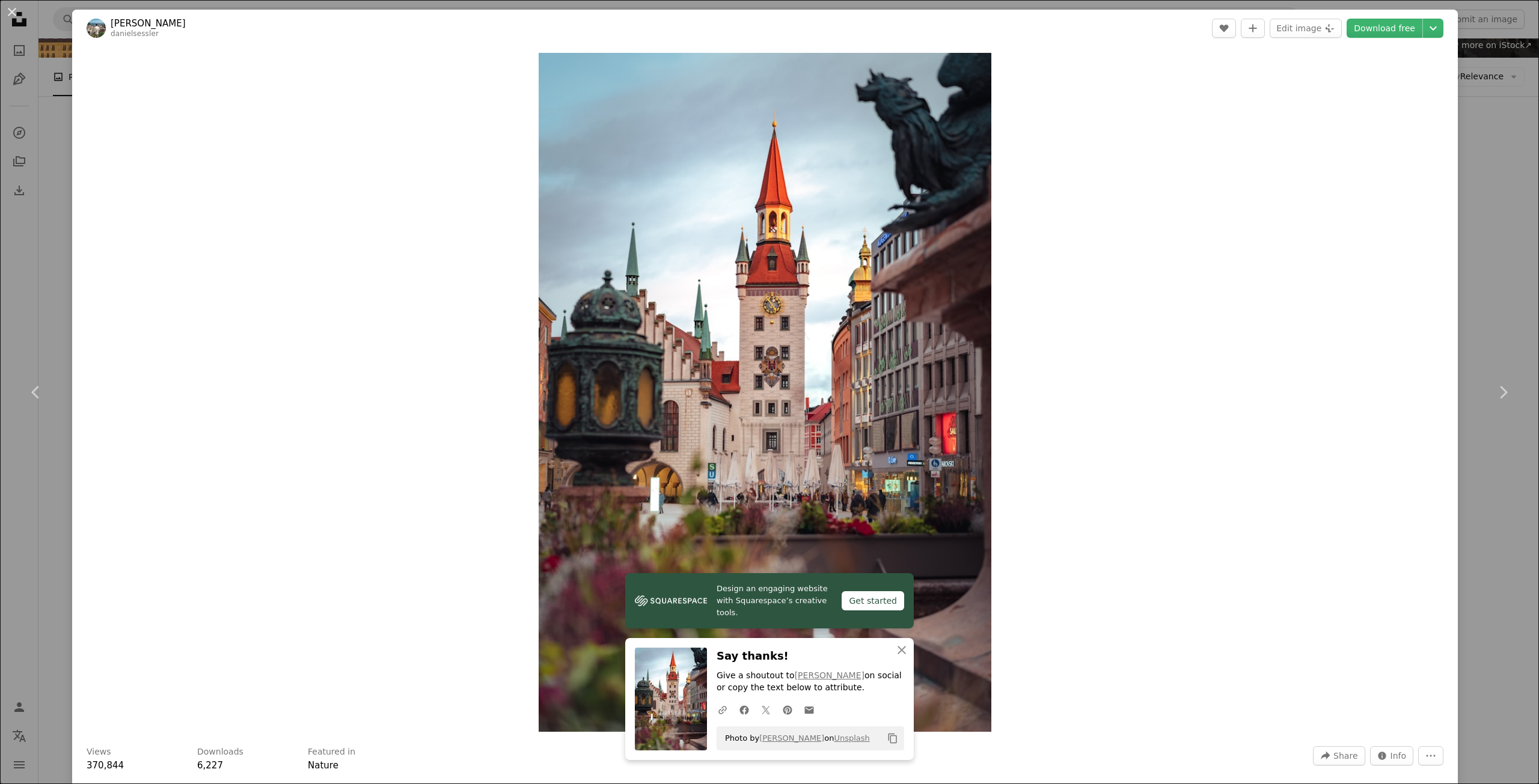
click at [1482, 199] on div "An X shape Chevron left Chevron right [PERSON_NAME] danielsessler A heart A plu…" at bounding box center [770, 392] width 1539 height 784
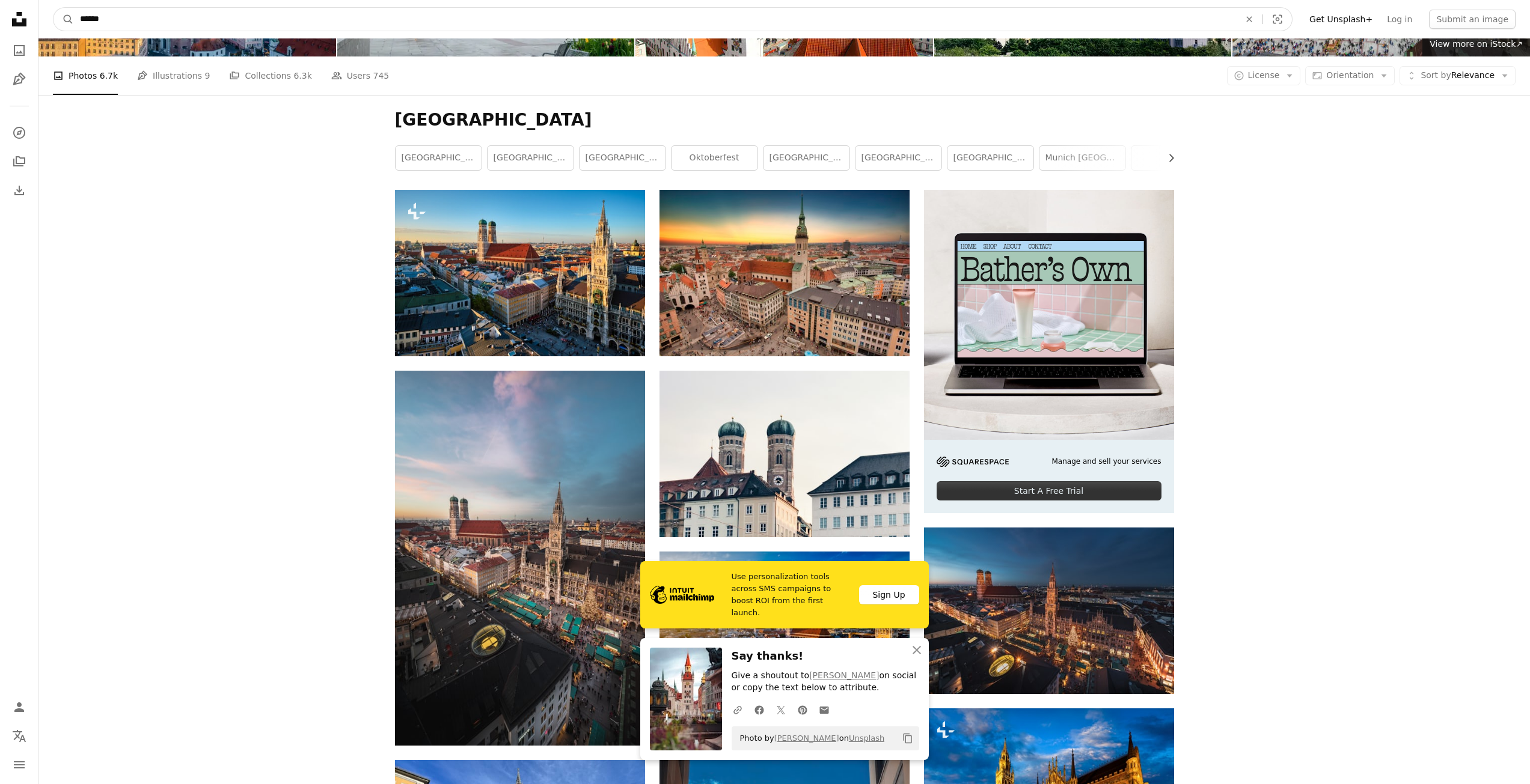
scroll to position [155, 0]
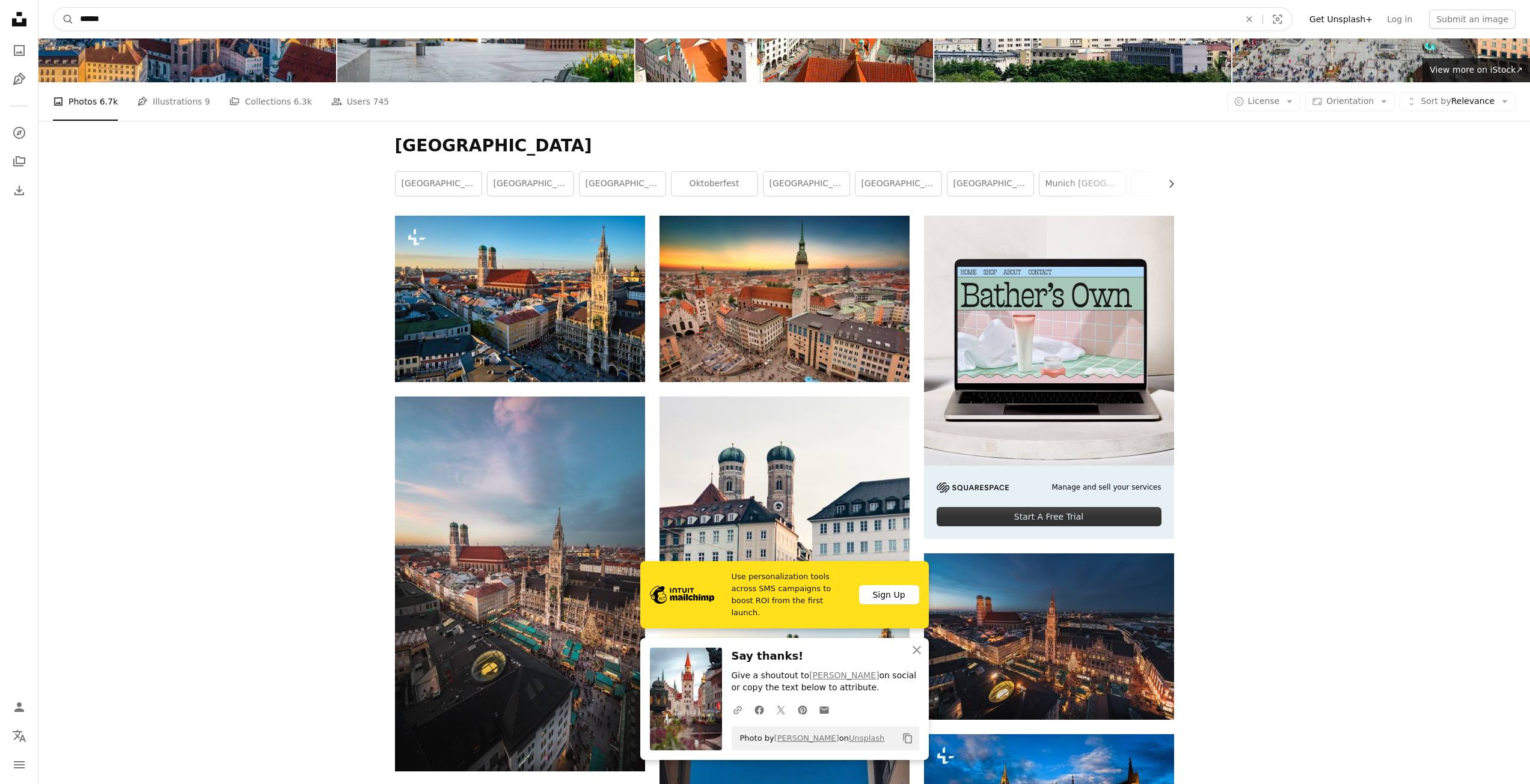
drag, startPoint x: 154, startPoint y: 19, endPoint x: 3, endPoint y: 12, distance: 151.2
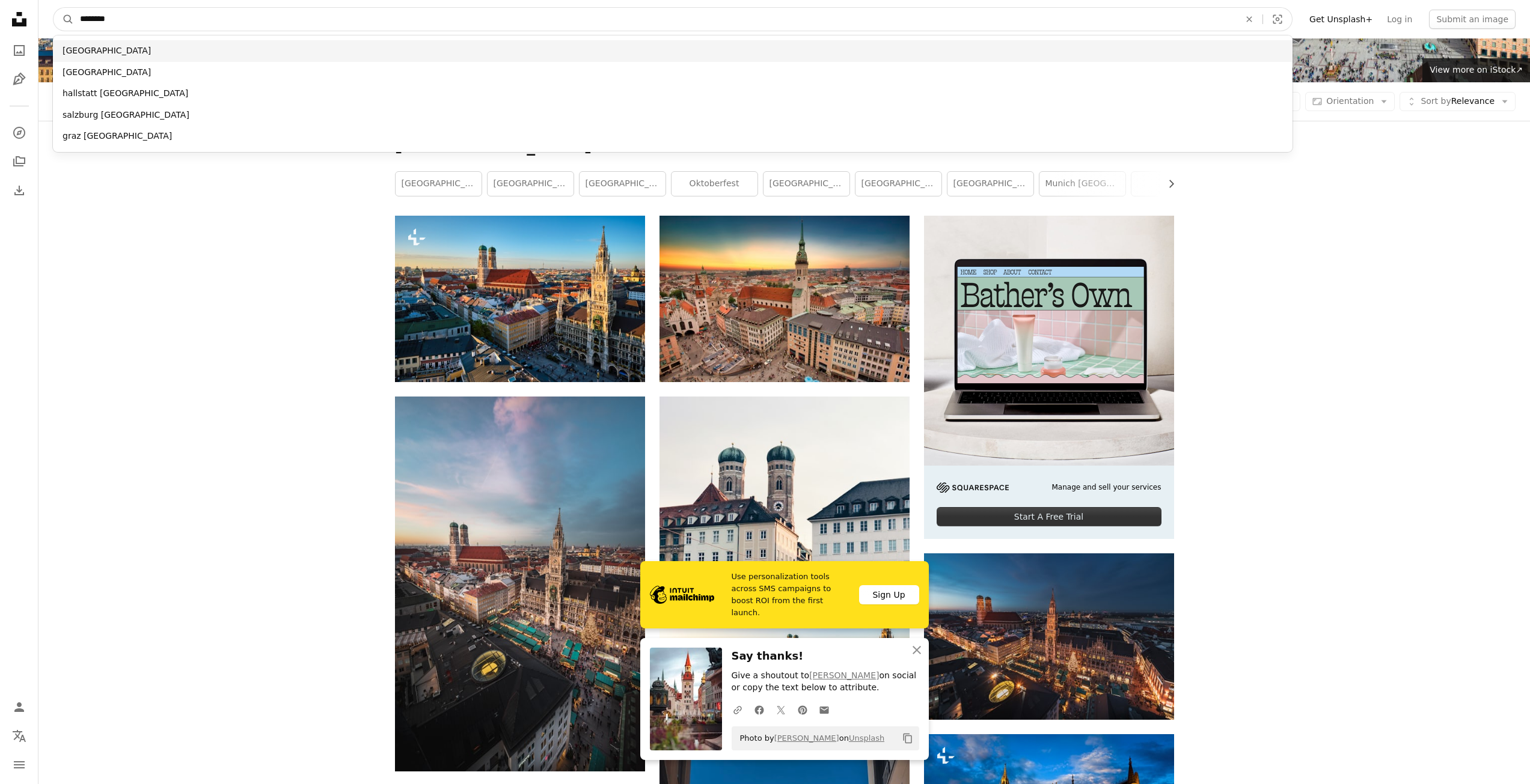
type input "********"
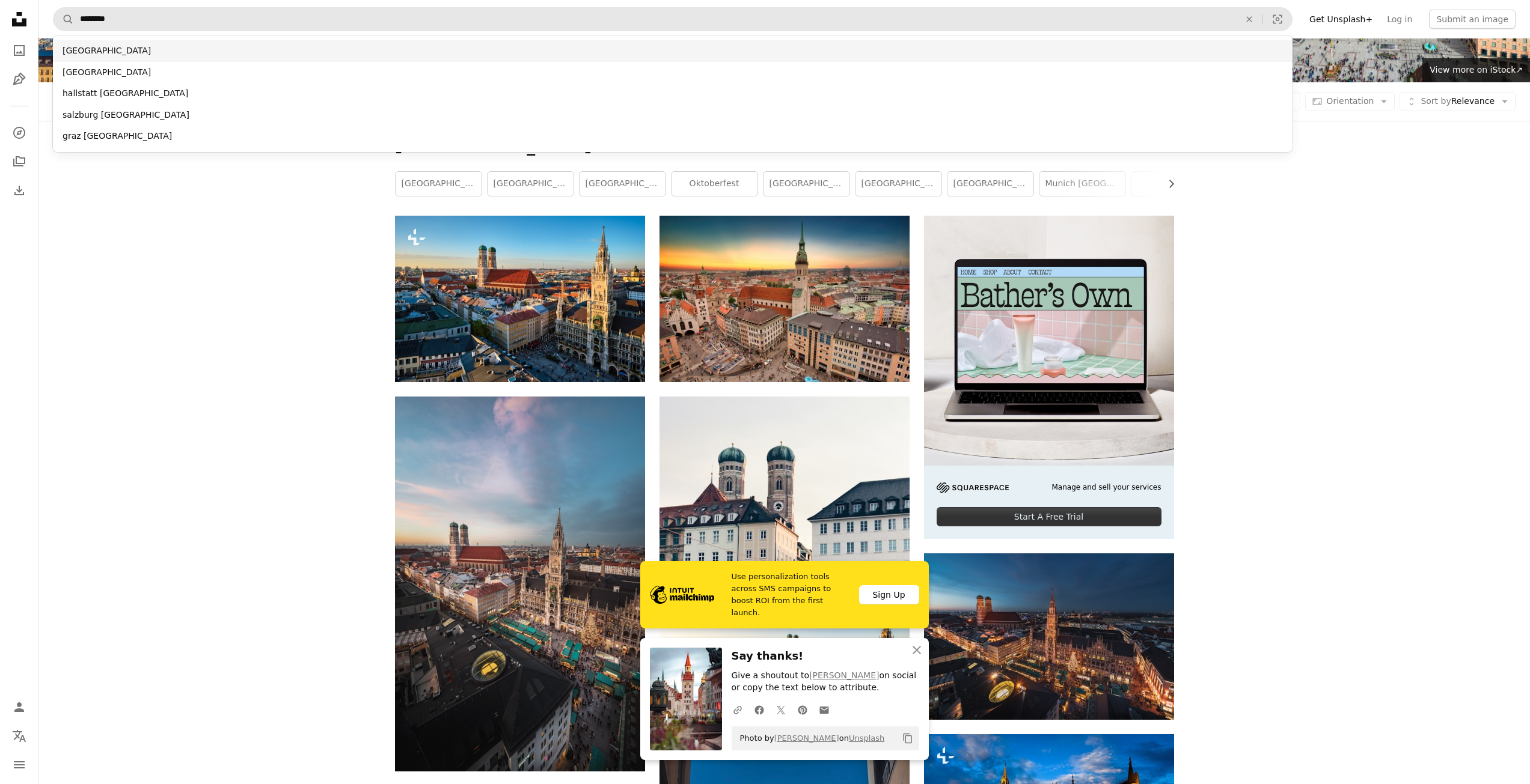
click at [94, 51] on div "[GEOGRAPHIC_DATA]" at bounding box center [673, 51] width 1240 height 22
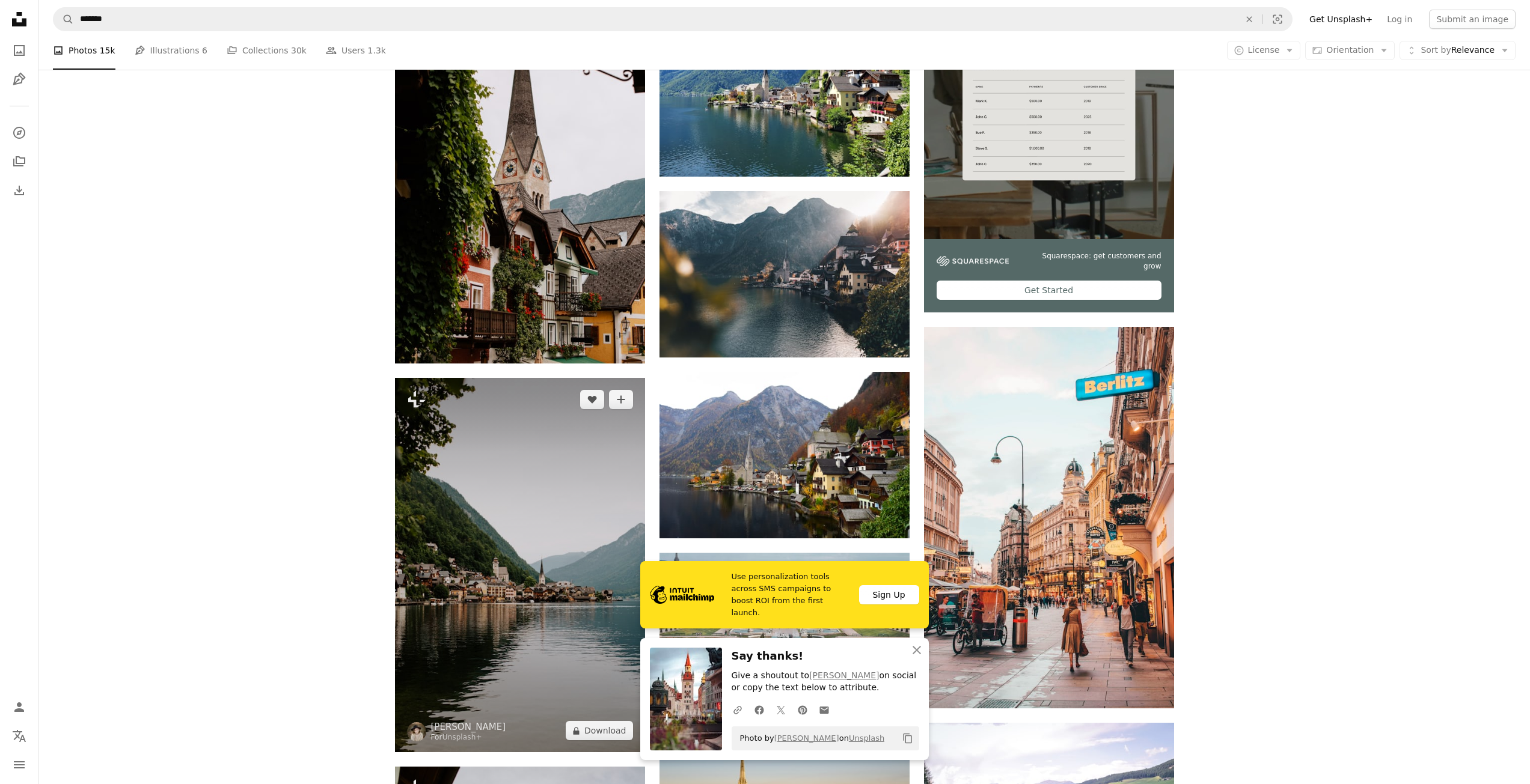
scroll to position [421, 0]
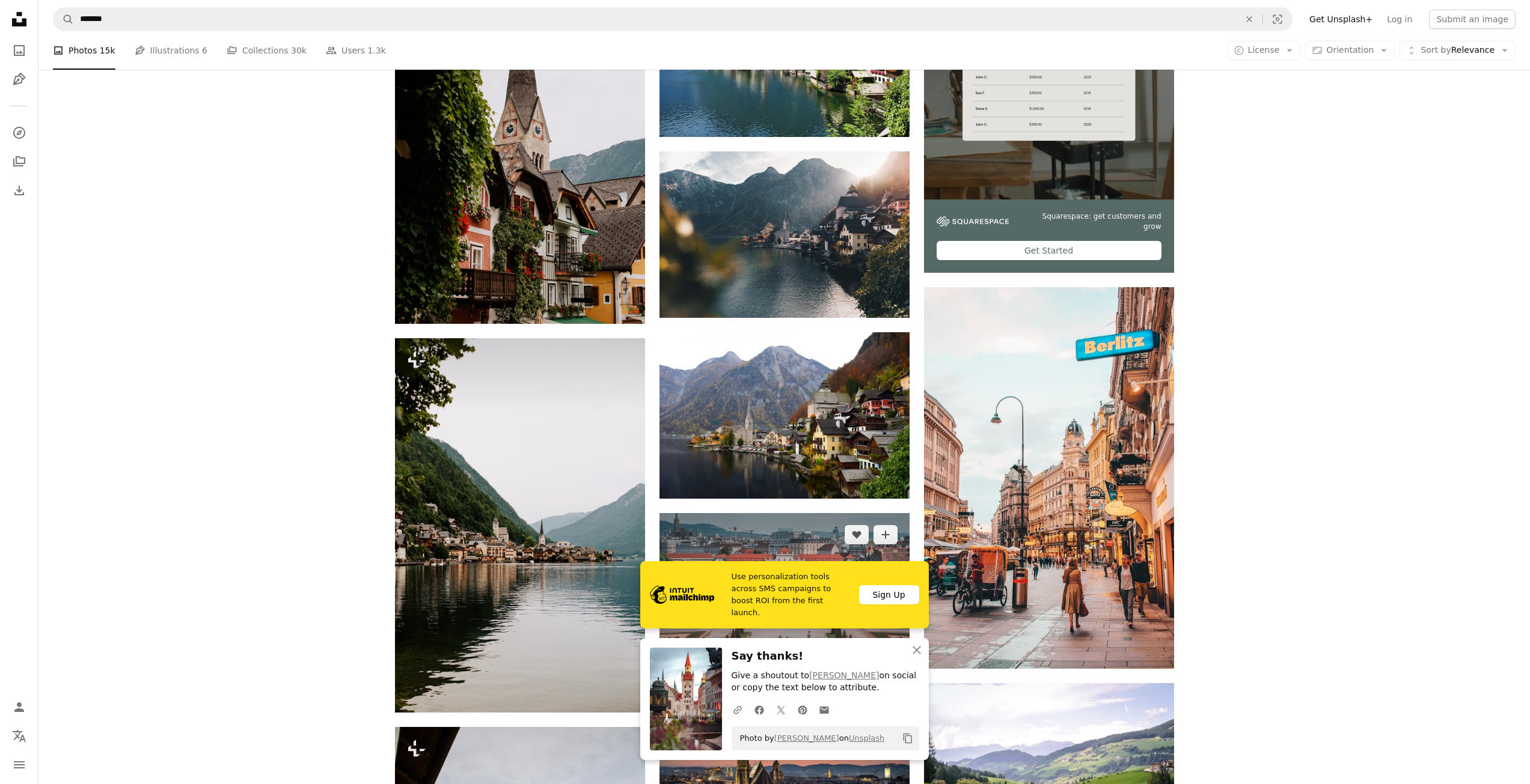
click at [784, 513] on img at bounding box center [784, 596] width 250 height 166
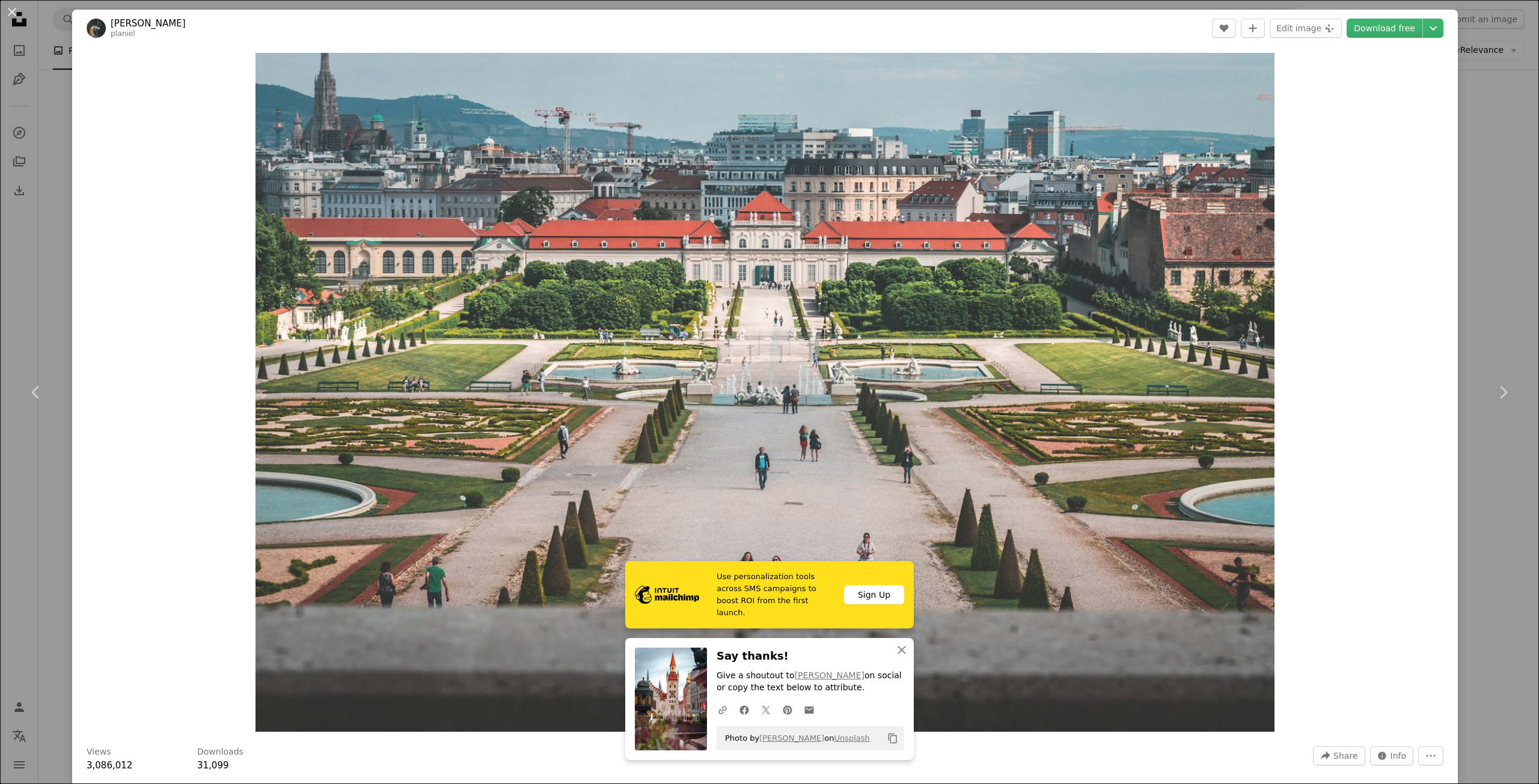
click at [1358, 428] on div "Zoom in" at bounding box center [765, 392] width 1386 height 691
click at [1464, 180] on div "An X shape Chevron left Chevron right [PERSON_NAME] plan planiel A heart A plus…" at bounding box center [770, 392] width 1539 height 784
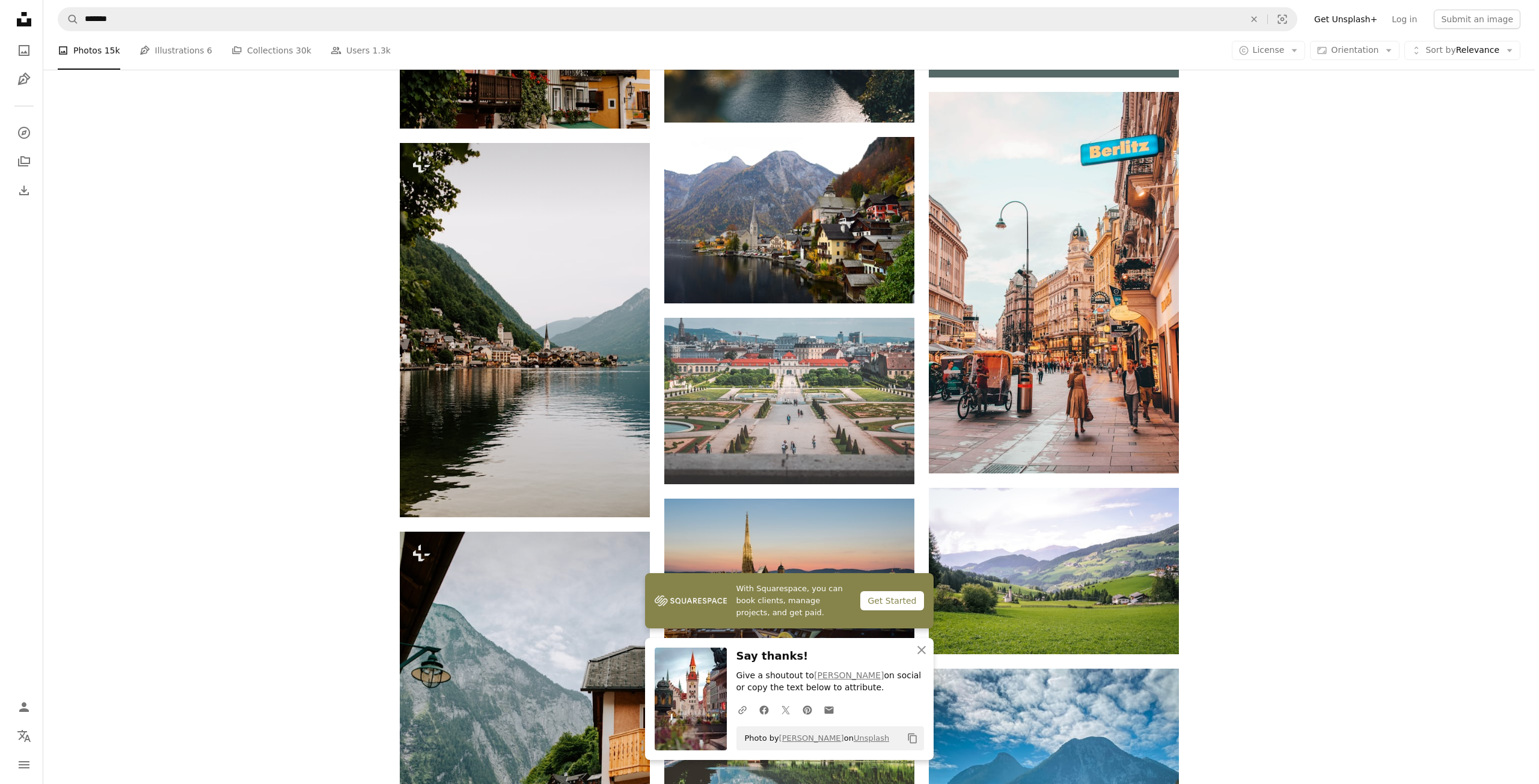
scroll to position [661, 0]
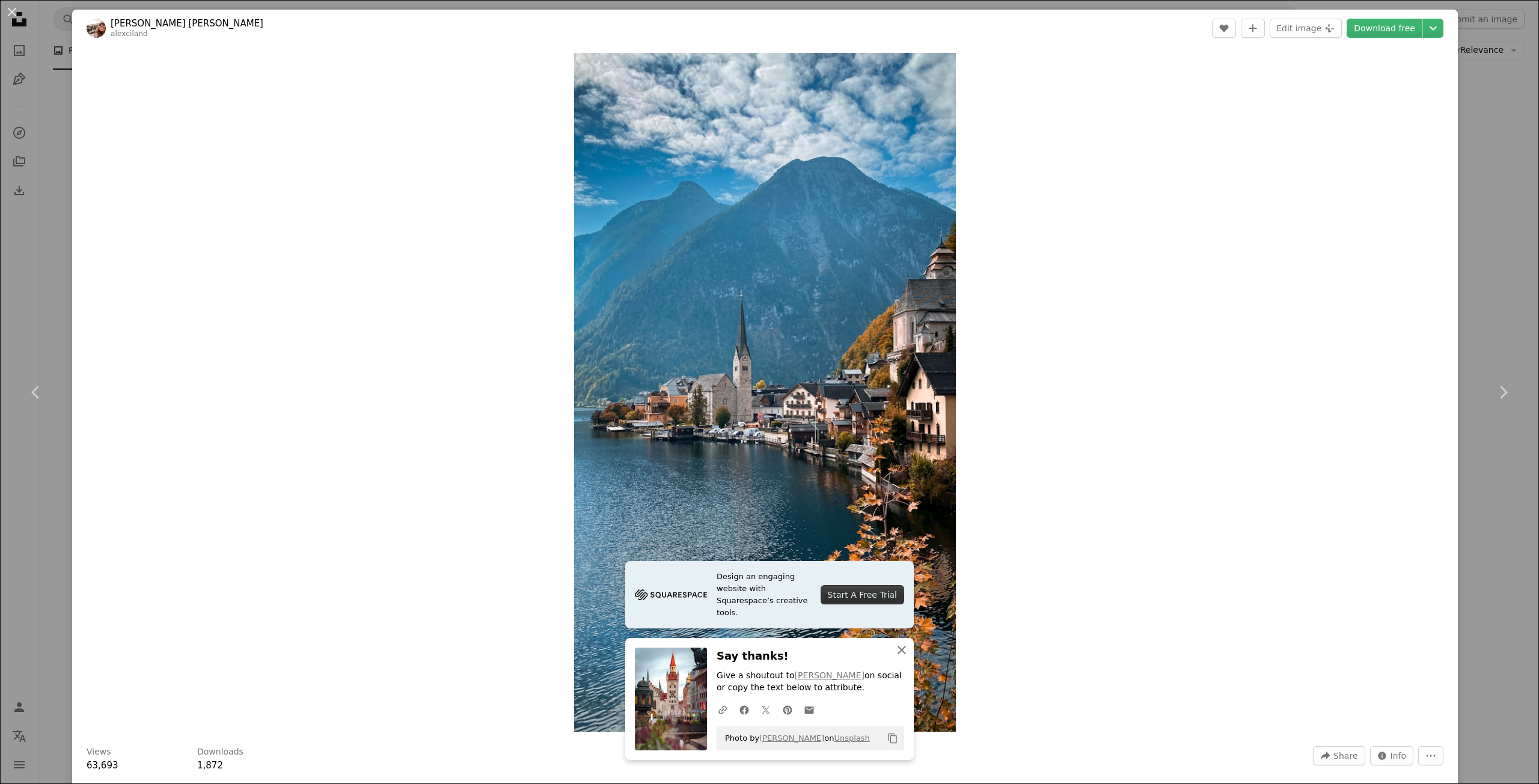
click at [901, 652] on icon "An X shape" at bounding box center [901, 650] width 14 height 14
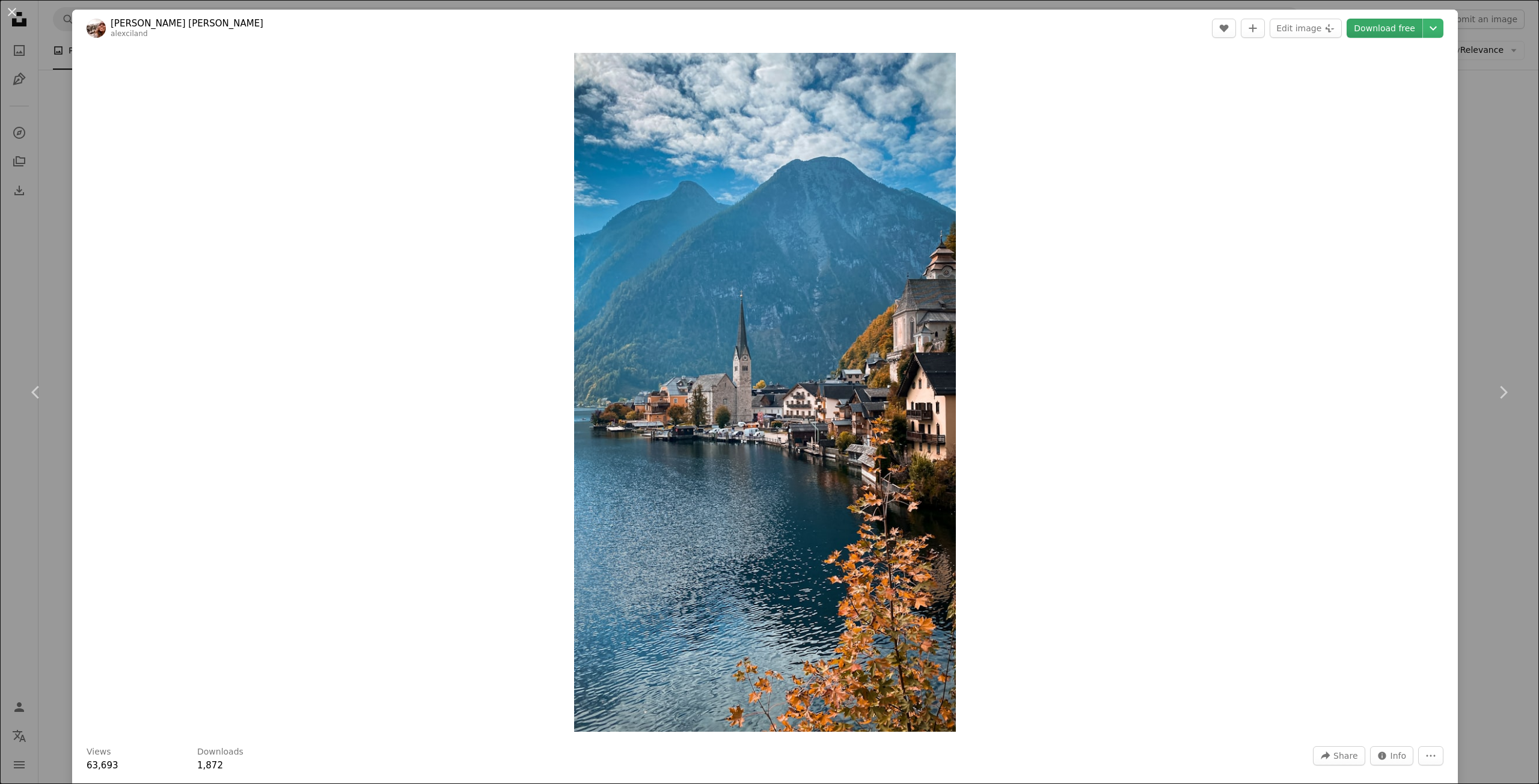
click at [1377, 27] on link "Download free" at bounding box center [1384, 28] width 75 height 19
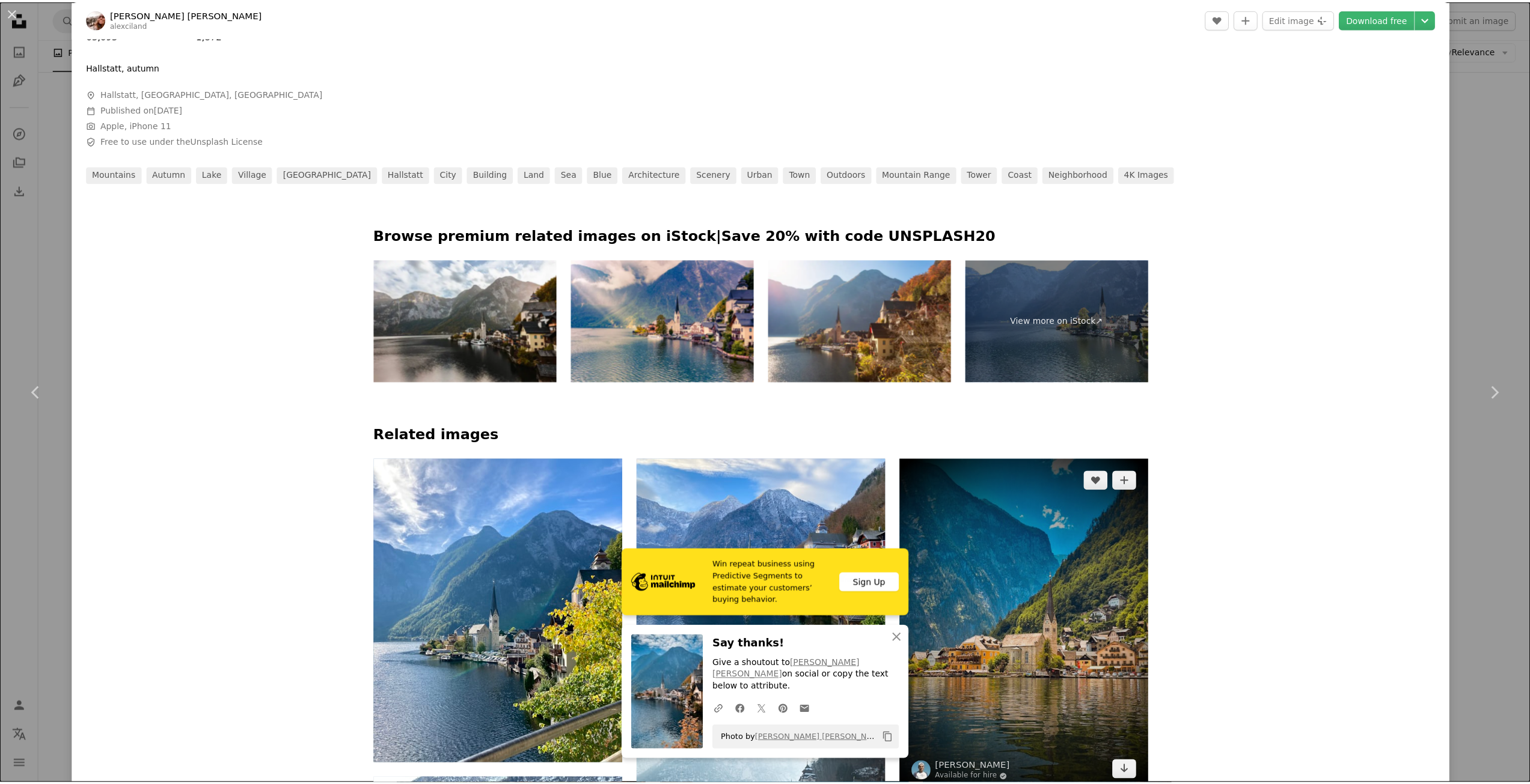
scroll to position [867, 0]
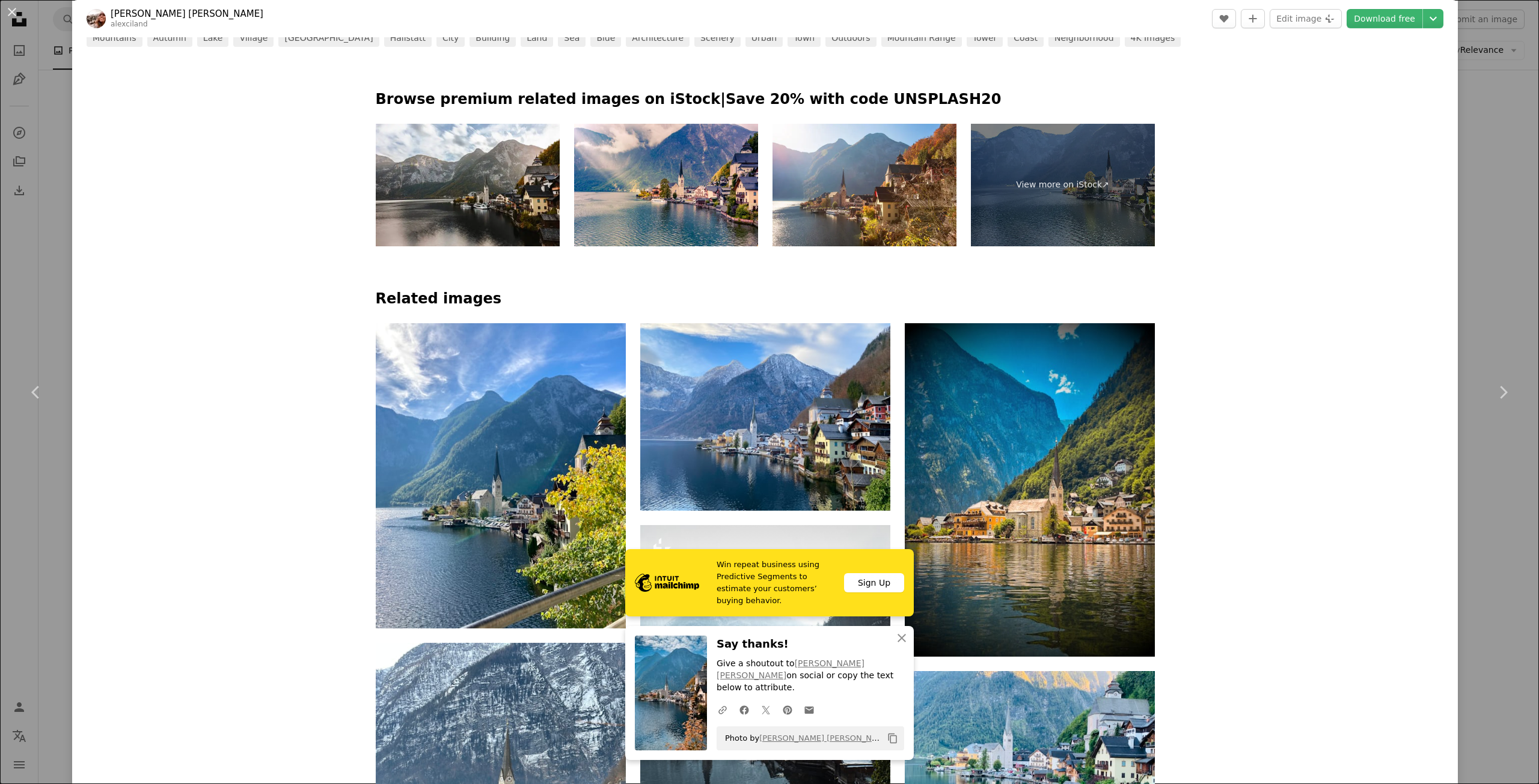
click at [1471, 296] on div "An X shape Chevron left Chevron right [PERSON_NAME] [PERSON_NAME] alexciland A …" at bounding box center [770, 392] width 1539 height 784
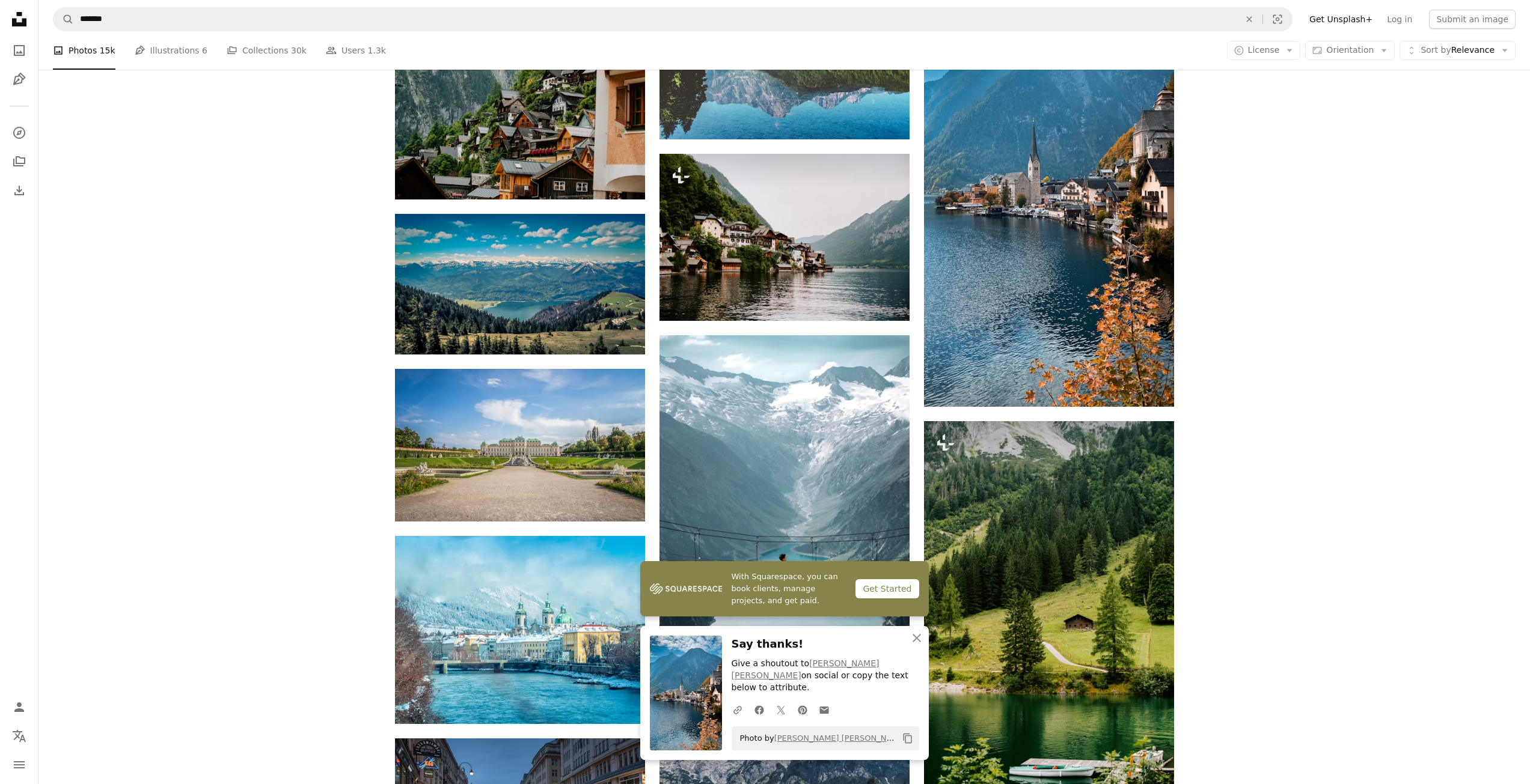
scroll to position [1322, 0]
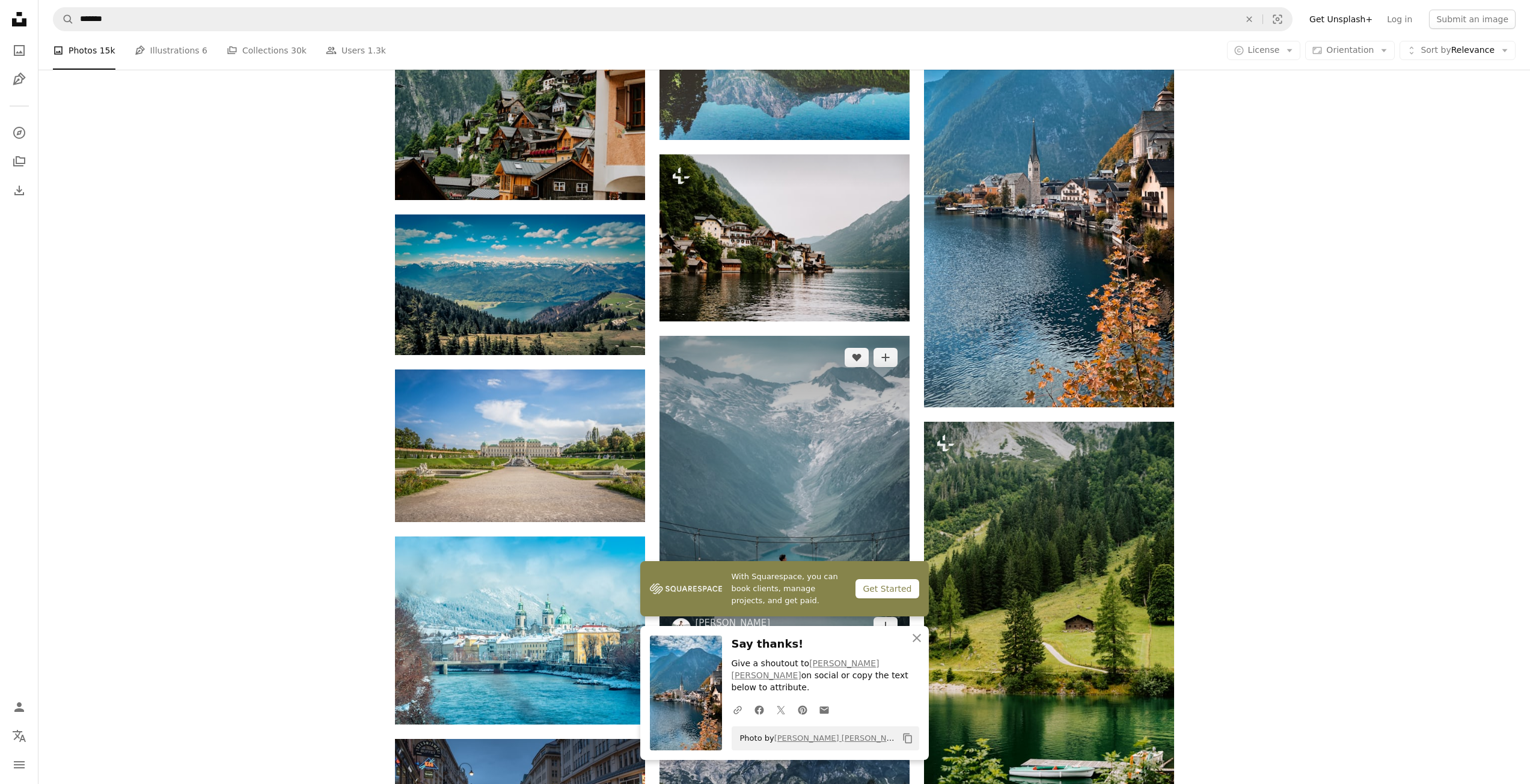
click at [772, 345] on img at bounding box center [784, 492] width 250 height 312
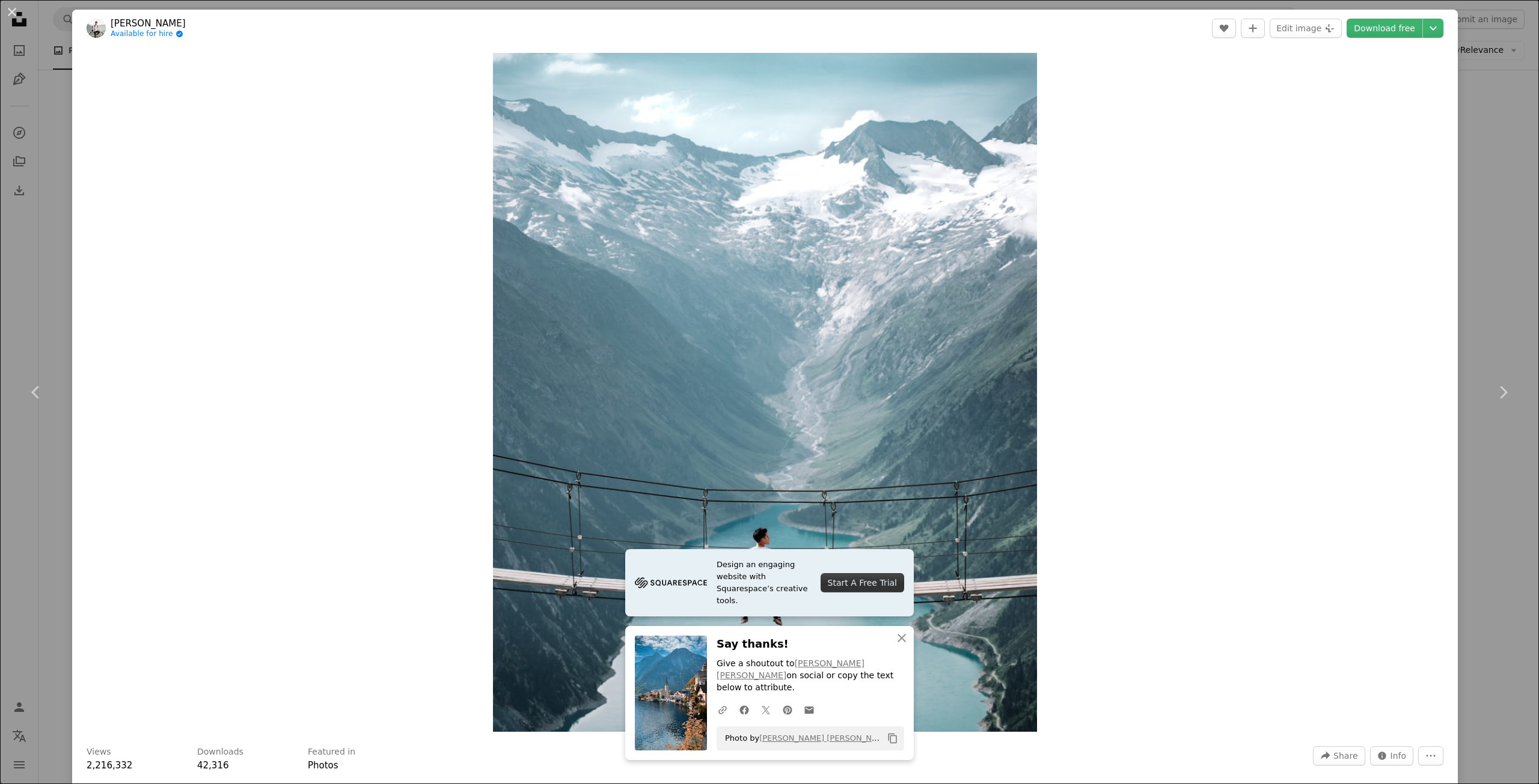
click at [1484, 303] on div "An X shape Chevron left Chevron right [PERSON_NAME] Available for hire A checkm…" at bounding box center [770, 392] width 1539 height 784
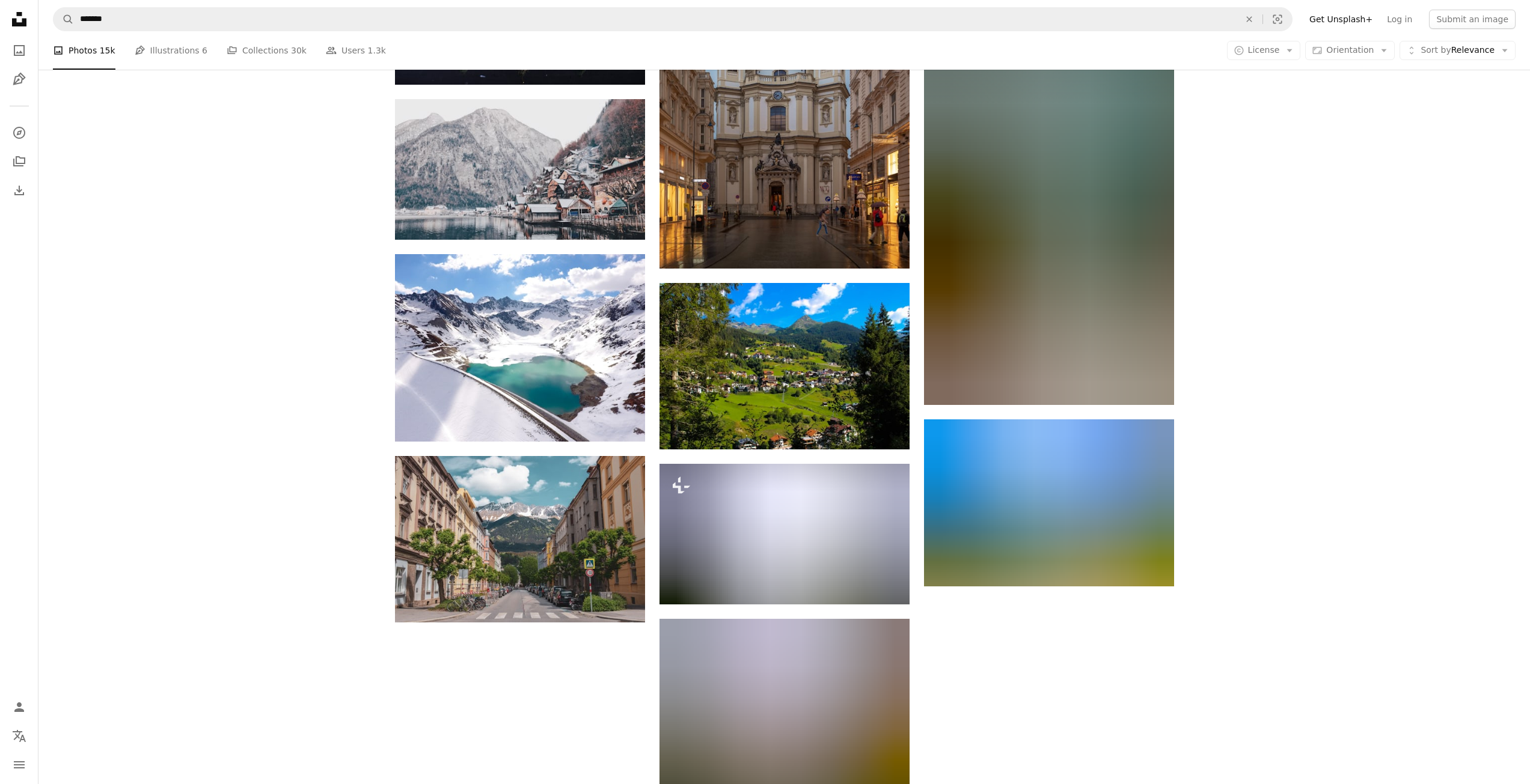
scroll to position [3185, 0]
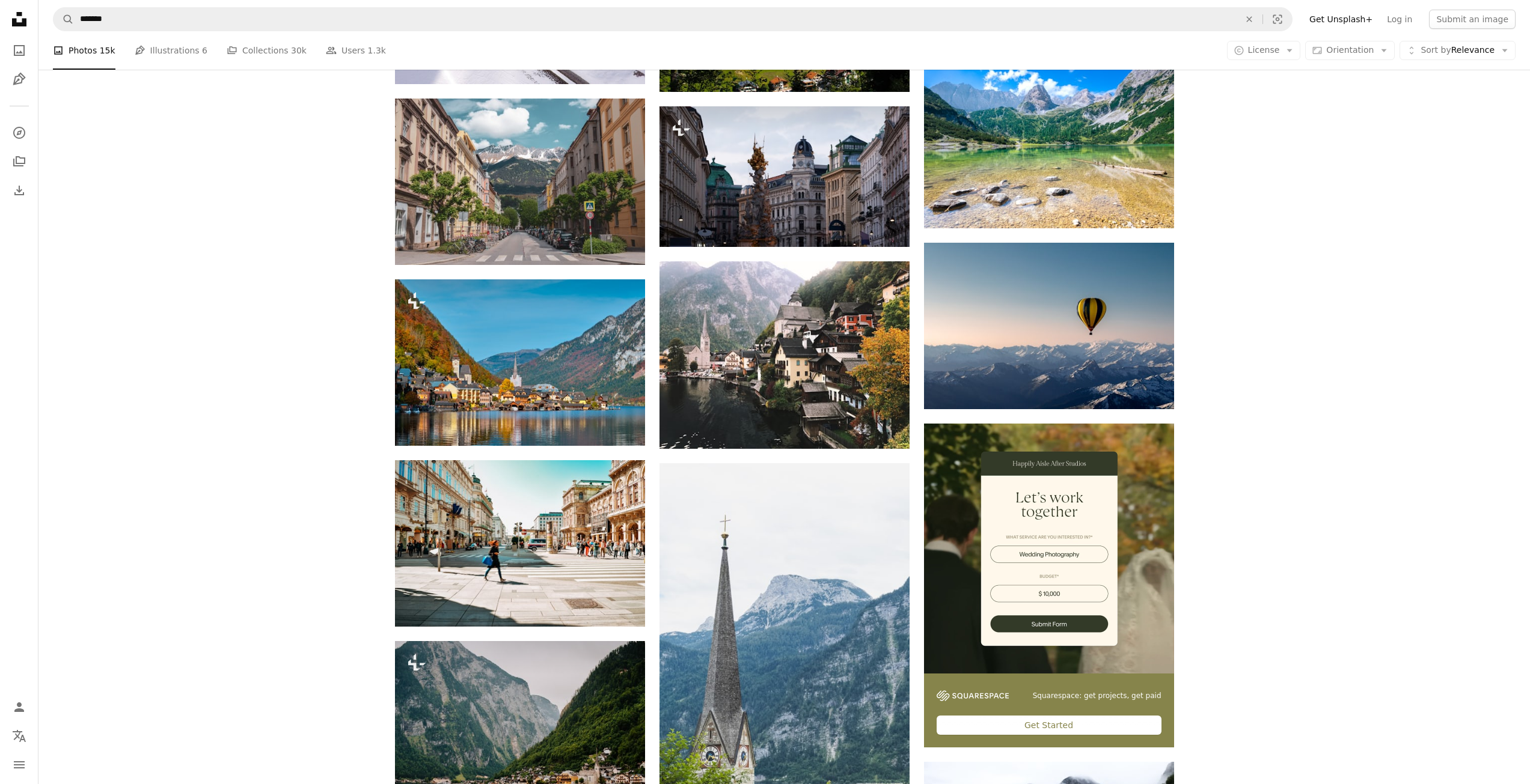
scroll to position [3546, 0]
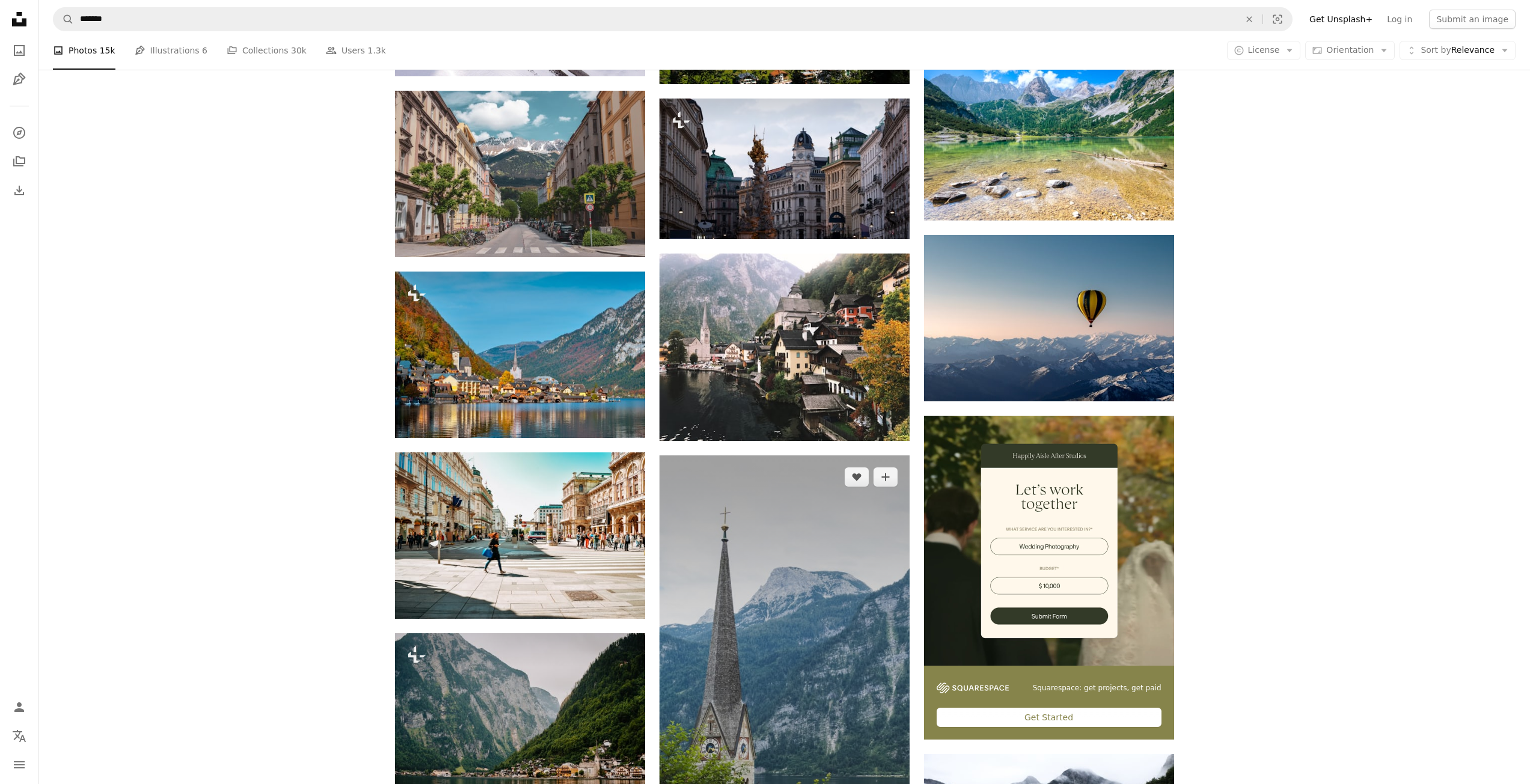
click at [775, 455] on img at bounding box center [784, 677] width 250 height 445
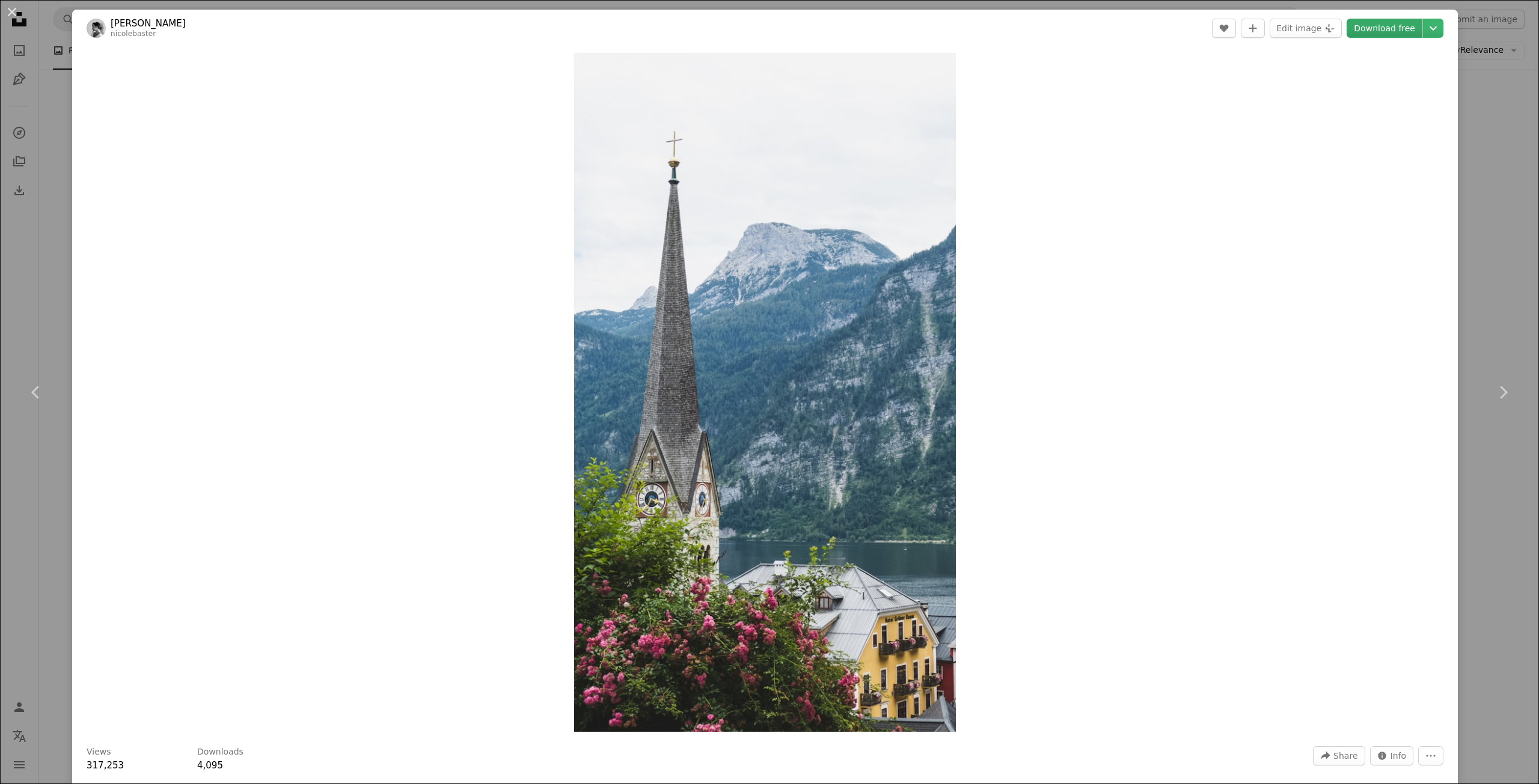
click at [1368, 27] on link "Download free" at bounding box center [1384, 28] width 75 height 19
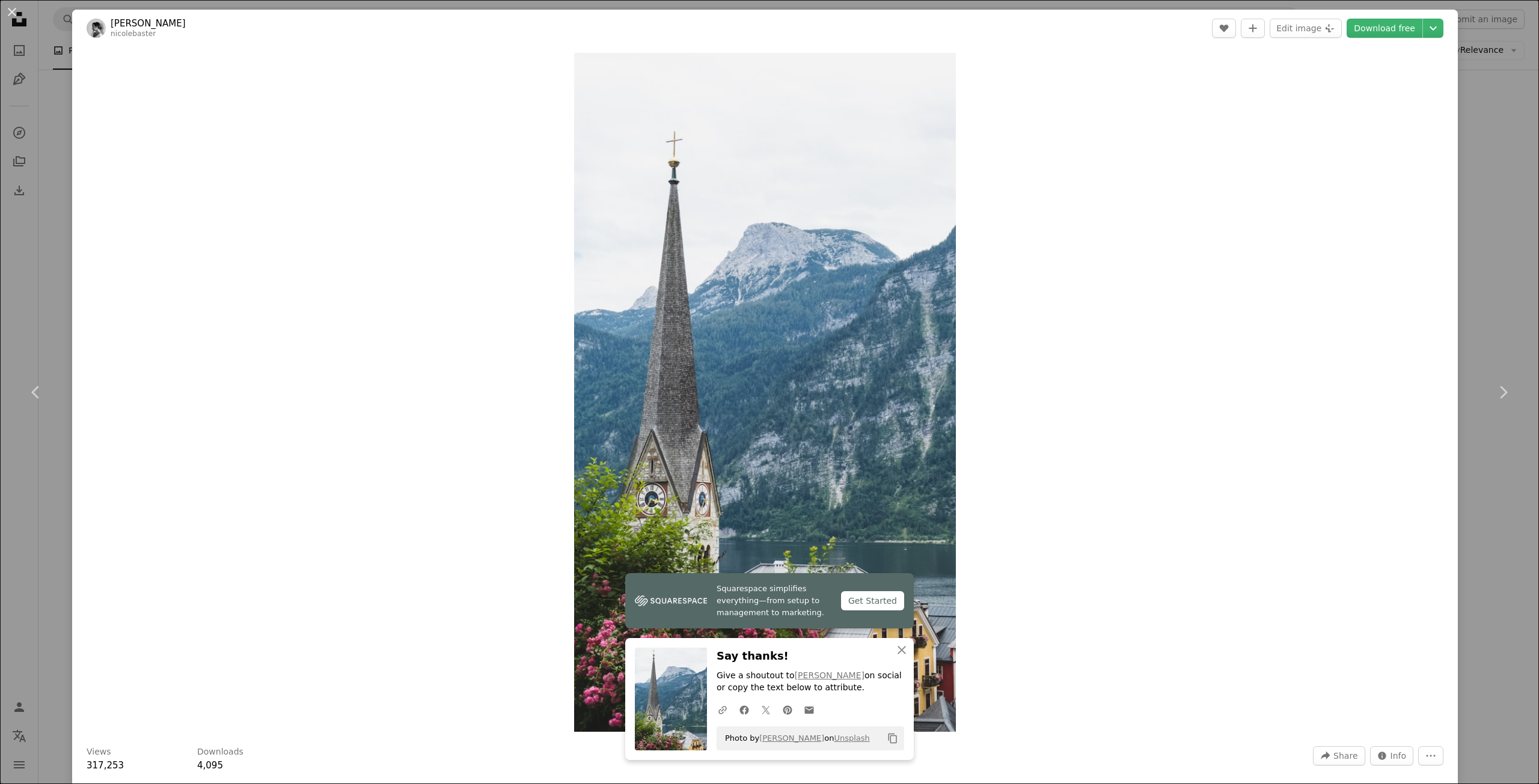
click at [1506, 309] on div "An X shape Chevron left Chevron right [PERSON_NAME] nicolebaster A heart A plus…" at bounding box center [770, 392] width 1539 height 784
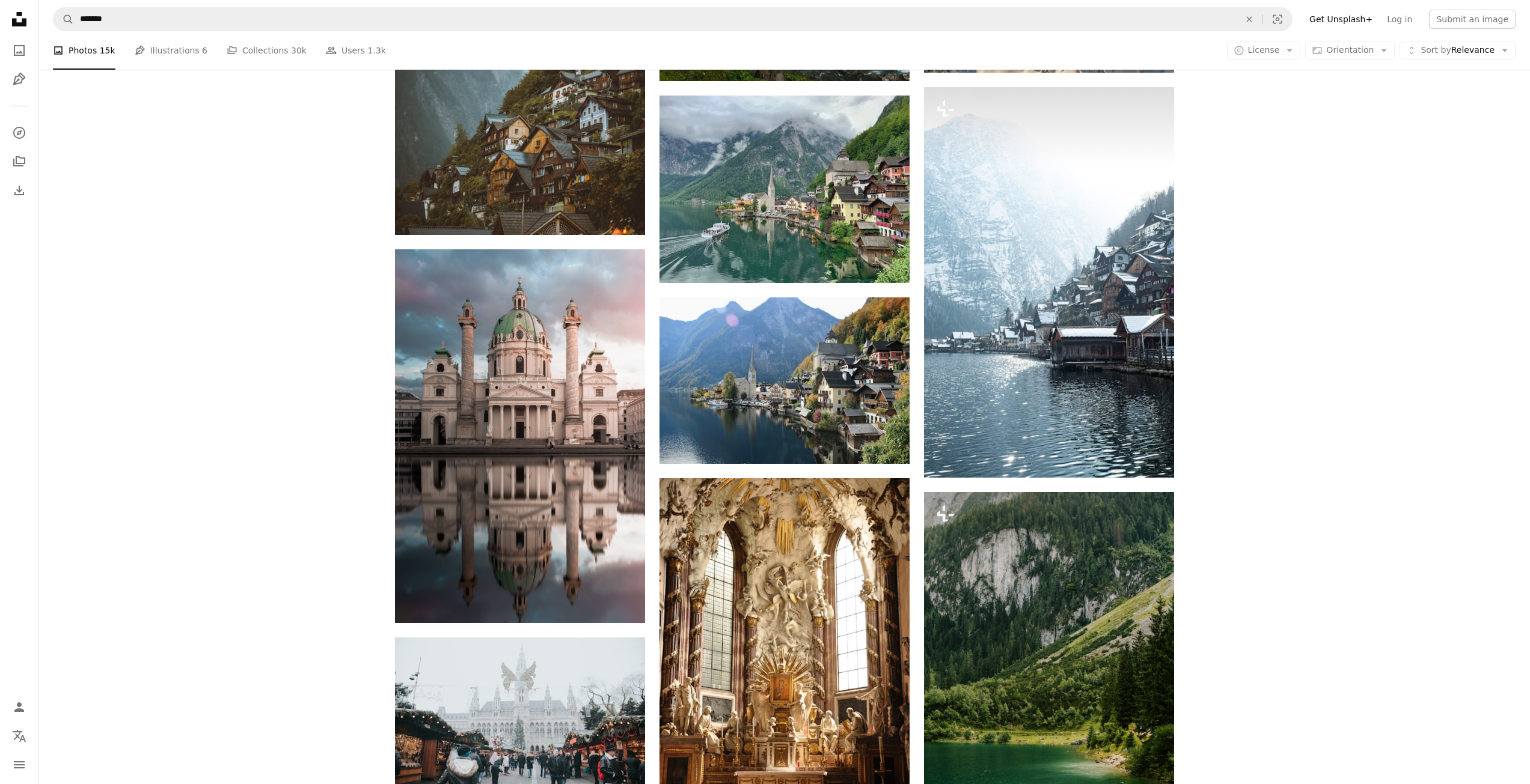
scroll to position [5683, 0]
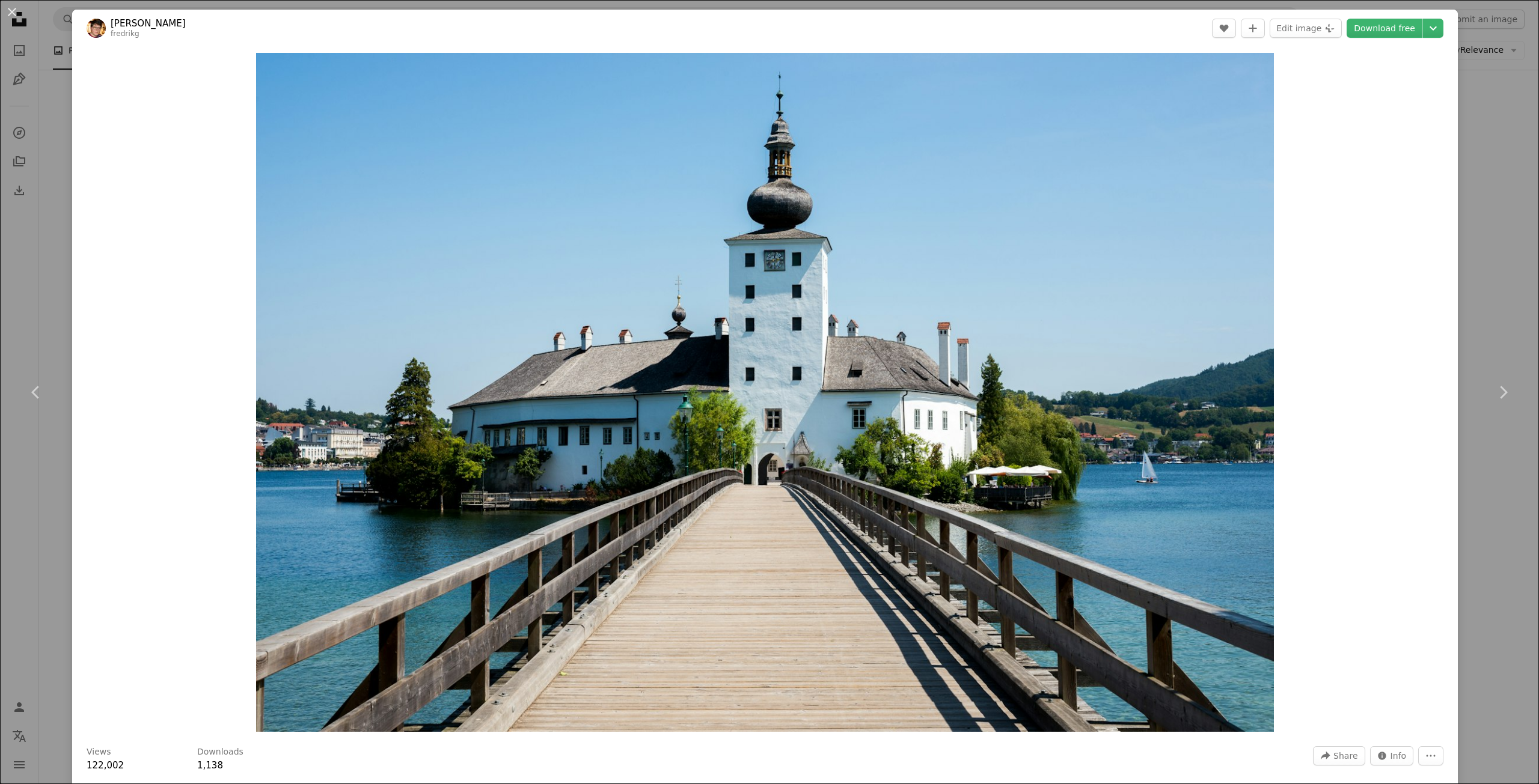
click at [1501, 309] on div "An X shape Chevron left Chevron right [PERSON_NAME] fredrikg A heart A plus sig…" at bounding box center [770, 392] width 1539 height 784
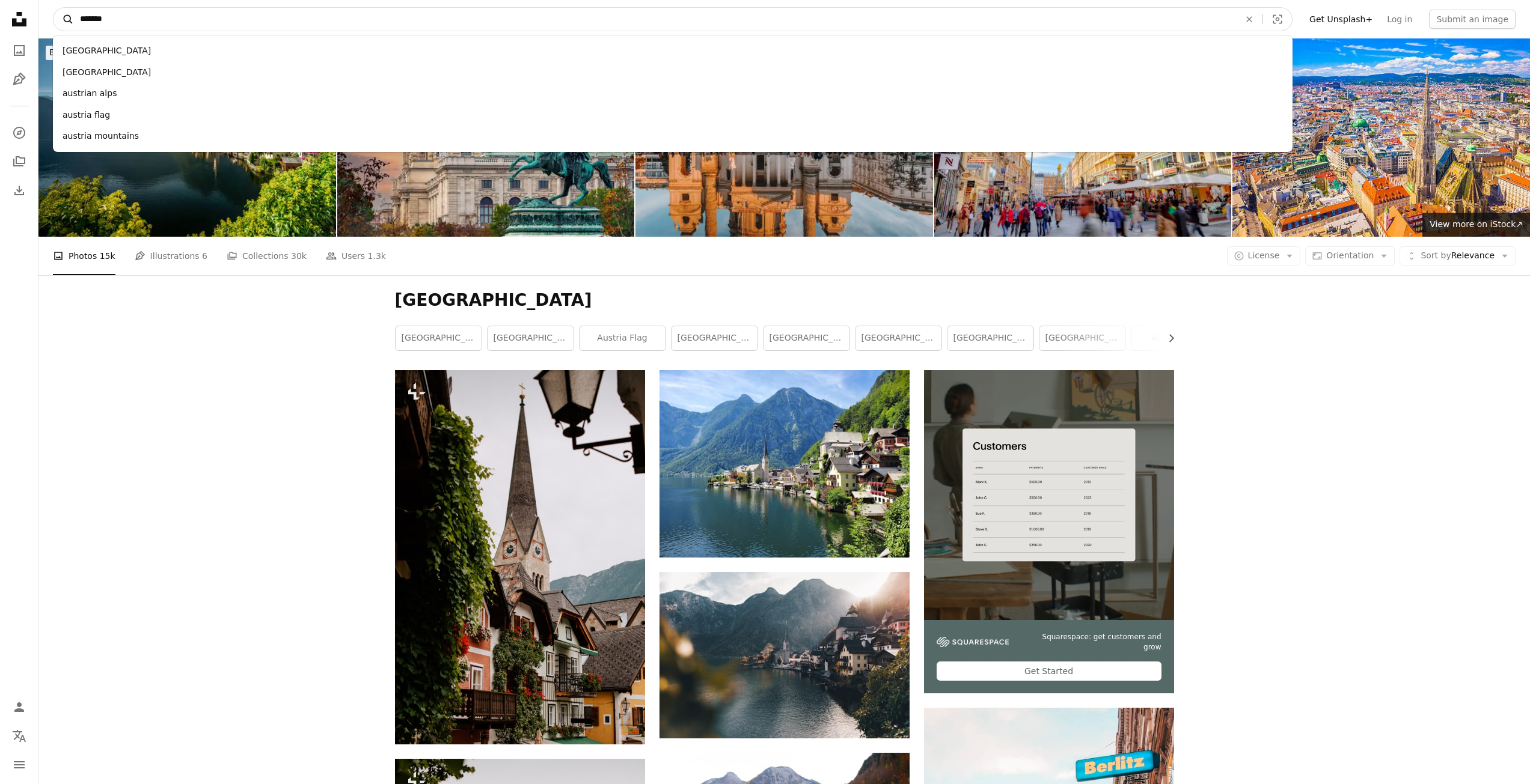
drag, startPoint x: 131, startPoint y: 25, endPoint x: 65, endPoint y: 19, distance: 66.3
click at [65, 19] on form "A magnifying glass ******* [GEOGRAPHIC_DATA] [GEOGRAPHIC_DATA] austria flag aus…" at bounding box center [673, 19] width 1240 height 24
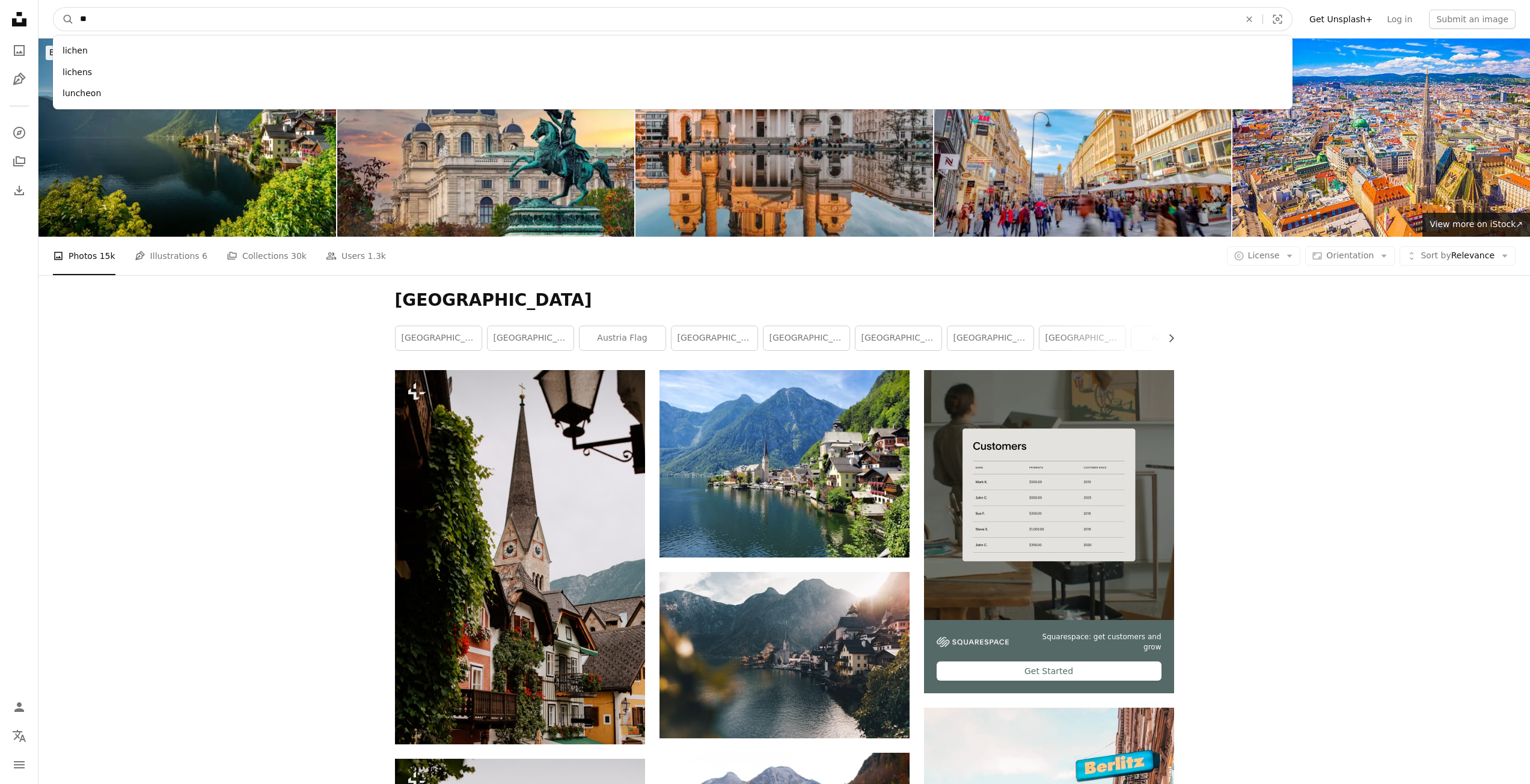
type input "*"
